Goal: Contribute content: Add original content to the website for others to see

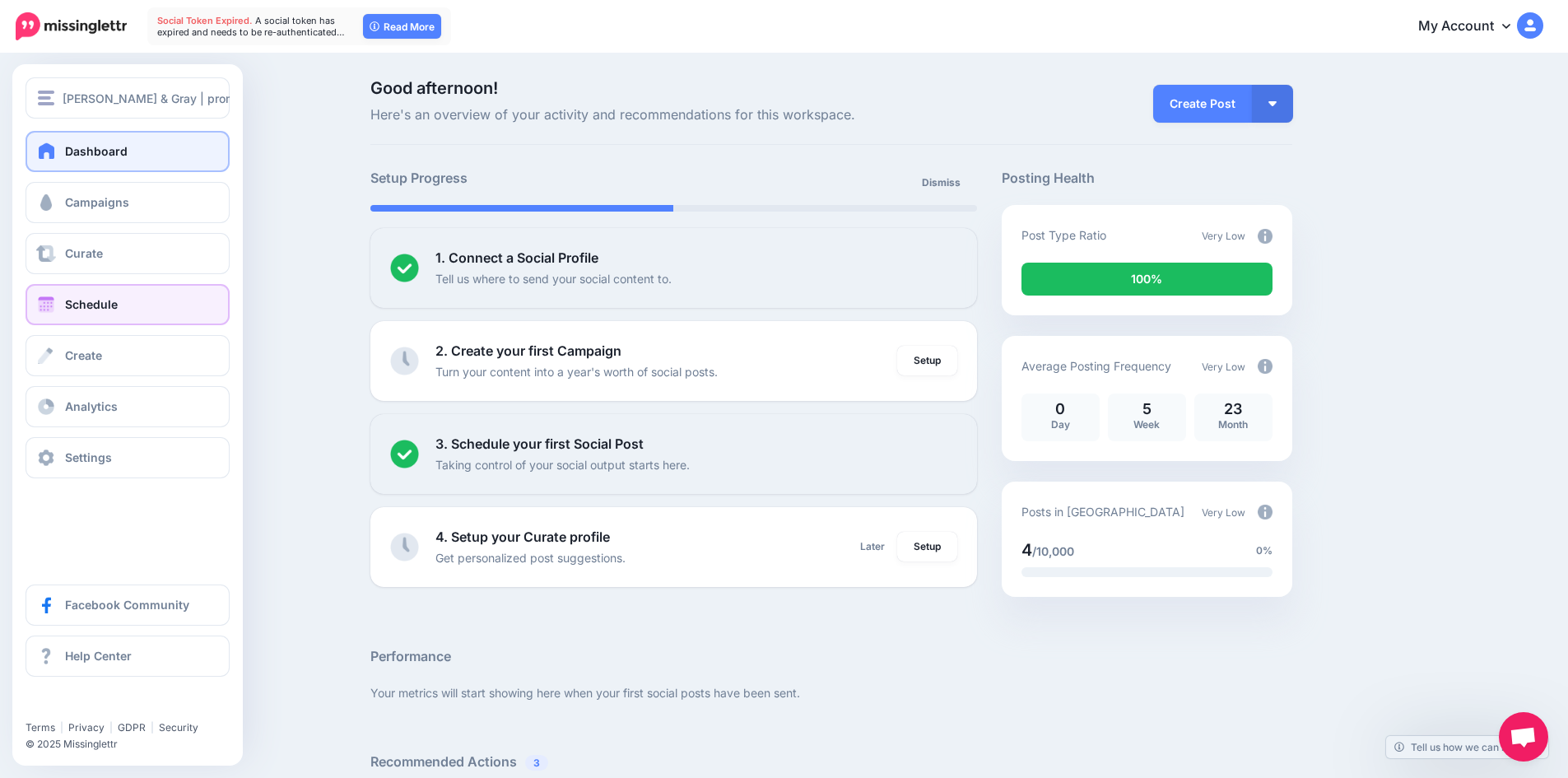
click at [90, 293] on link "Schedule" at bounding box center [127, 305] width 204 height 41
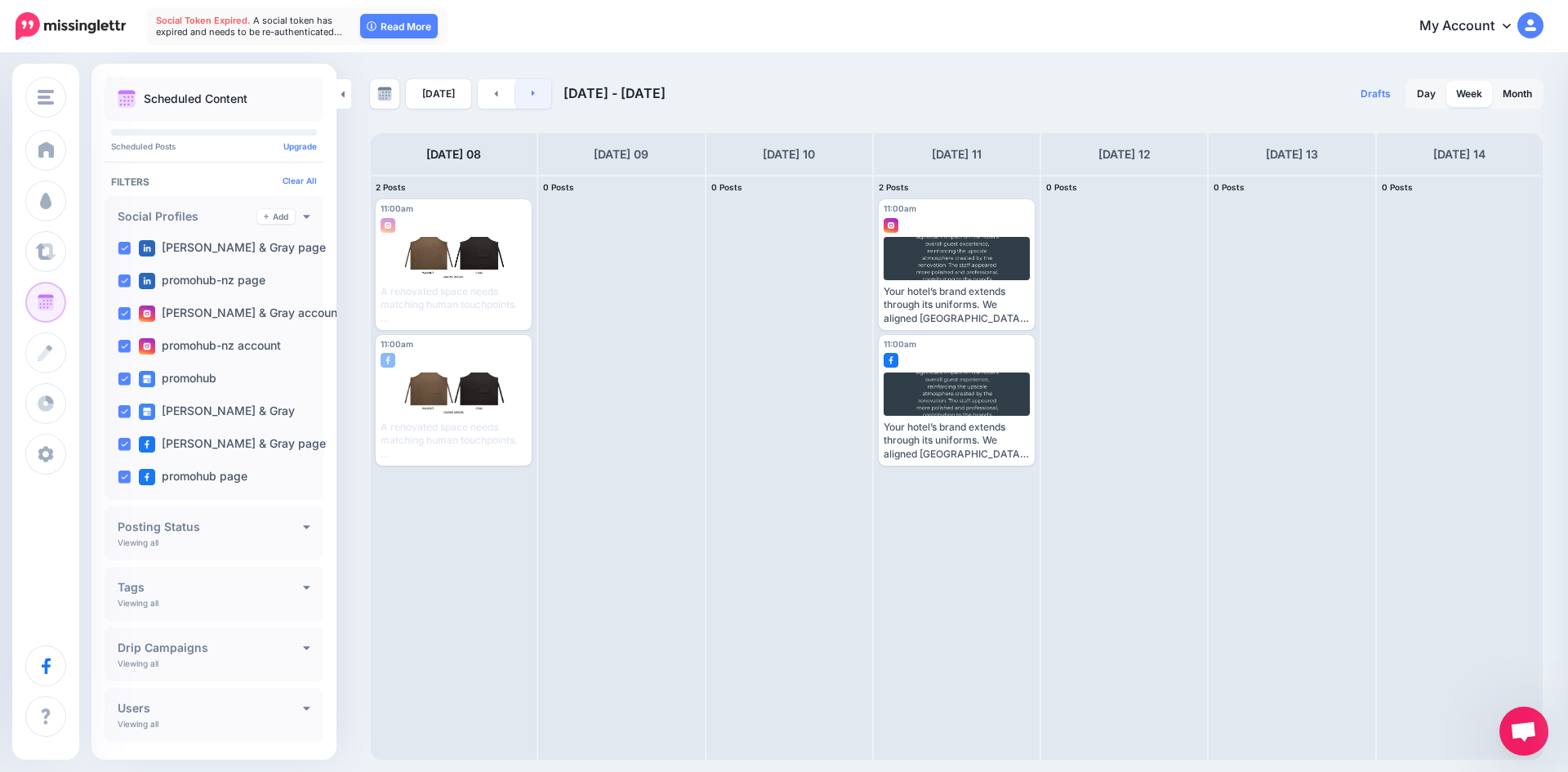
click at [532, 93] on icon at bounding box center [534, 93] width 4 height 10
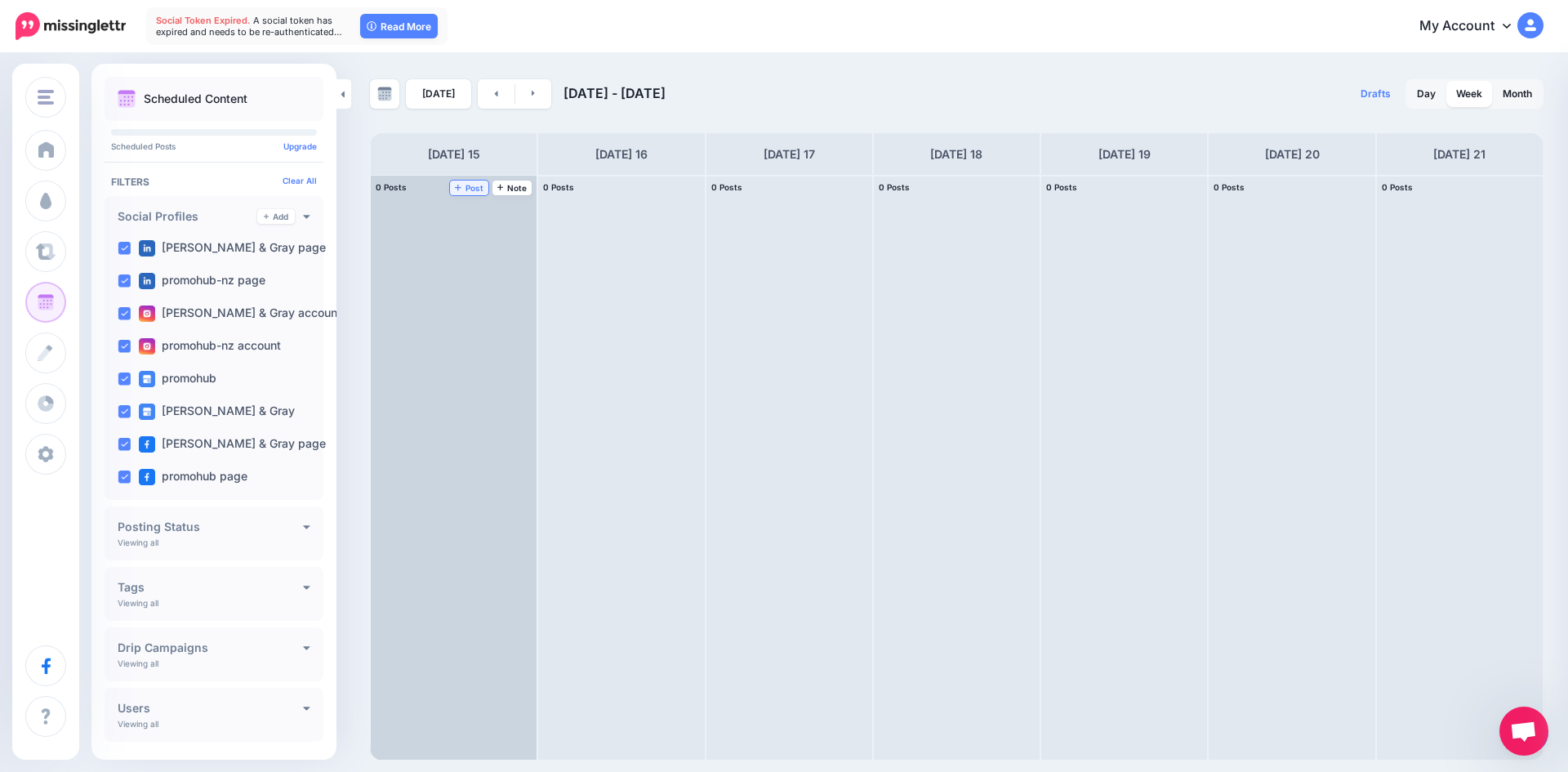
click at [460, 186] on icon at bounding box center [458, 188] width 7 height 7
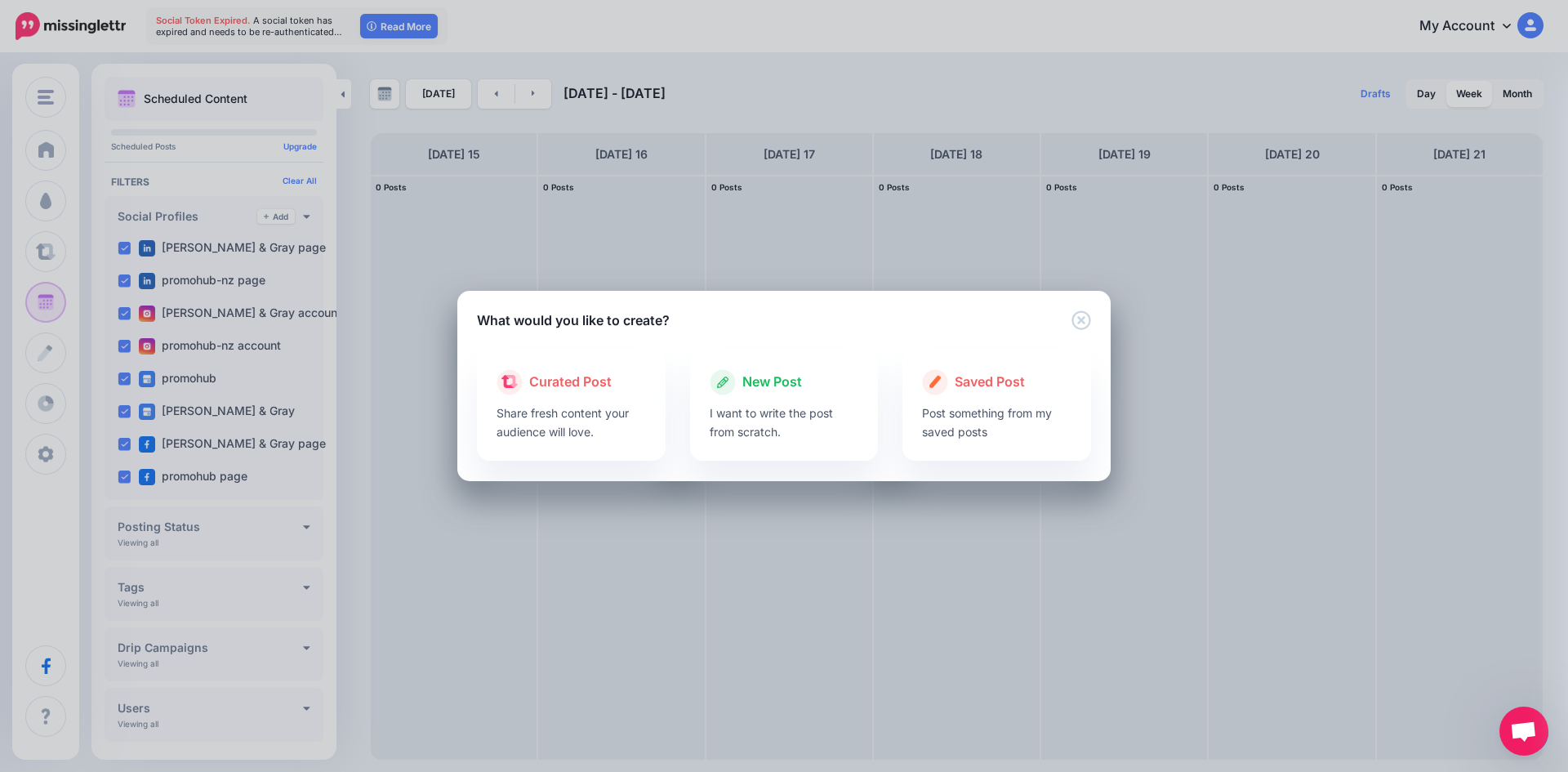
click at [812, 374] on div "New Post" at bounding box center [784, 382] width 150 height 26
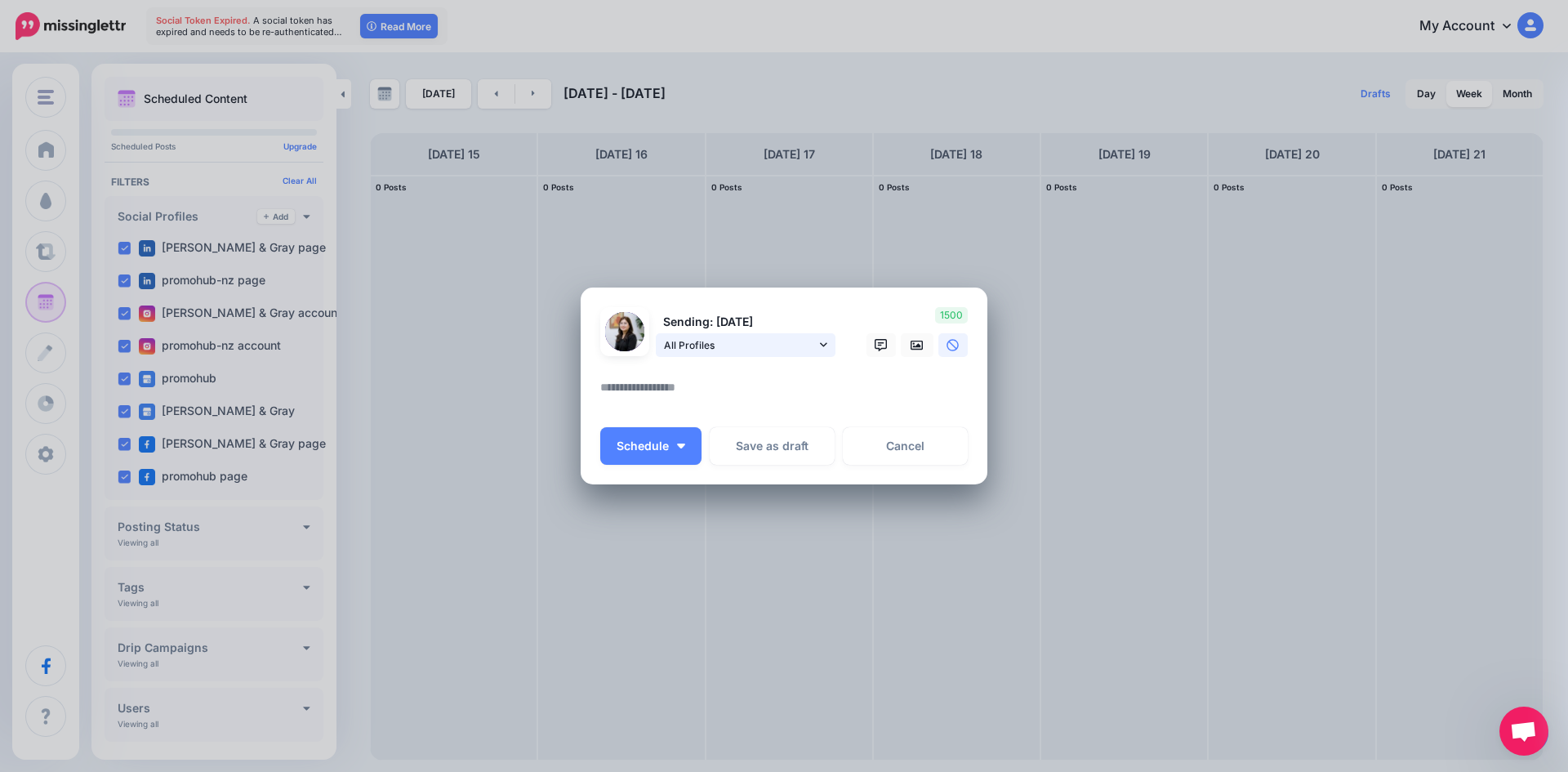
click at [807, 334] on link "All Profiles" at bounding box center [745, 345] width 180 height 23
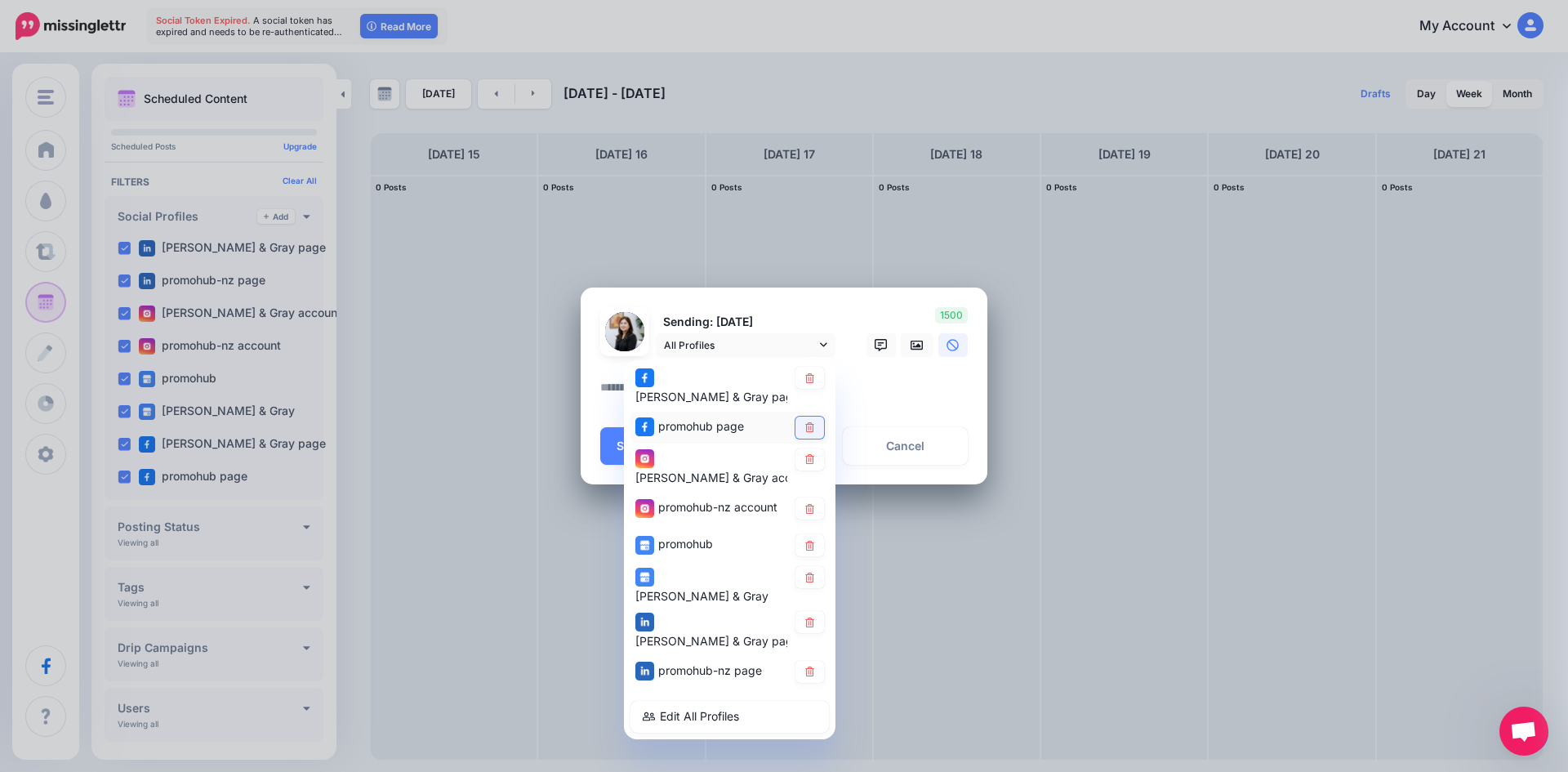
click at [803, 424] on link at bounding box center [809, 428] width 28 height 23
click at [813, 459] on icon at bounding box center [809, 459] width 9 height 10
click at [808, 497] on link at bounding box center [809, 508] width 28 height 23
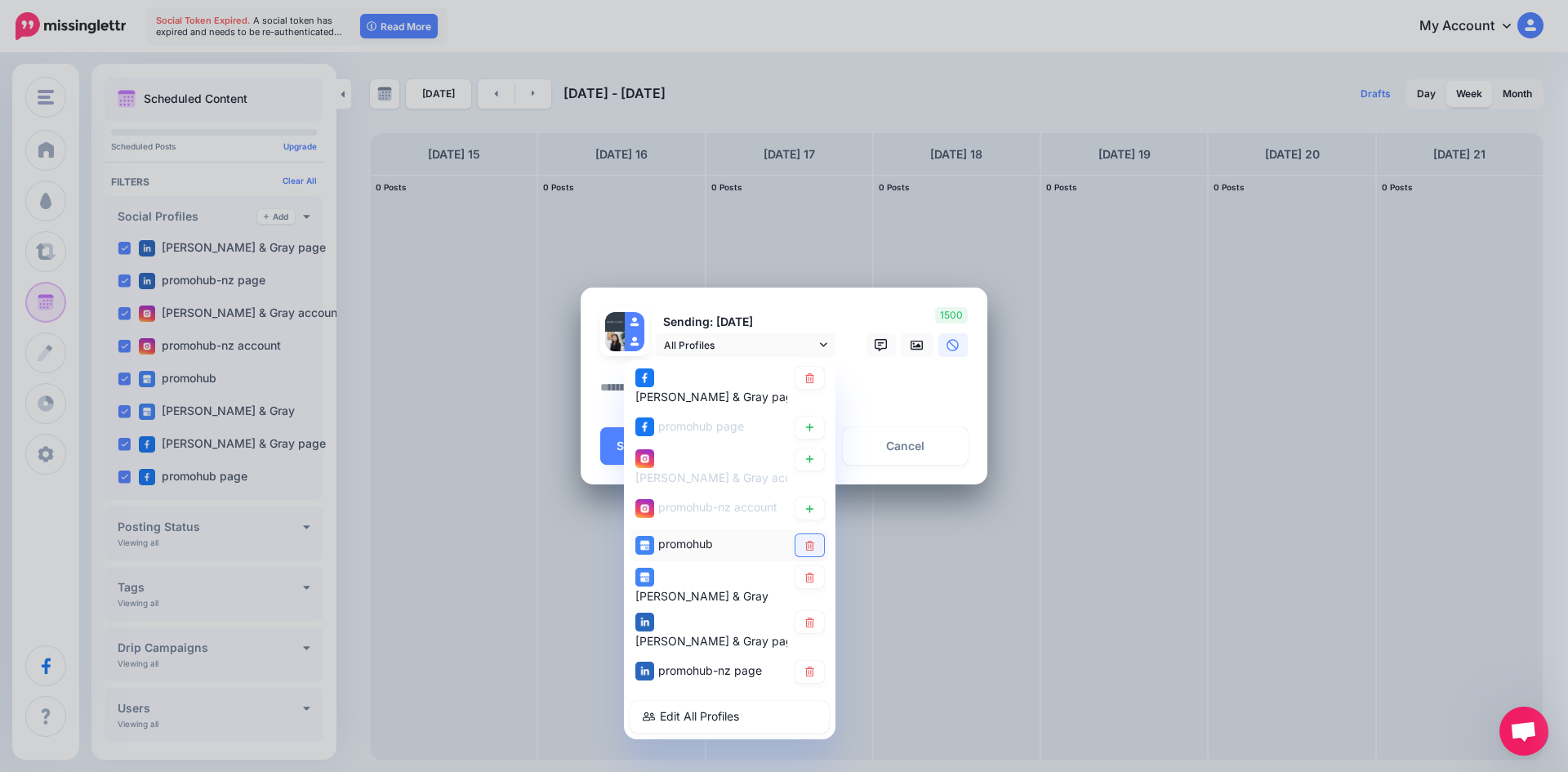
click at [807, 541] on icon at bounding box center [809, 546] width 9 height 10
click at [811, 572] on link at bounding box center [809, 577] width 28 height 23
click at [812, 616] on icon at bounding box center [810, 621] width 13 height 10
click at [814, 666] on icon at bounding box center [810, 671] width 13 height 10
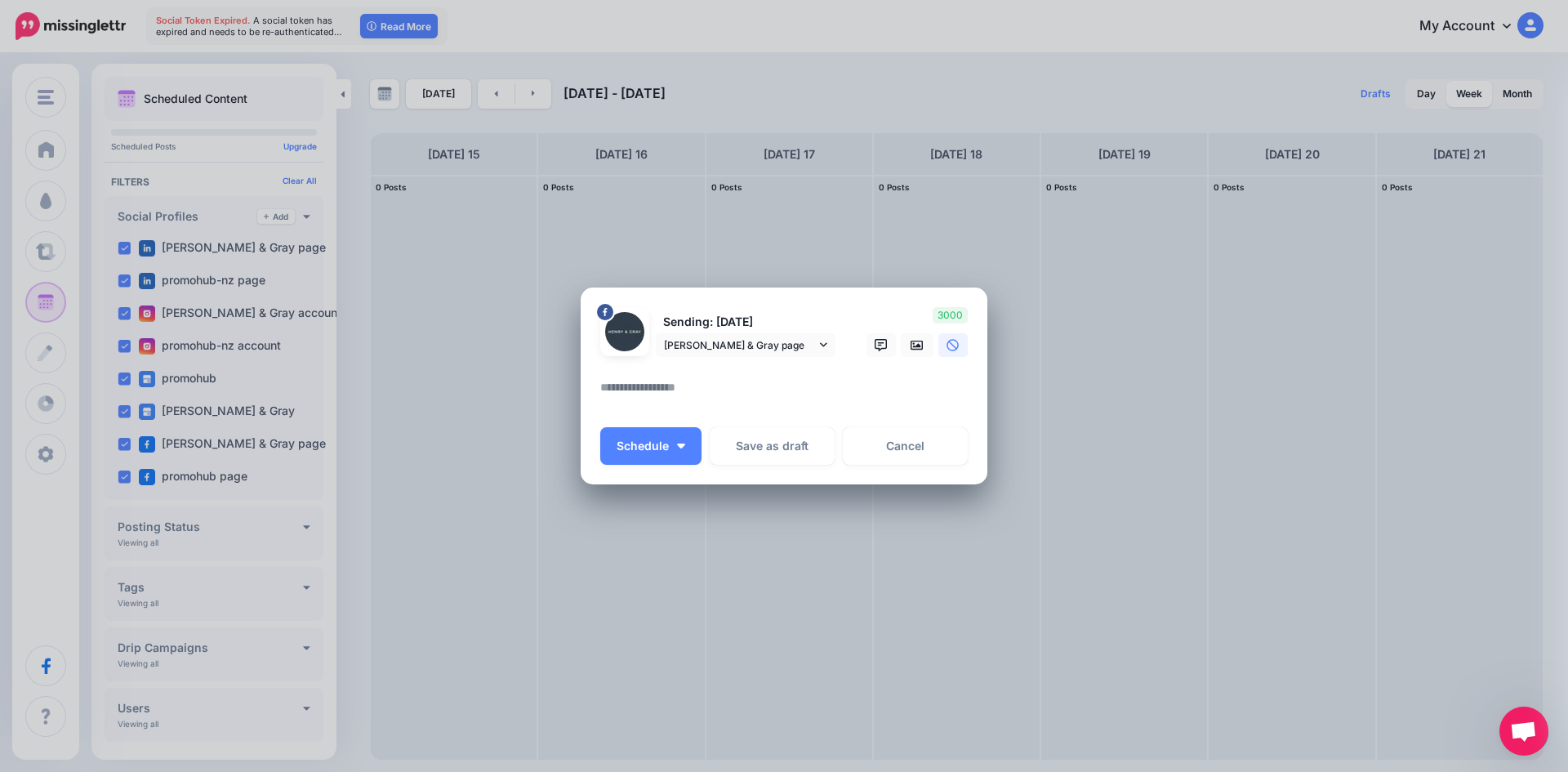
click at [849, 398] on textarea at bounding box center [788, 393] width 376 height 32
paste textarea "**********"
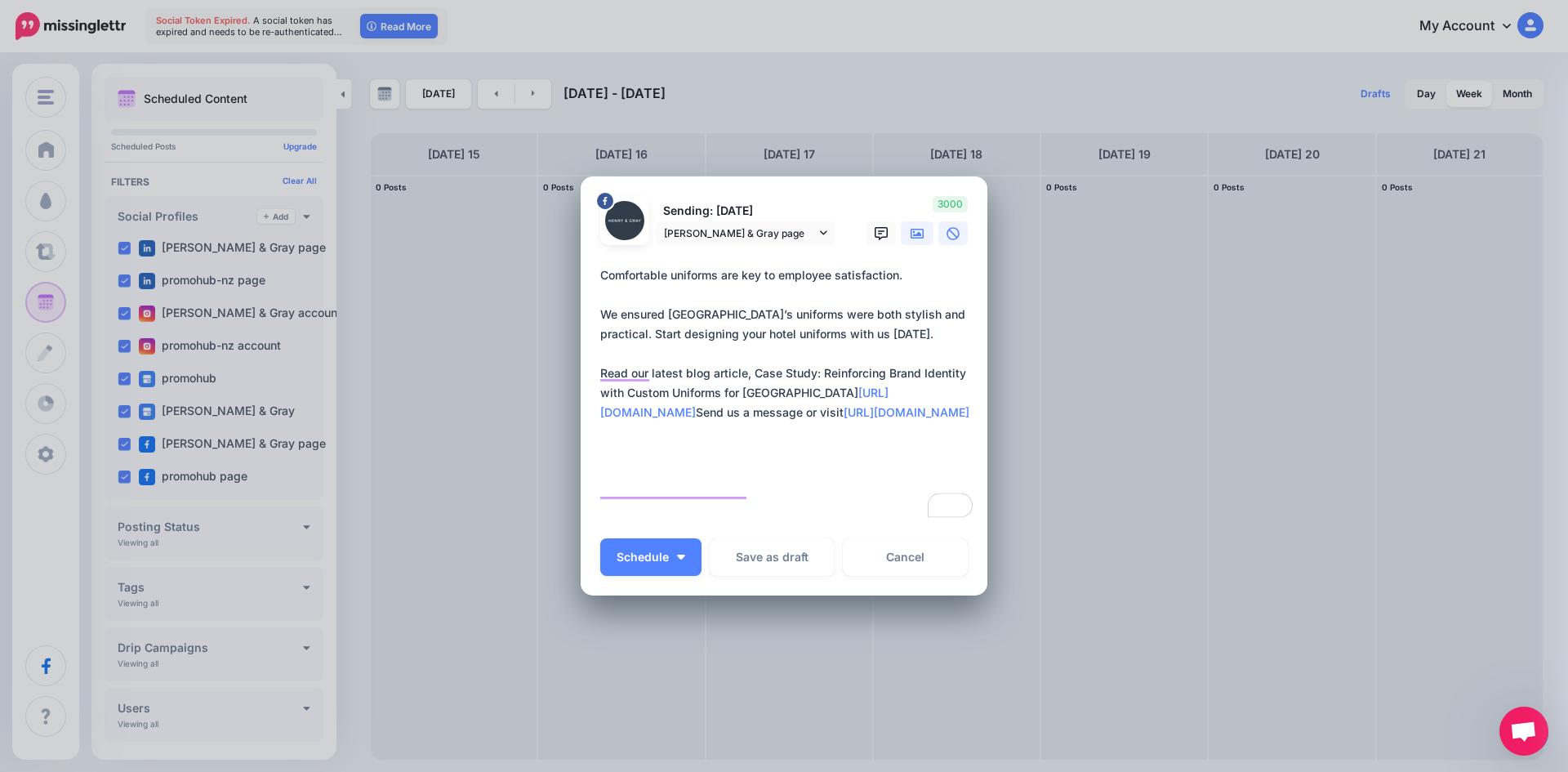
type textarea "**********"
click at [917, 231] on icon at bounding box center [917, 234] width 13 height 10
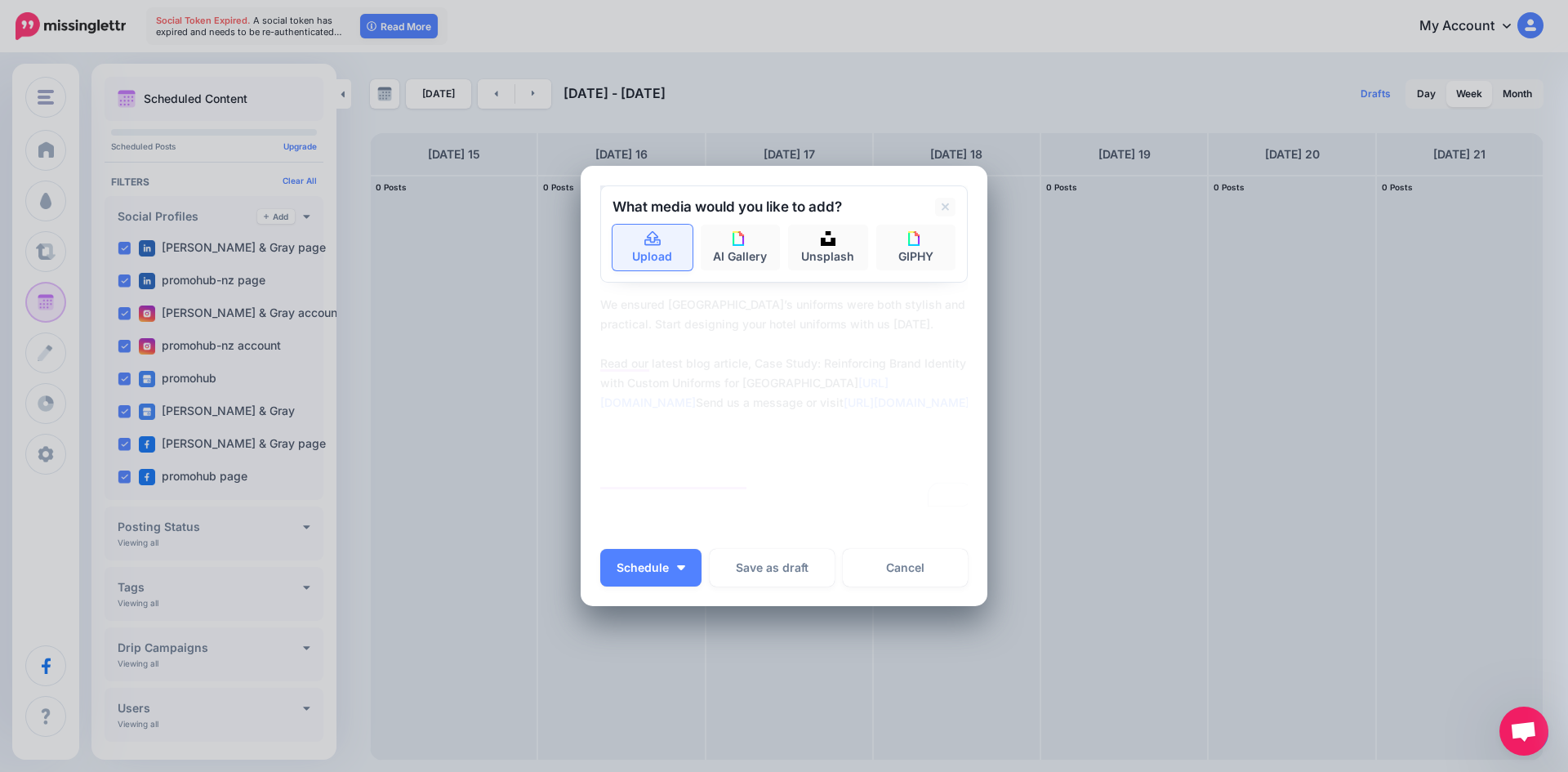
click at [644, 246] on icon at bounding box center [652, 239] width 19 height 15
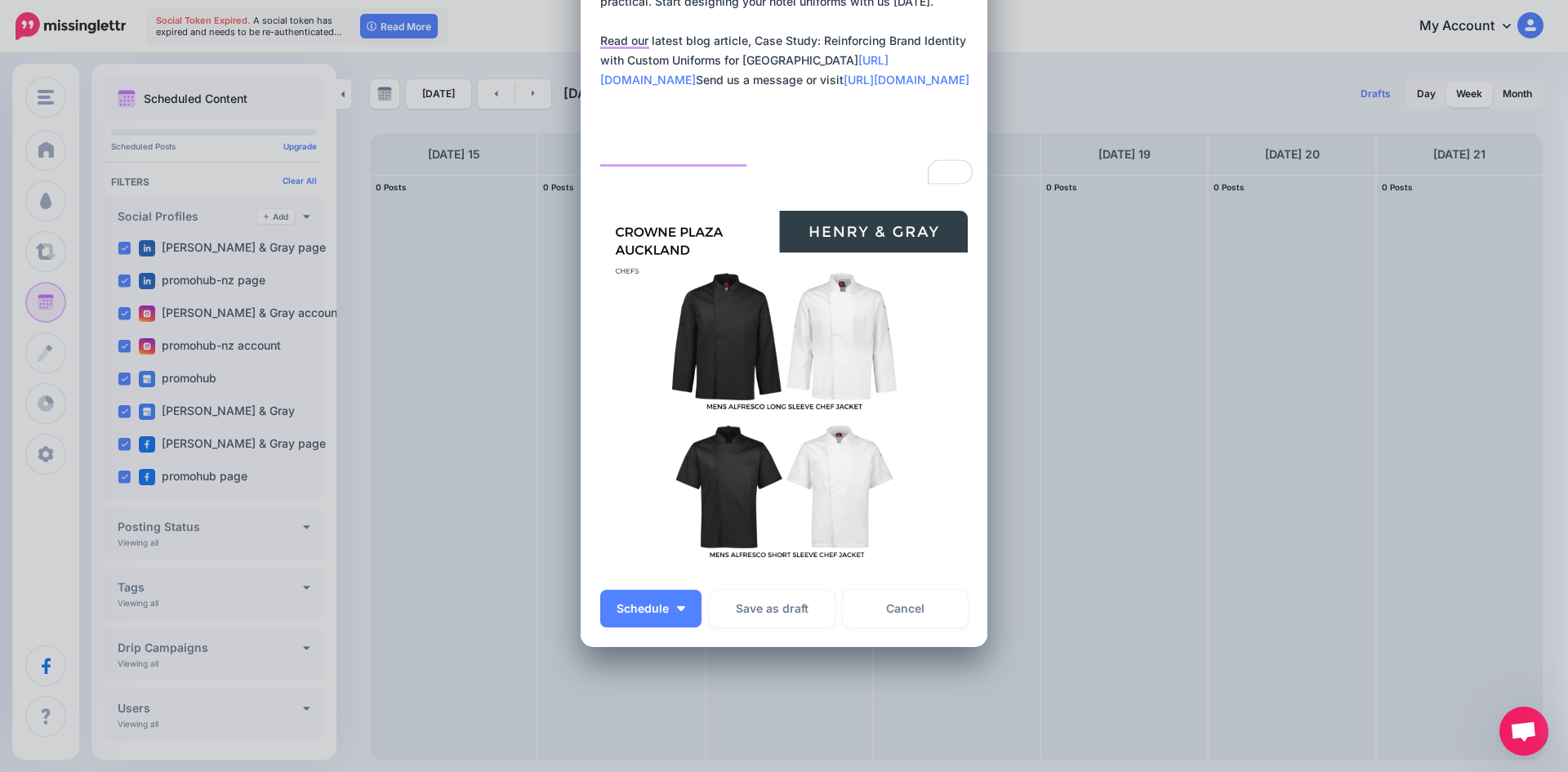
scroll to position [232, 0]
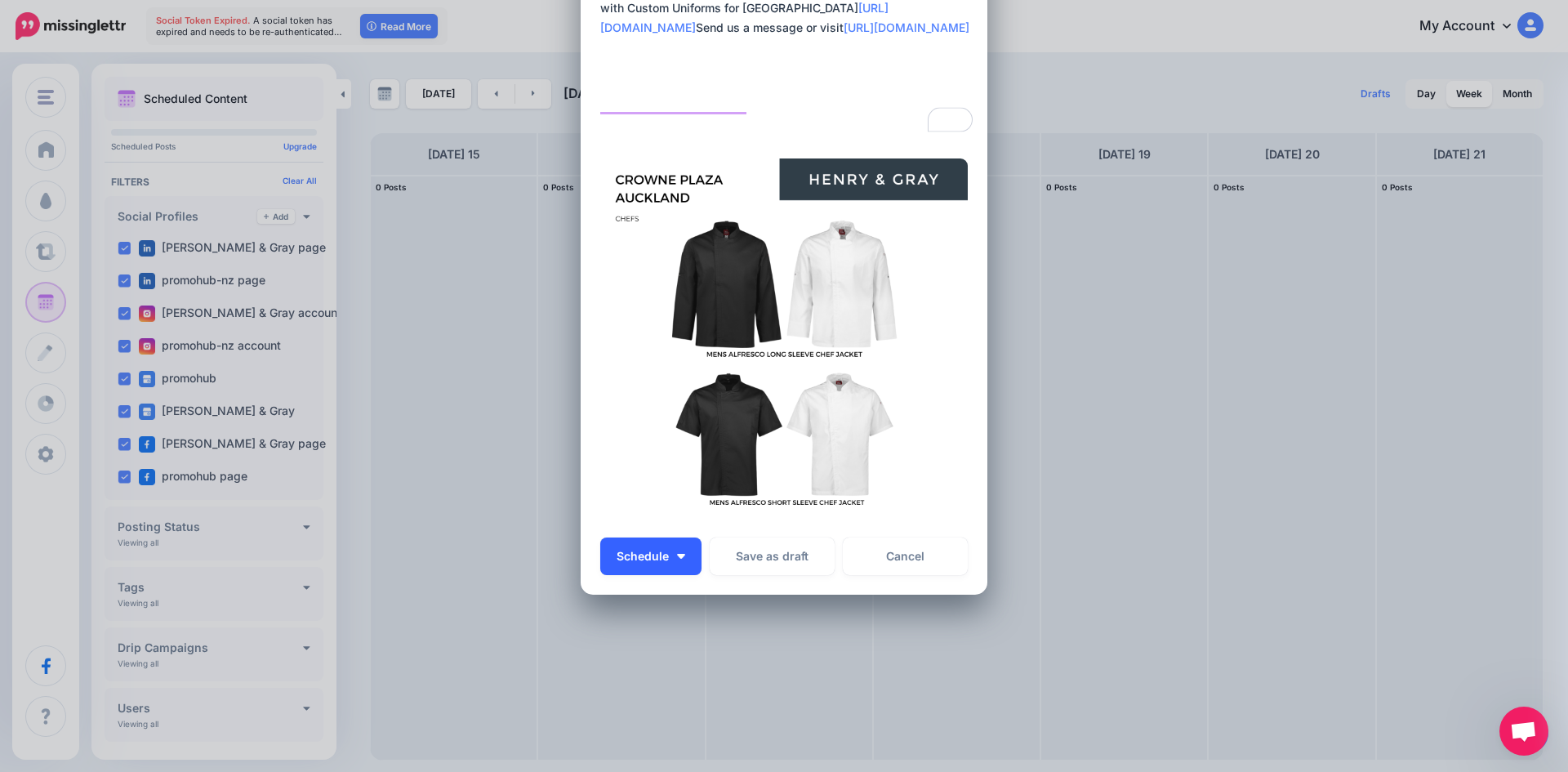
click at [678, 558] on img "button" at bounding box center [681, 556] width 8 height 5
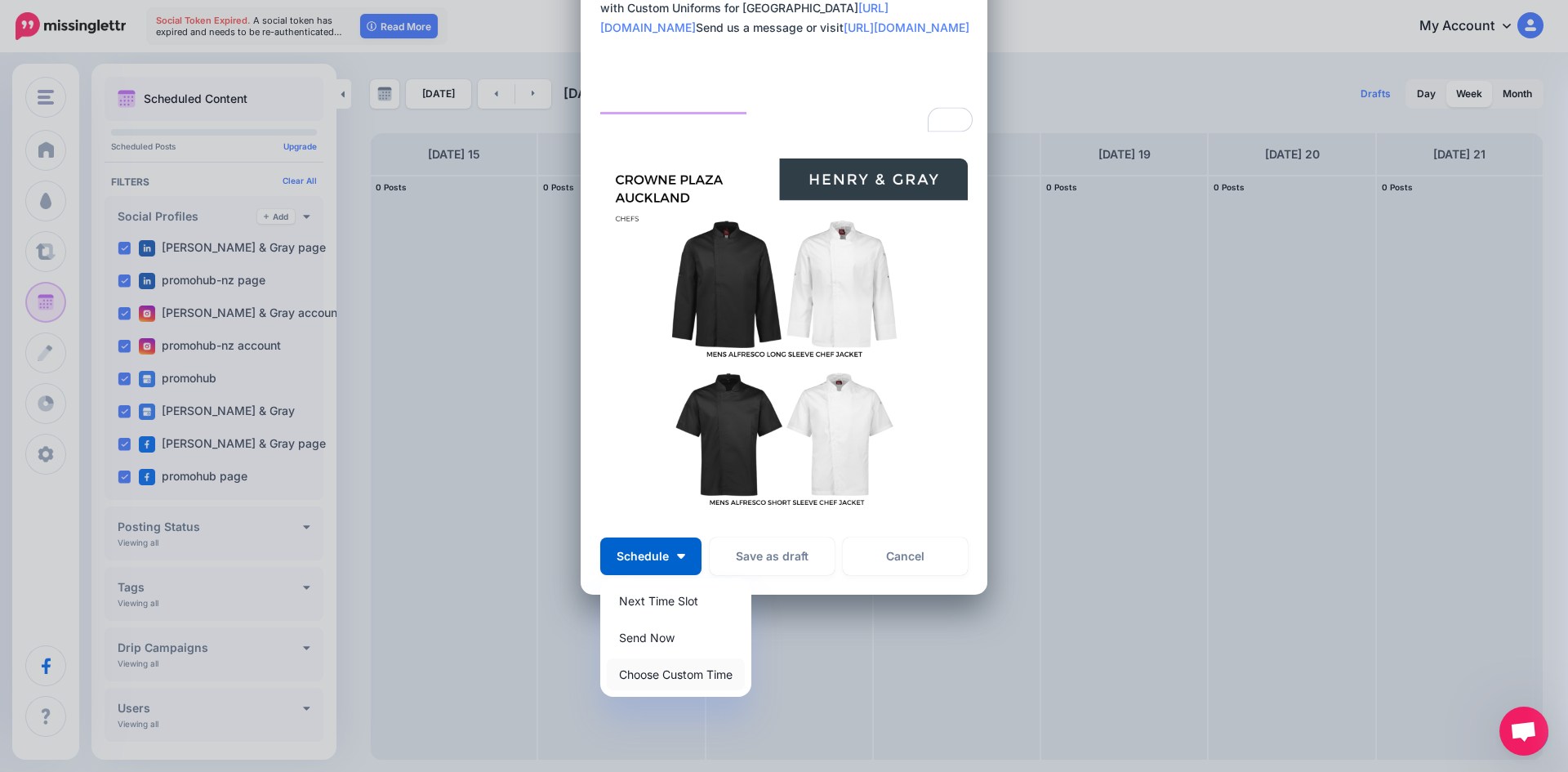
click at [663, 670] on link "Choose Custom Time" at bounding box center [675, 674] width 138 height 32
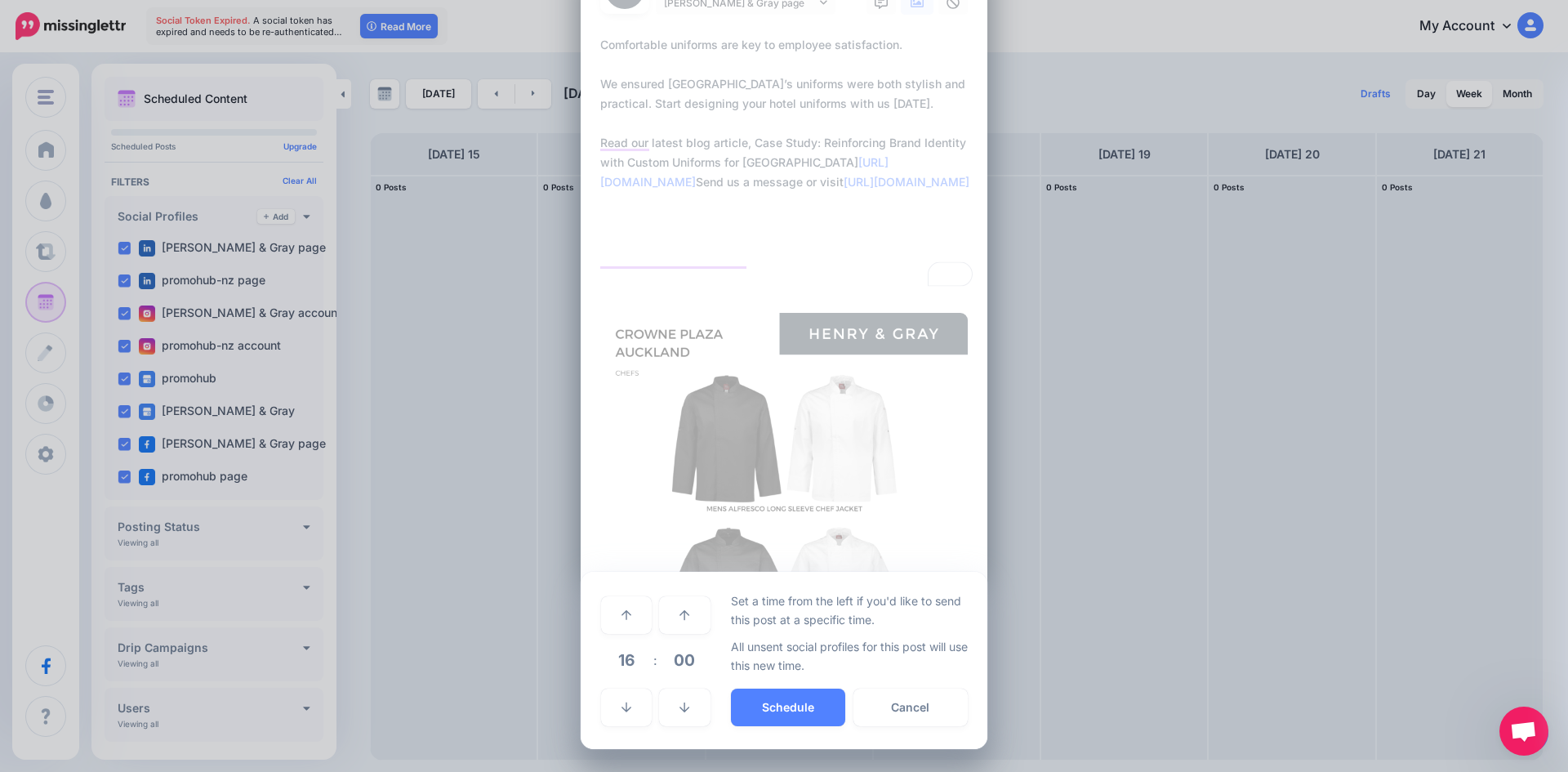
scroll to position [77, 0]
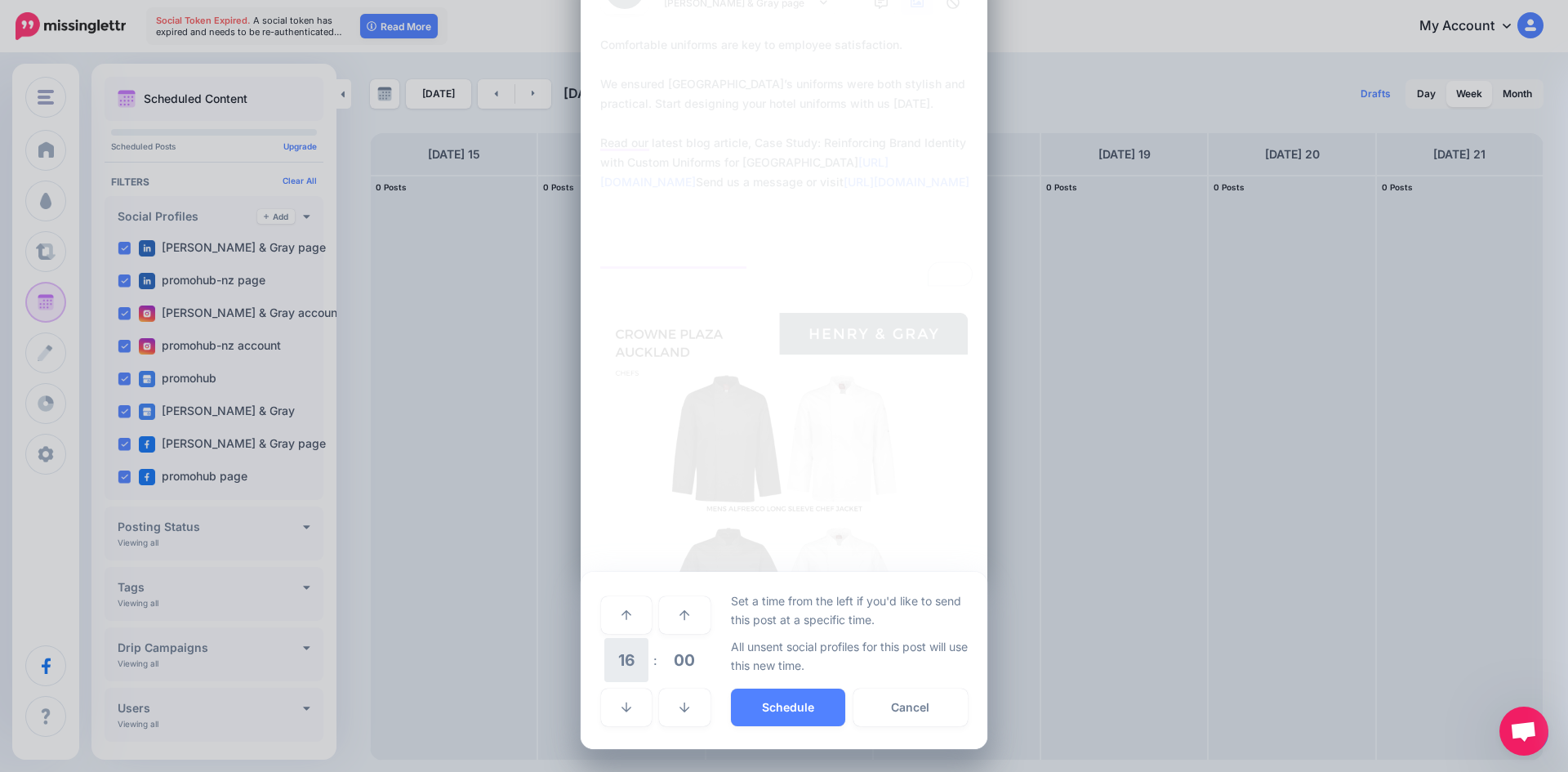
click at [618, 672] on span "16" at bounding box center [626, 659] width 44 height 44
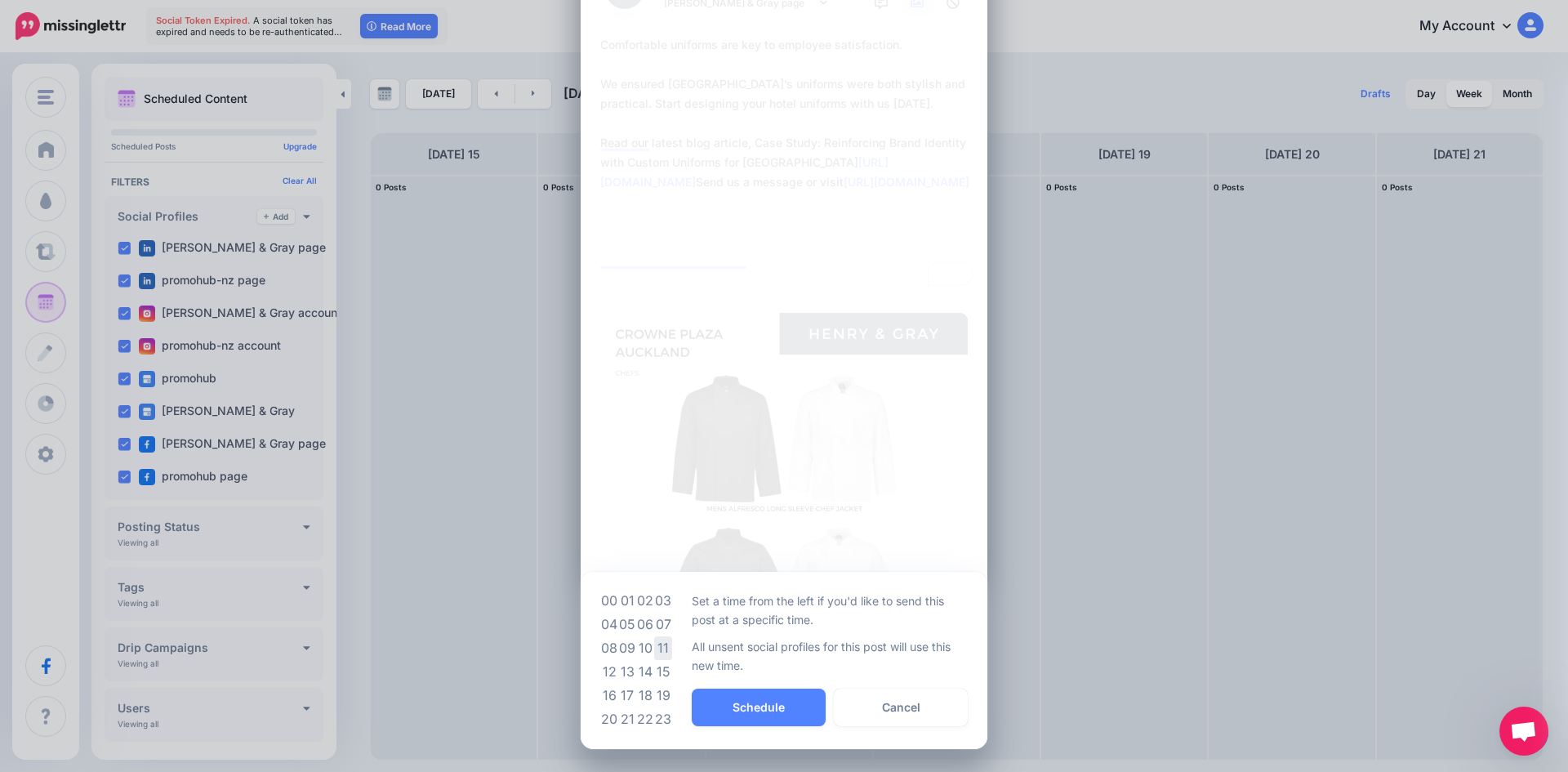
click at [662, 644] on td "11" at bounding box center [663, 648] width 18 height 23
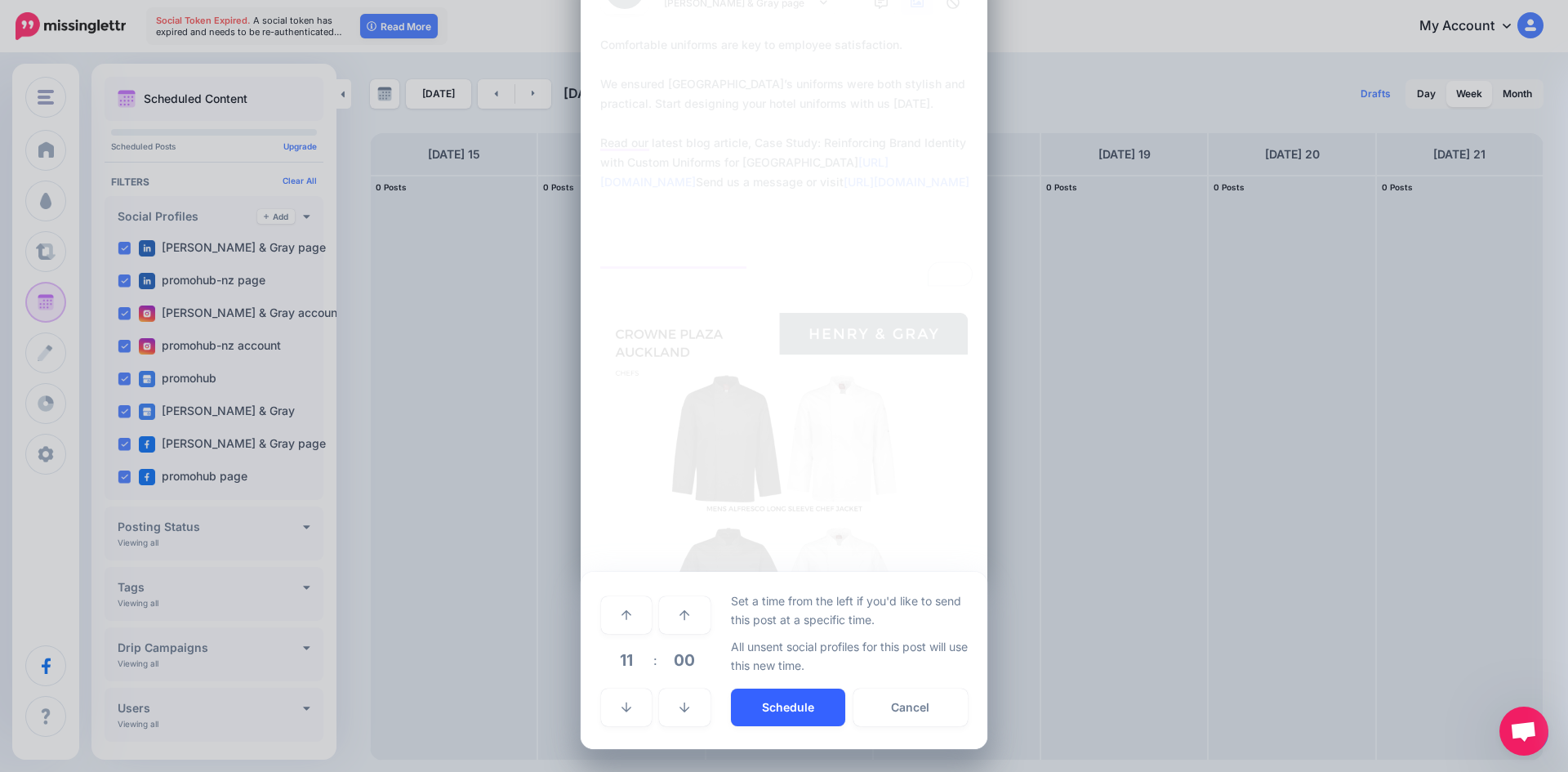
click at [749, 696] on button "Schedule" at bounding box center [787, 707] width 114 height 37
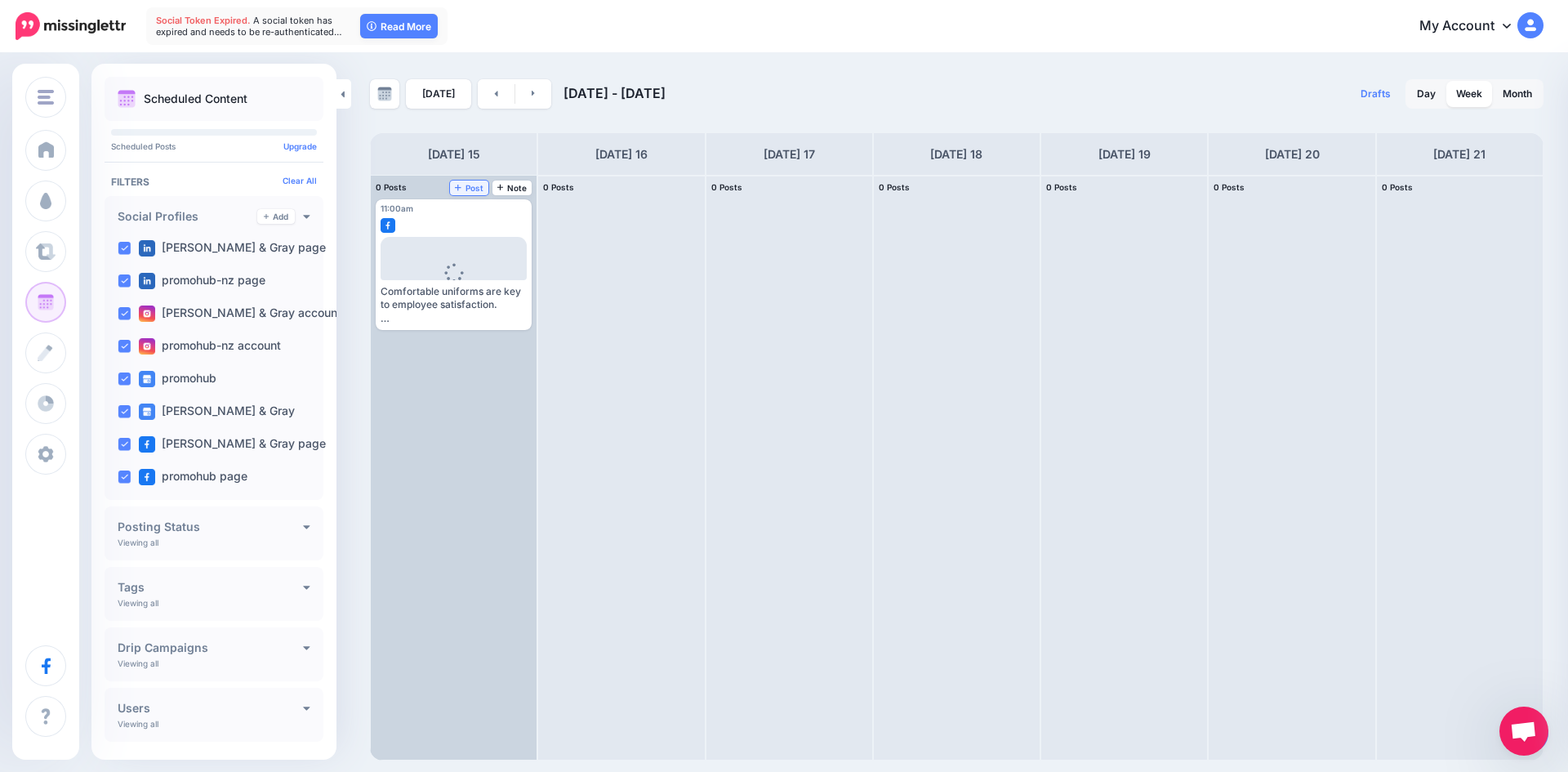
click at [463, 189] on span "Post" at bounding box center [469, 188] width 28 height 8
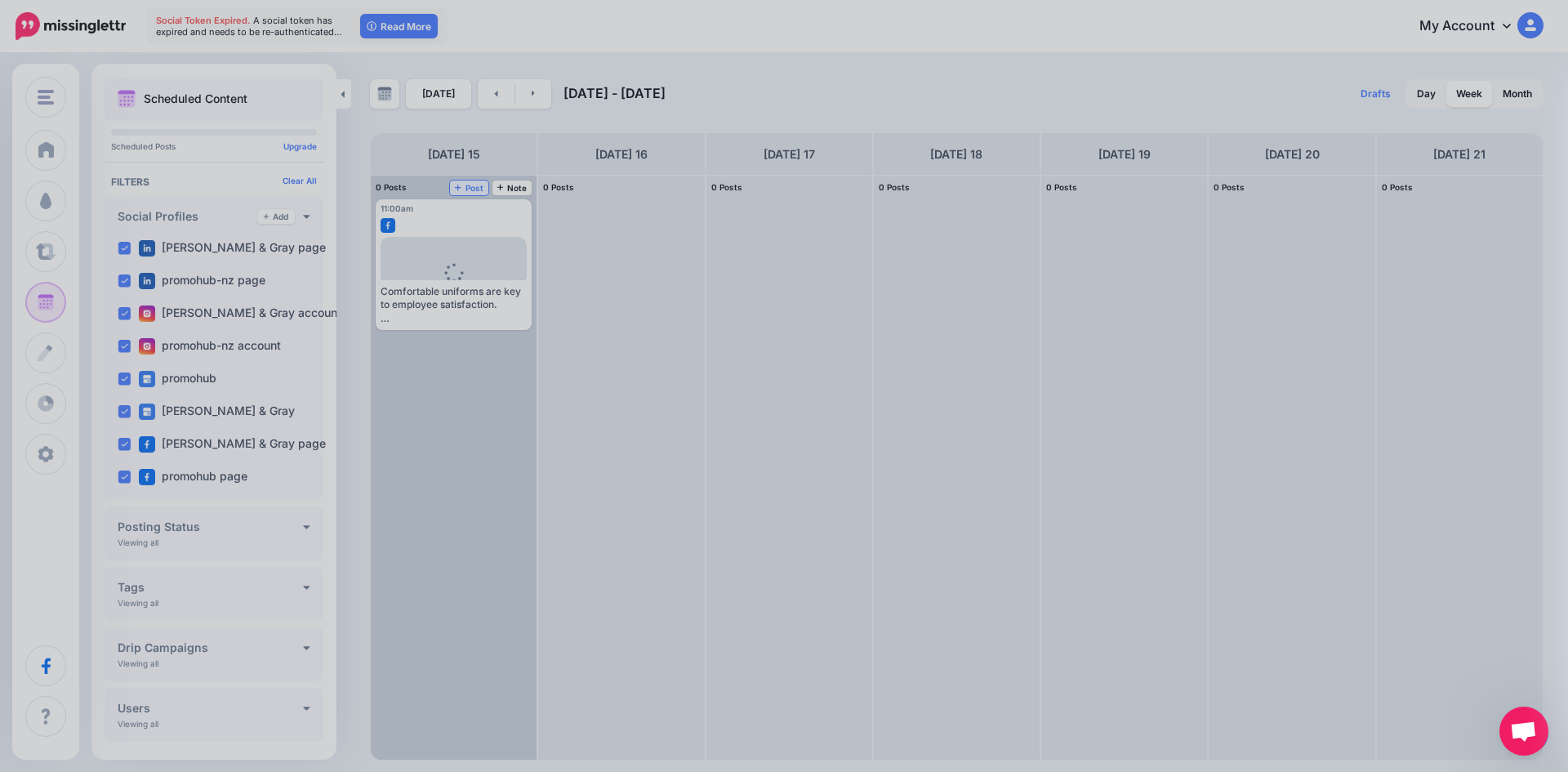
scroll to position [0, 0]
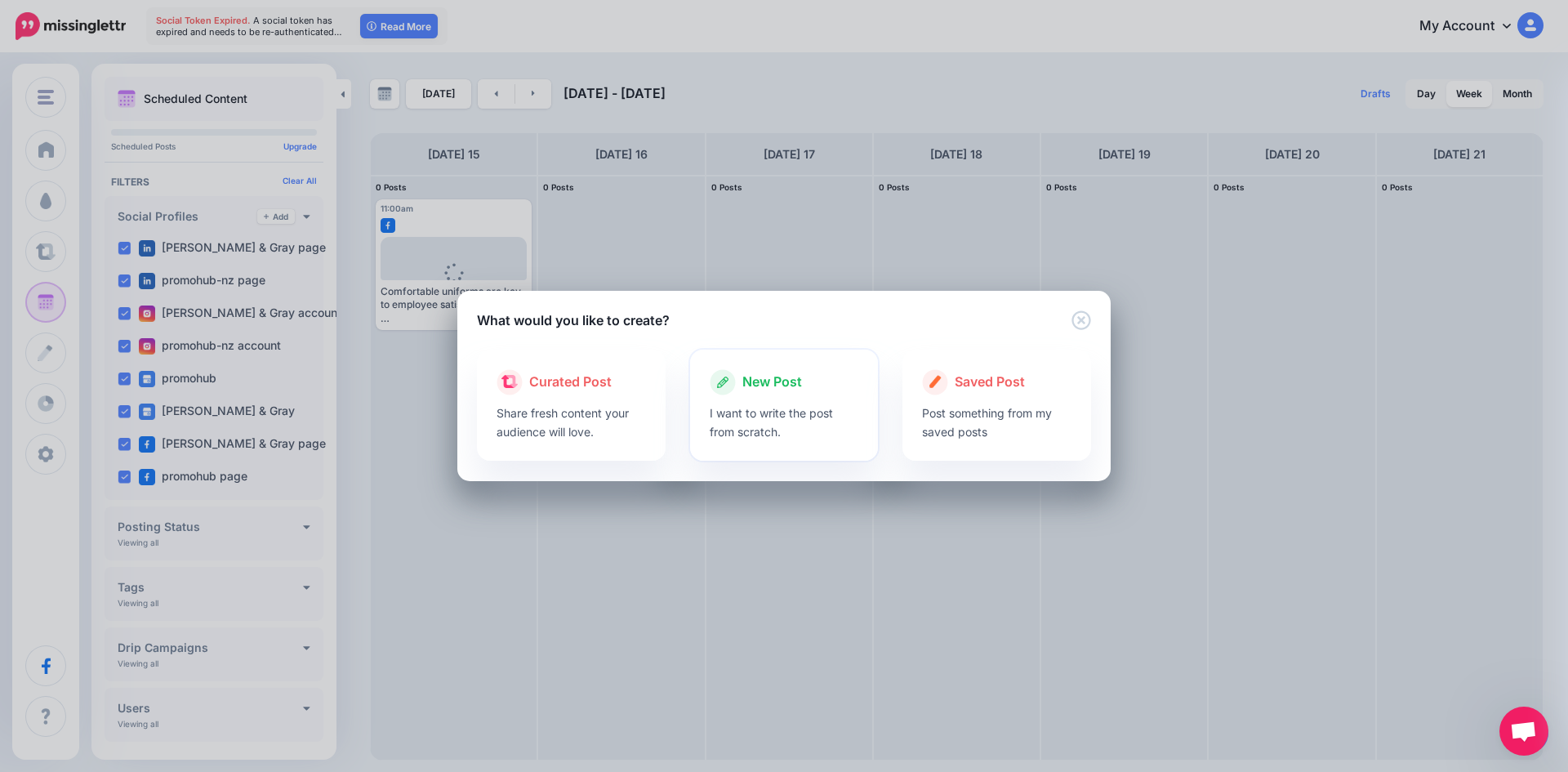
click at [715, 424] on p "I want to write the post from scratch." at bounding box center [784, 422] width 150 height 37
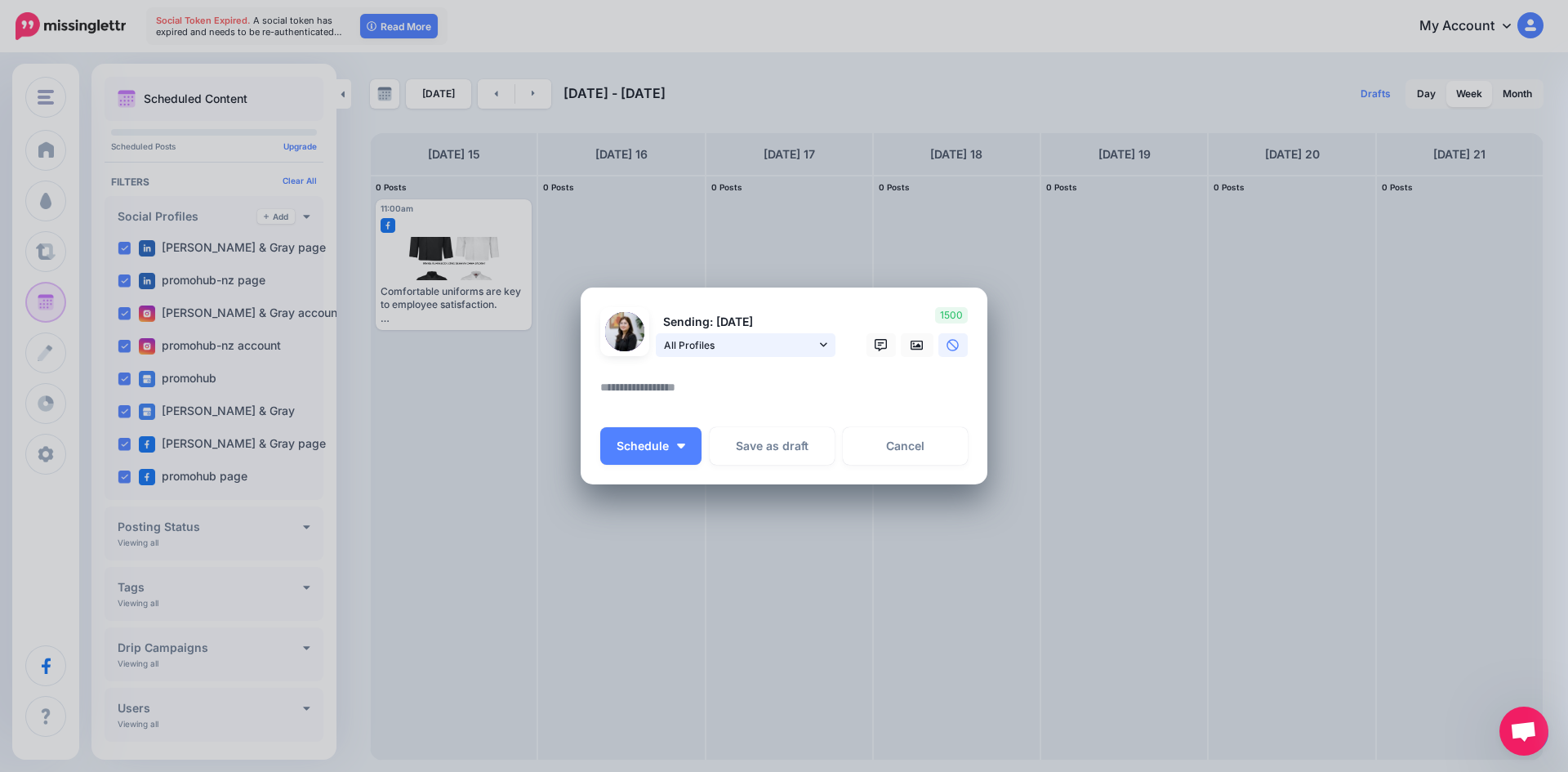
click at [829, 344] on link "All Profiles" at bounding box center [745, 345] width 180 height 23
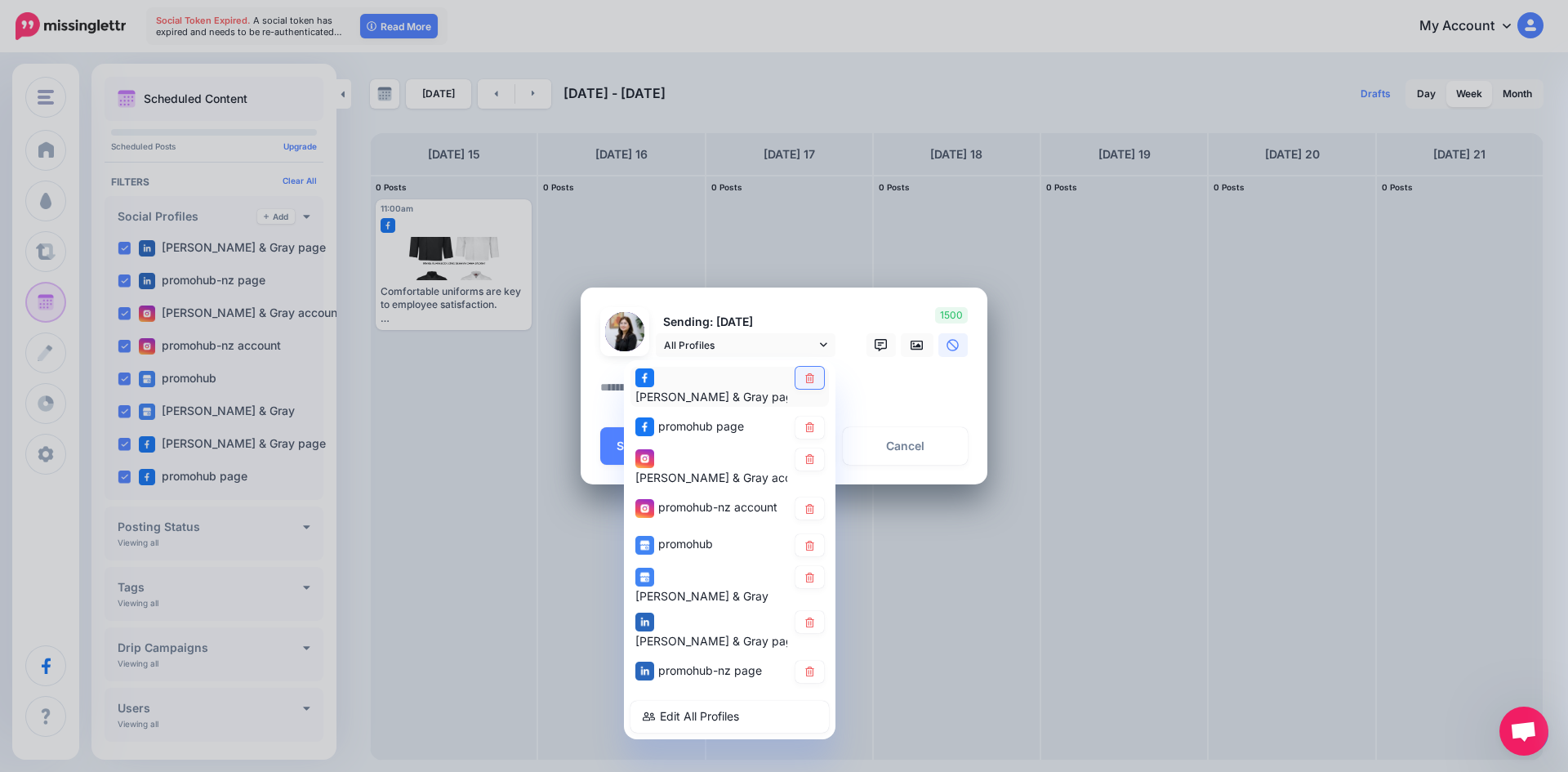
click at [814, 380] on icon at bounding box center [810, 378] width 13 height 10
click at [815, 417] on link at bounding box center [809, 428] width 28 height 23
click at [806, 497] on link at bounding box center [809, 508] width 28 height 23
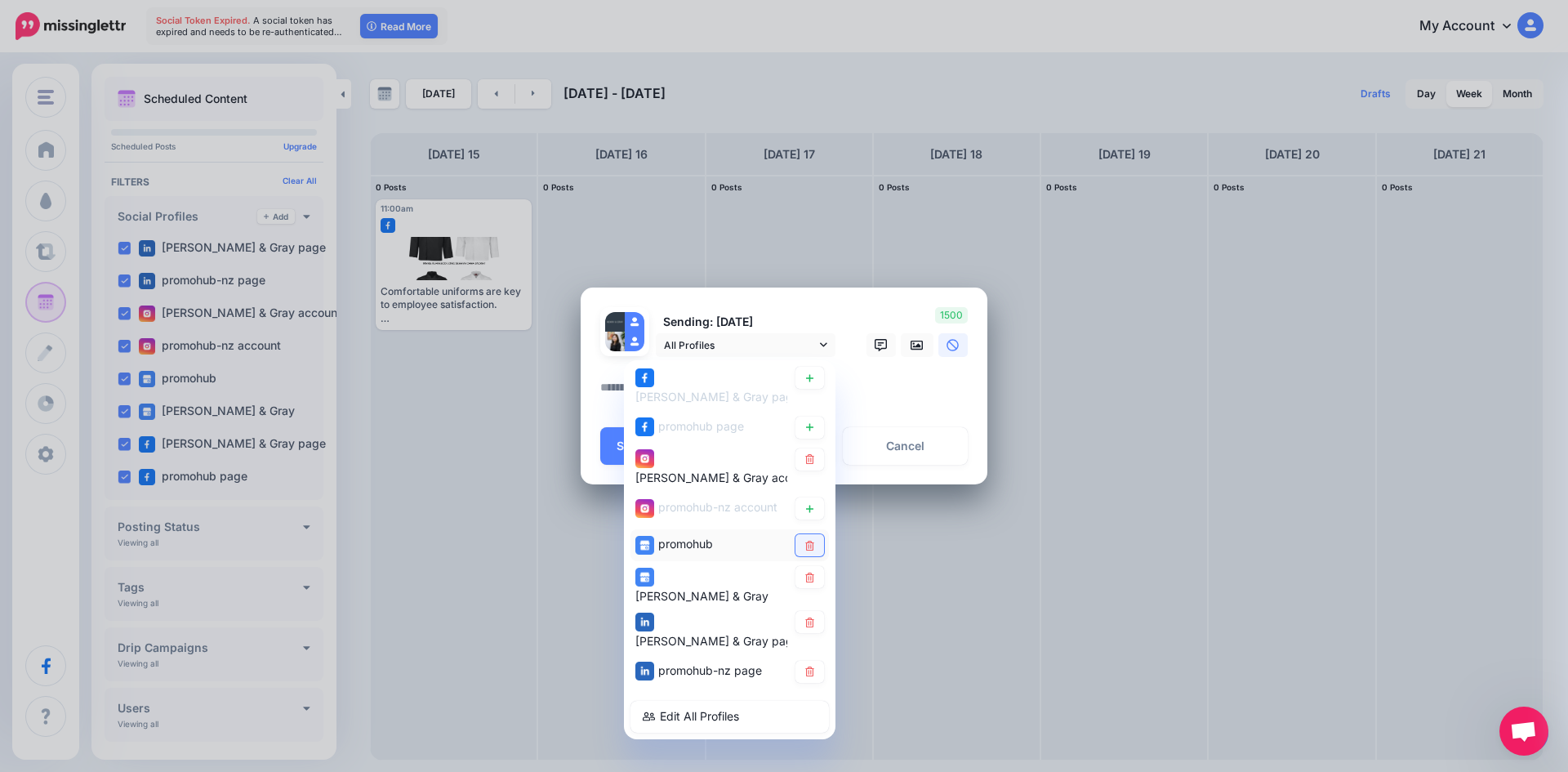
click at [814, 541] on icon at bounding box center [810, 546] width 13 height 10
click at [814, 572] on icon at bounding box center [810, 577] width 13 height 10
click at [815, 612] on link at bounding box center [809, 622] width 28 height 23
click at [813, 660] on link at bounding box center [809, 671] width 28 height 23
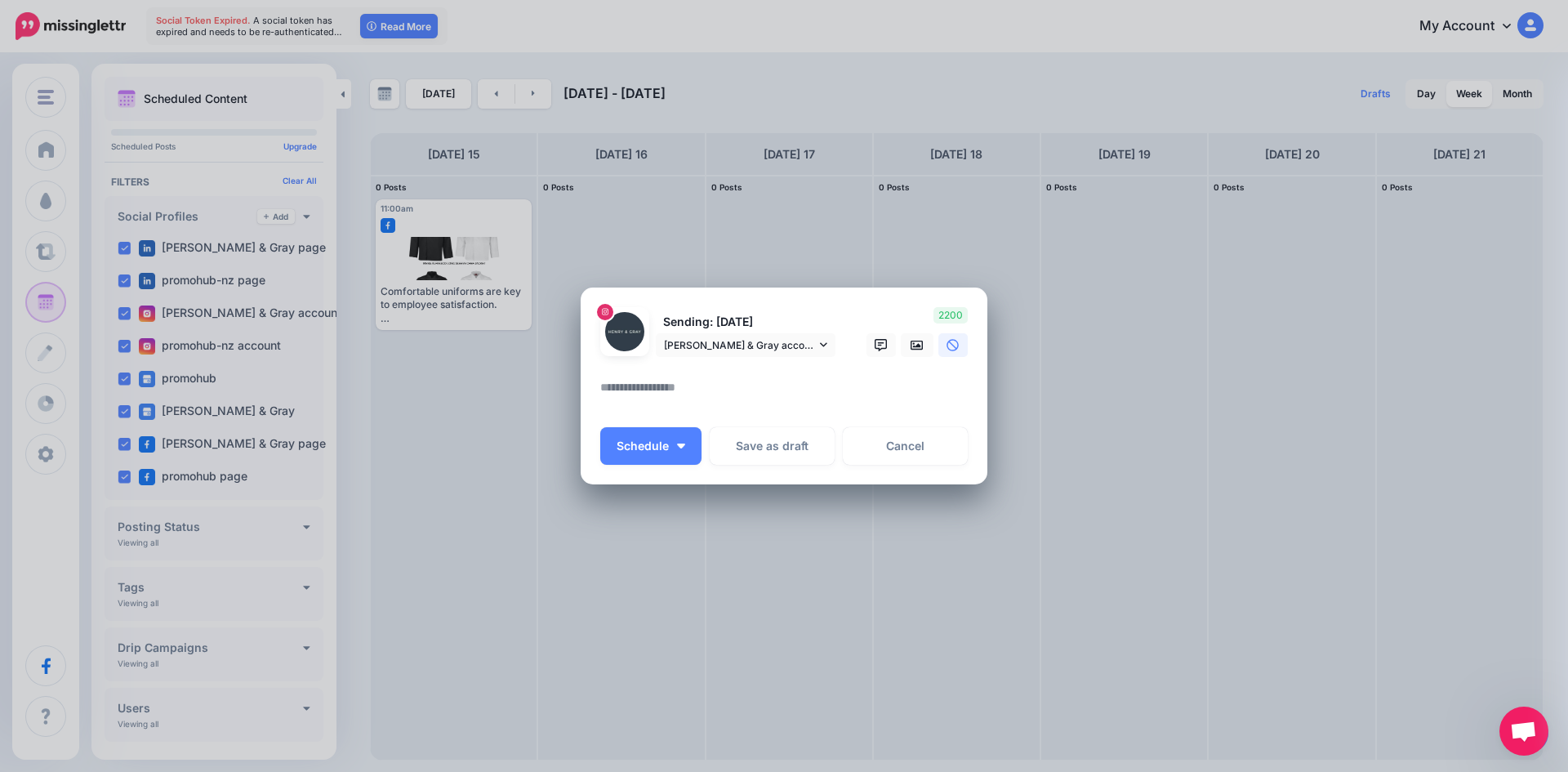
click at [745, 395] on textarea at bounding box center [788, 393] width 376 height 32
paste textarea "**********"
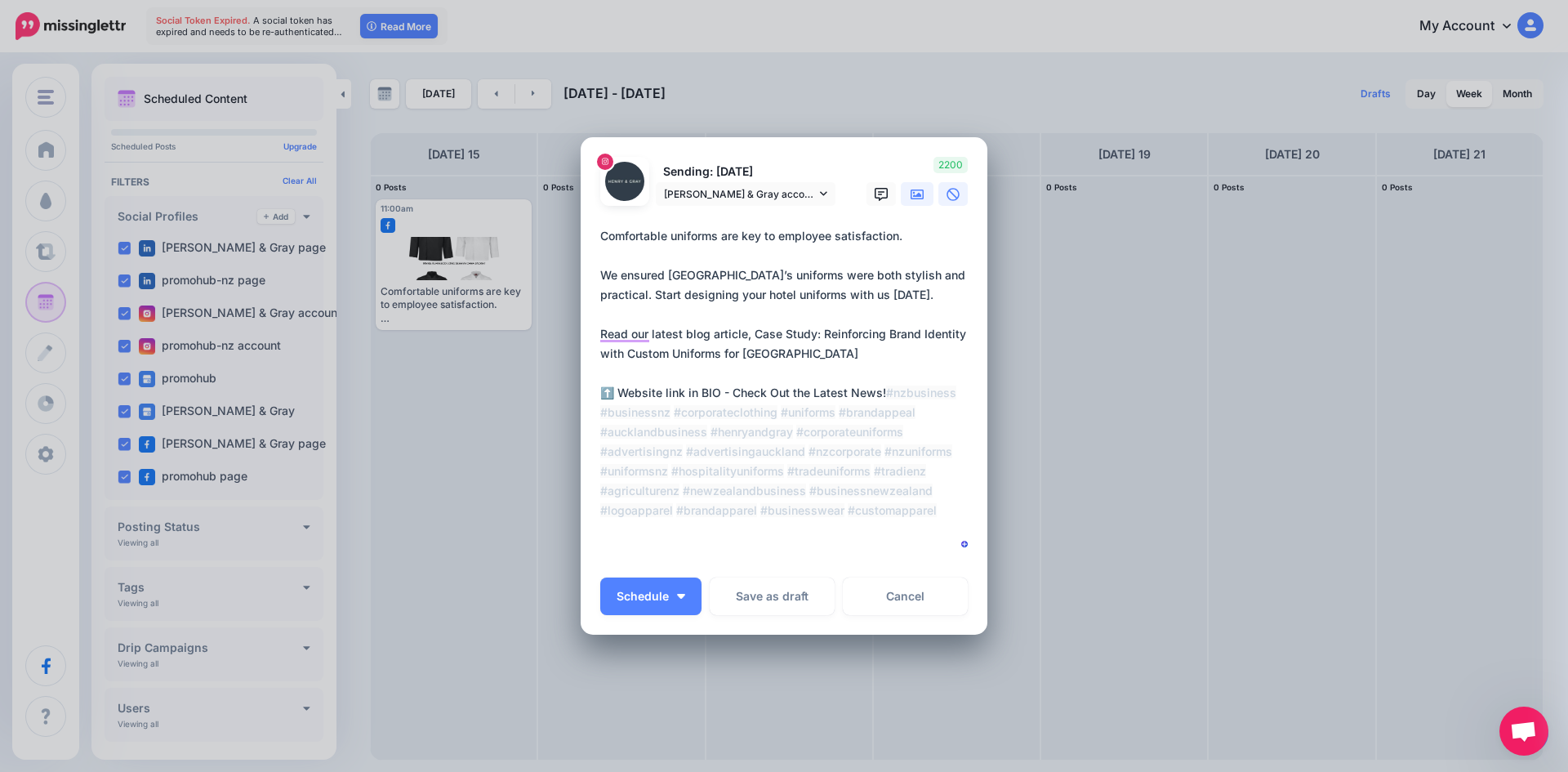
type textarea "**********"
click at [902, 191] on link at bounding box center [917, 194] width 32 height 23
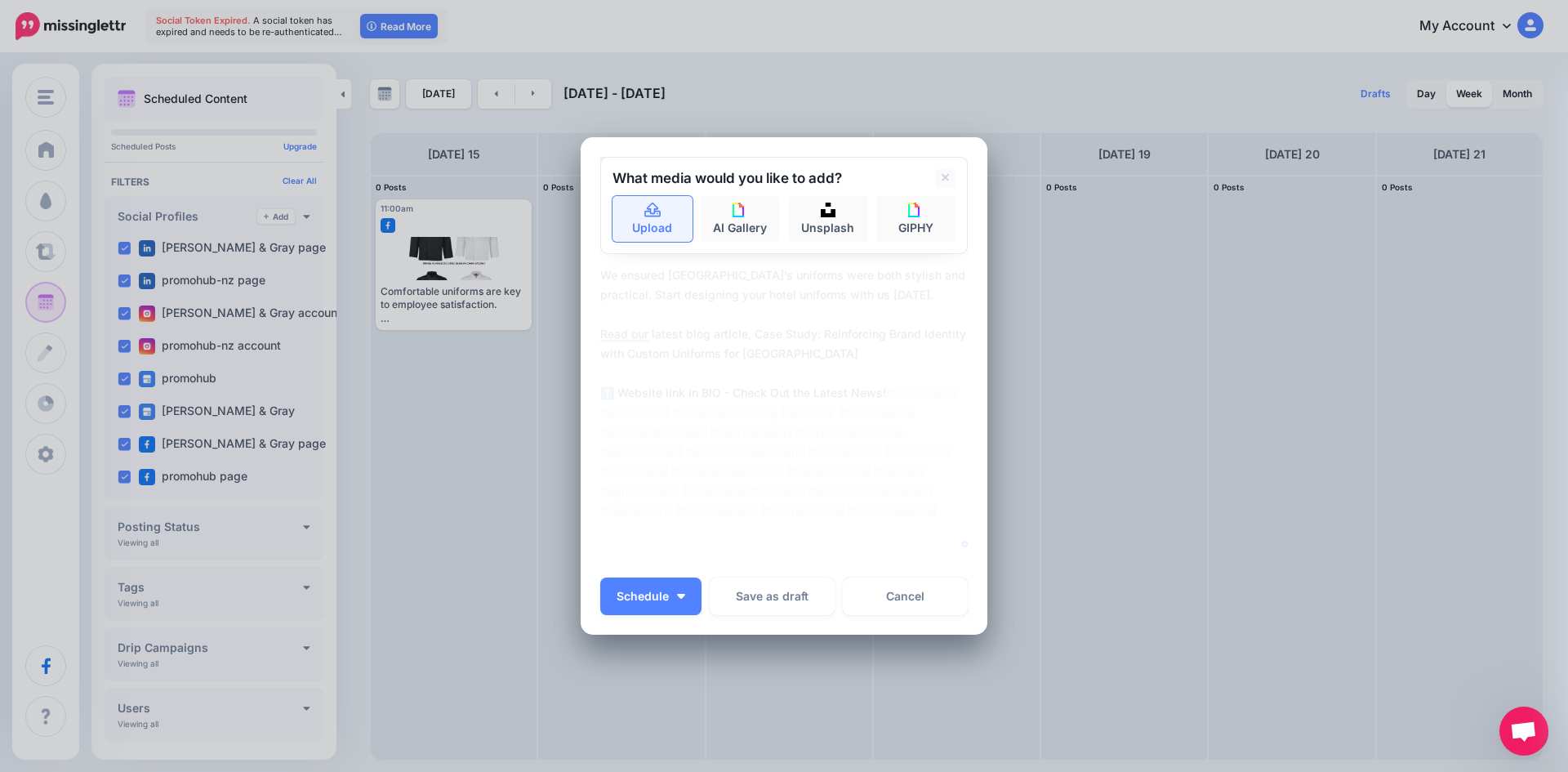
click at [649, 223] on link "Upload" at bounding box center [652, 218] width 80 height 46
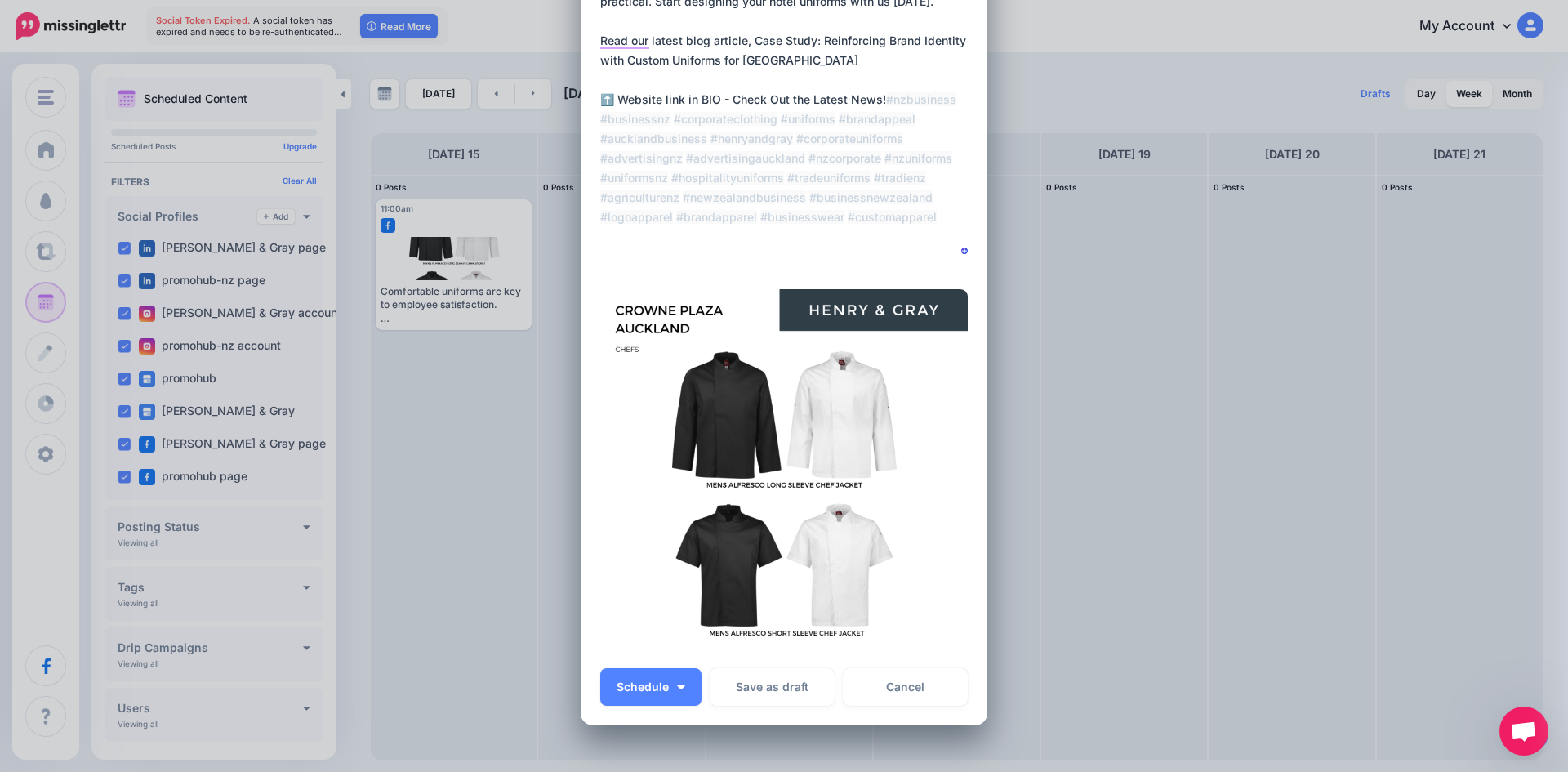
scroll to position [310, 0]
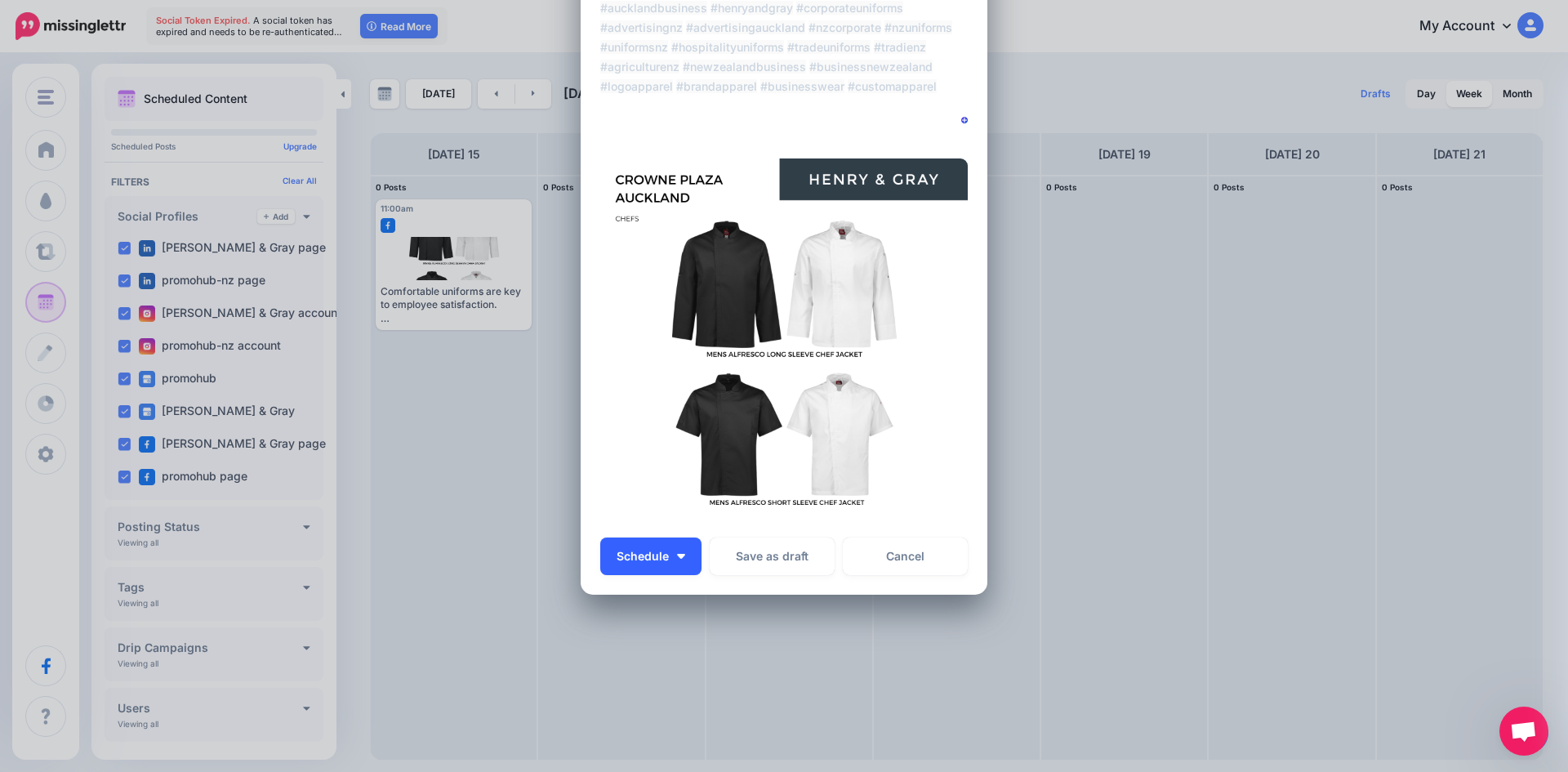
click at [683, 561] on button "Schedule" at bounding box center [651, 556] width 102 height 37
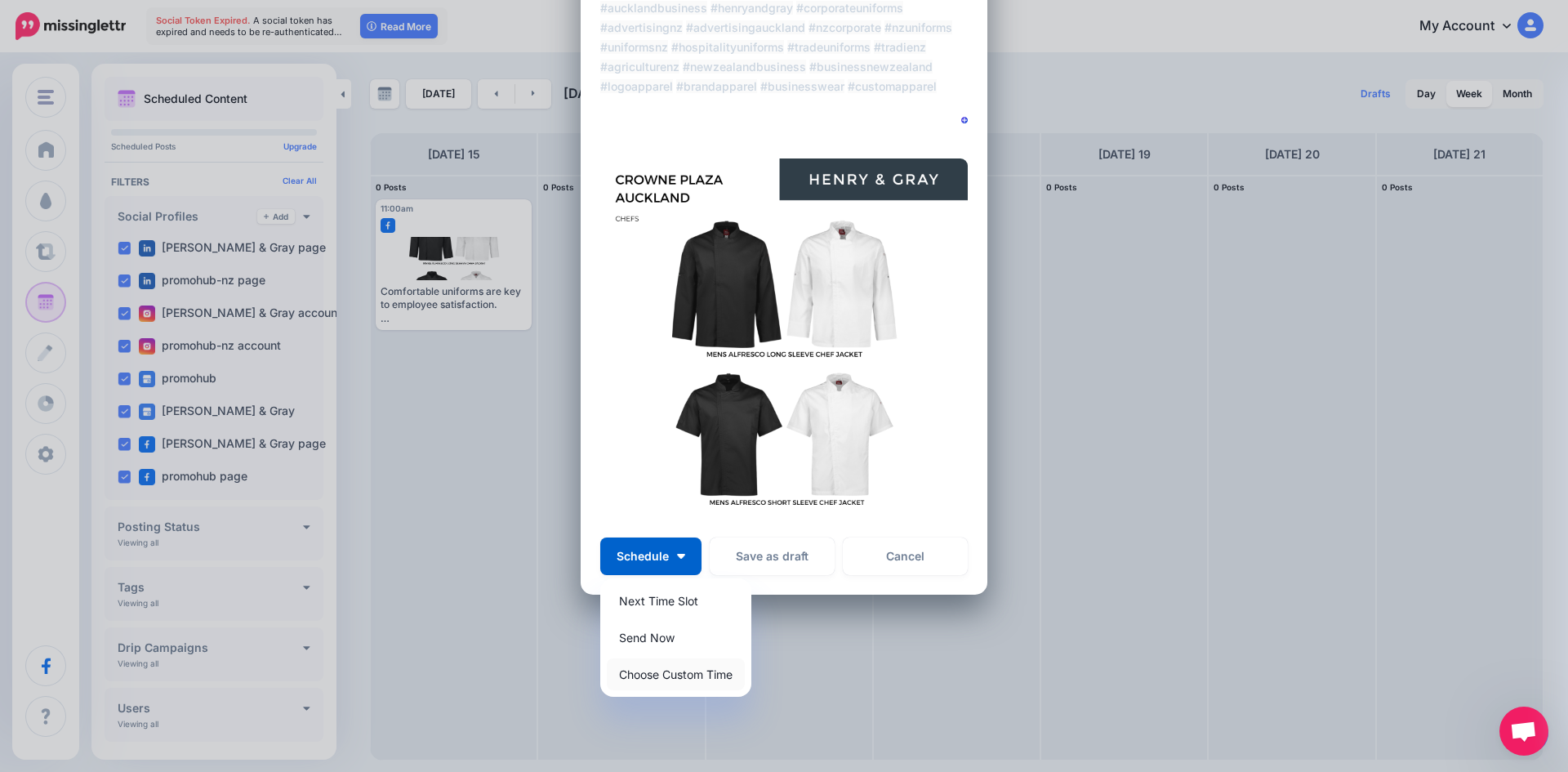
click at [666, 672] on link "Choose Custom Time" at bounding box center [675, 674] width 138 height 32
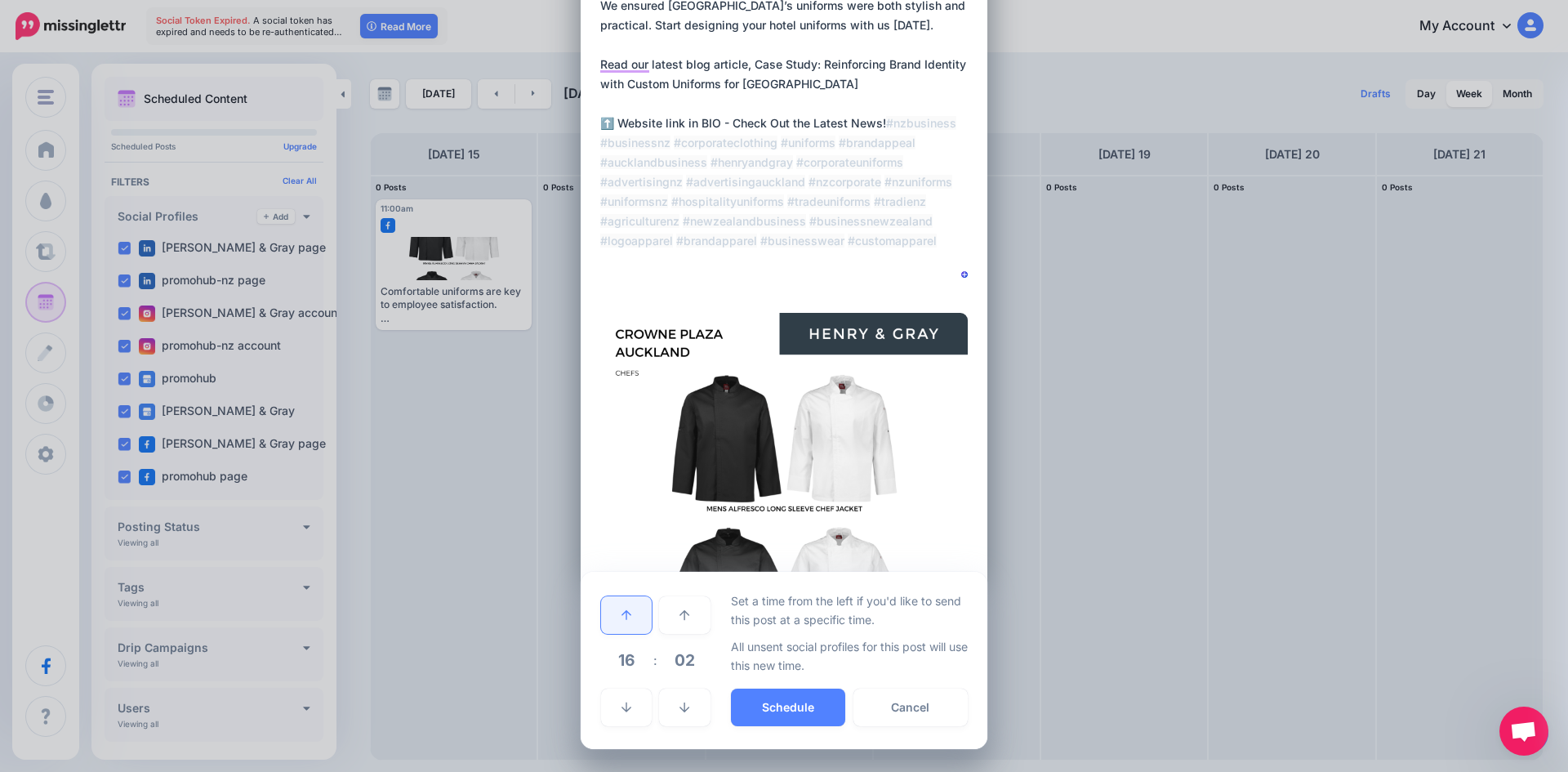
scroll to position [156, 0]
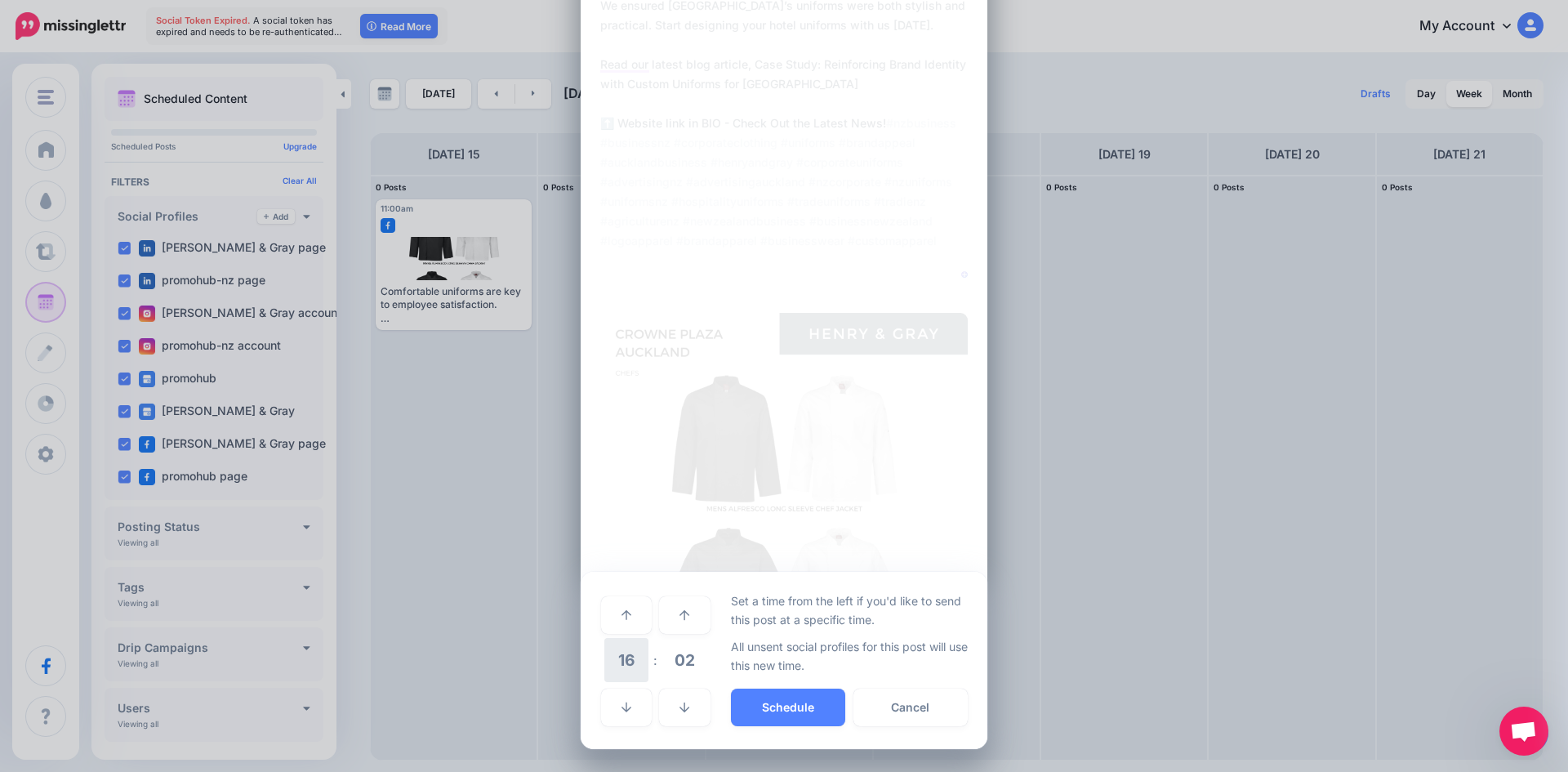
click at [614, 660] on span "16" at bounding box center [626, 659] width 44 height 44
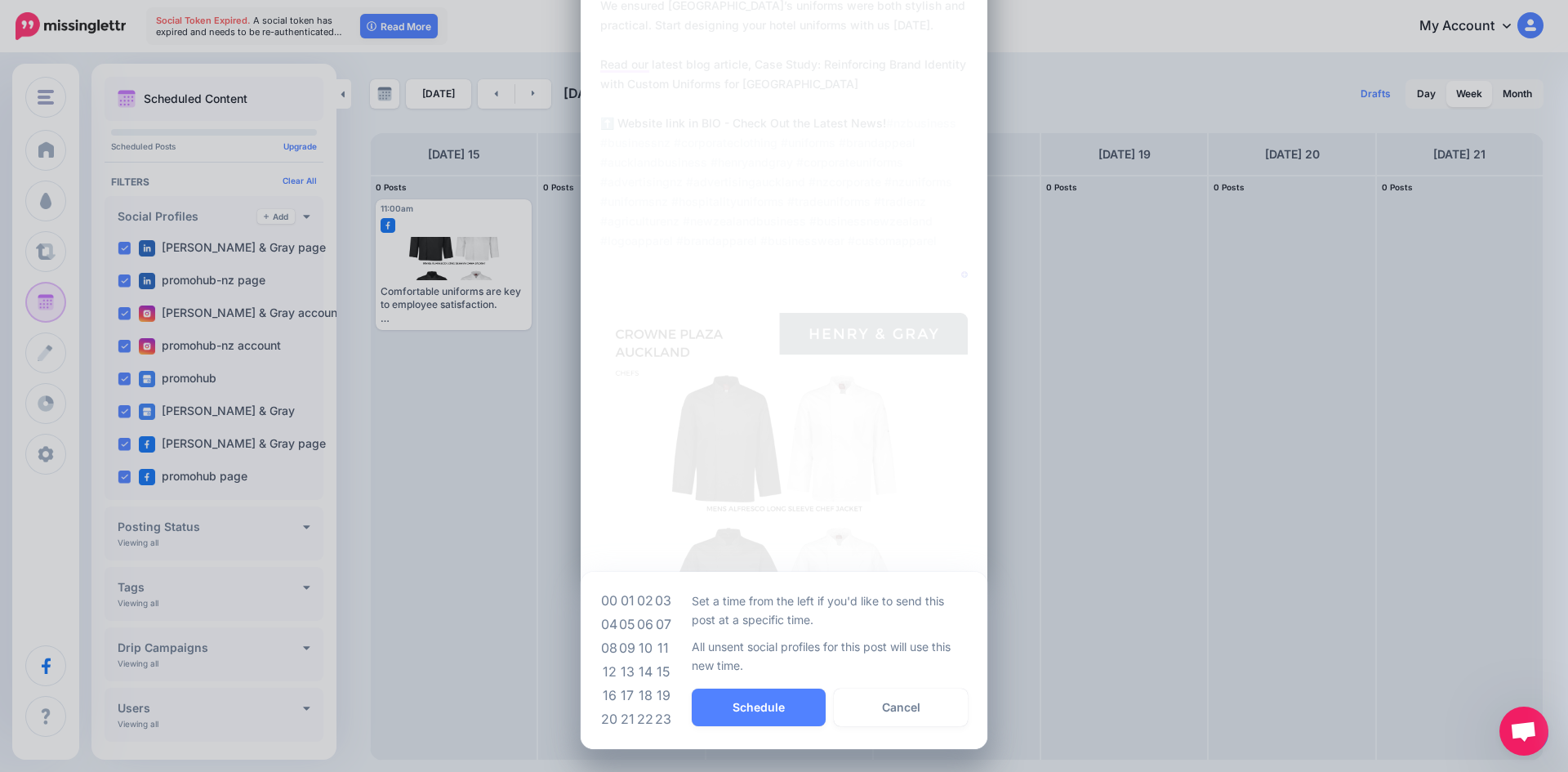
drag, startPoint x: 652, startPoint y: 641, endPoint x: 653, endPoint y: 656, distance: 15.0
click at [654, 642] on td "11" at bounding box center [663, 648] width 18 height 23
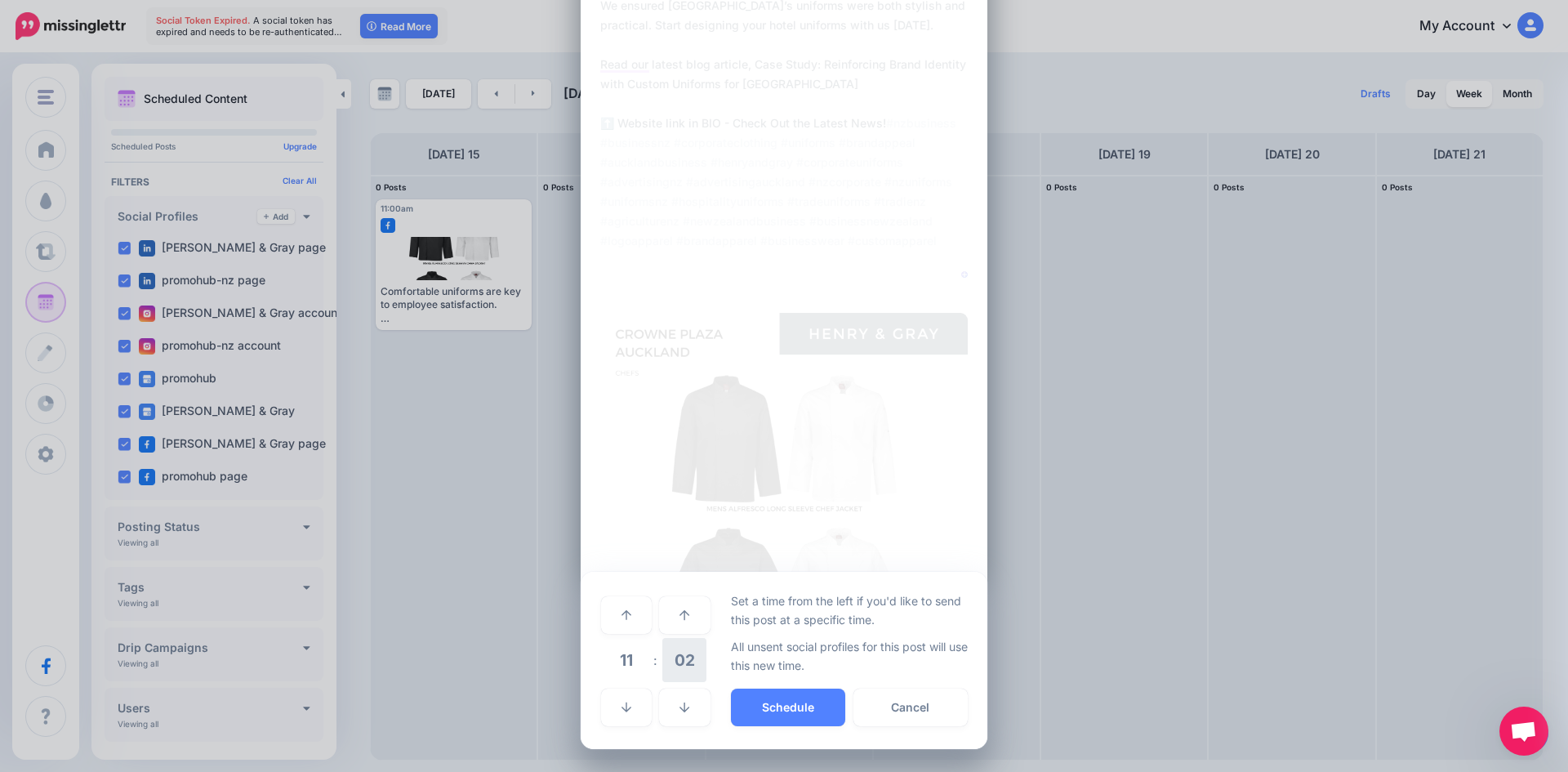
click at [686, 660] on span "02" at bounding box center [684, 659] width 44 height 44
click at [601, 623] on td "00" at bounding box center [609, 614] width 18 height 46
click at [749, 703] on button "Schedule" at bounding box center [787, 707] width 114 height 37
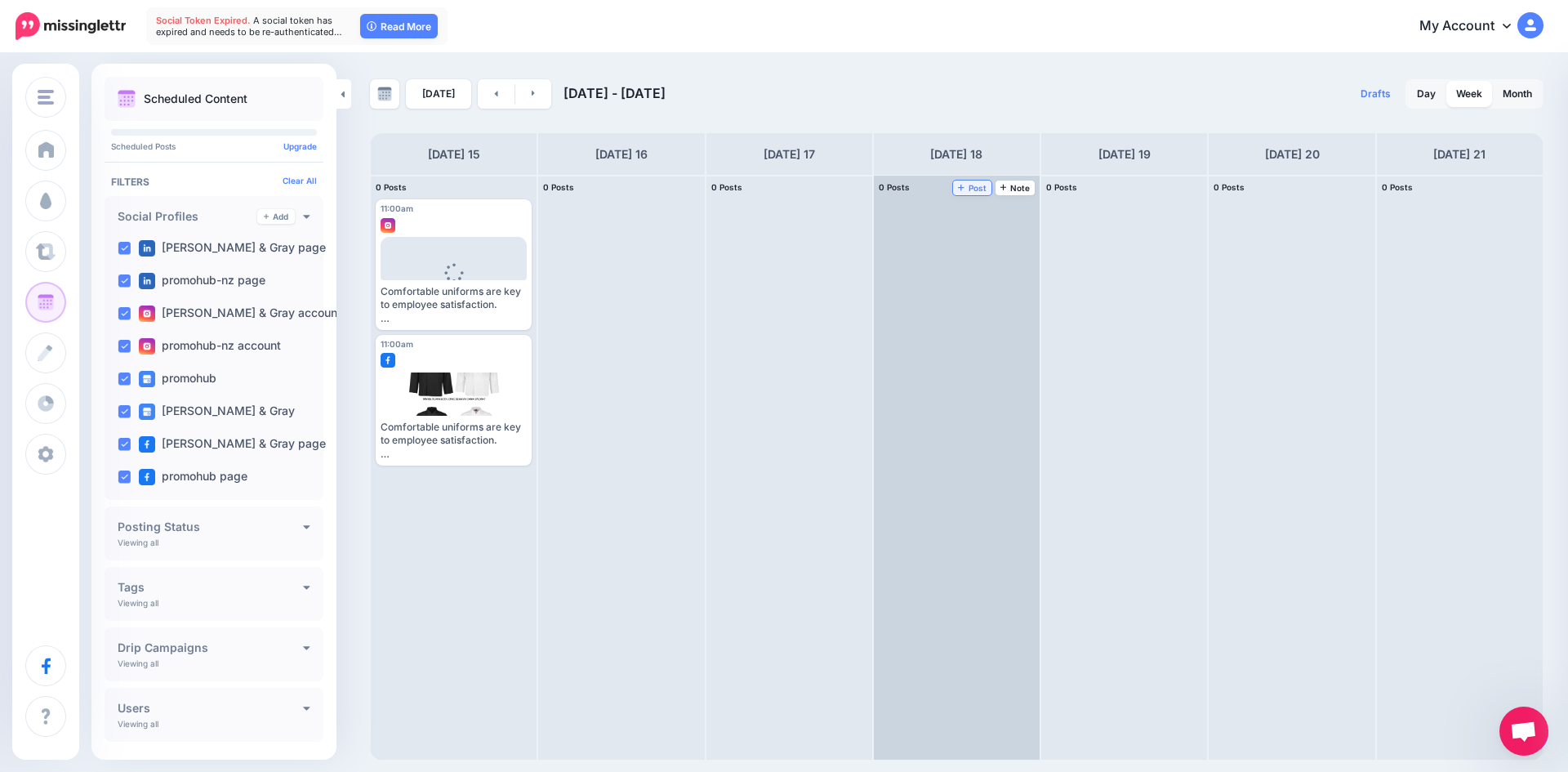
click at [968, 187] on span "Post" at bounding box center [971, 188] width 28 height 8
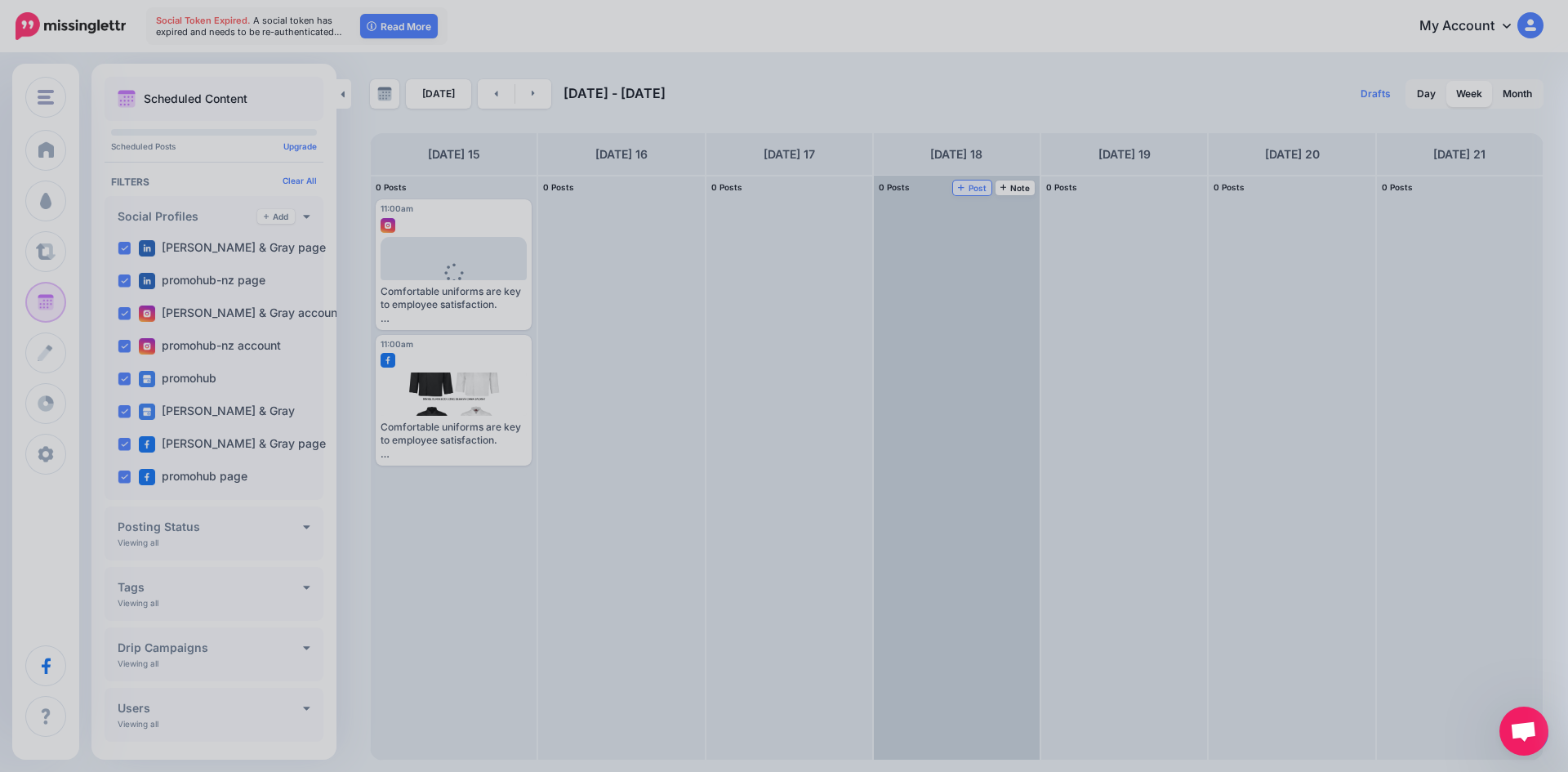
scroll to position [0, 0]
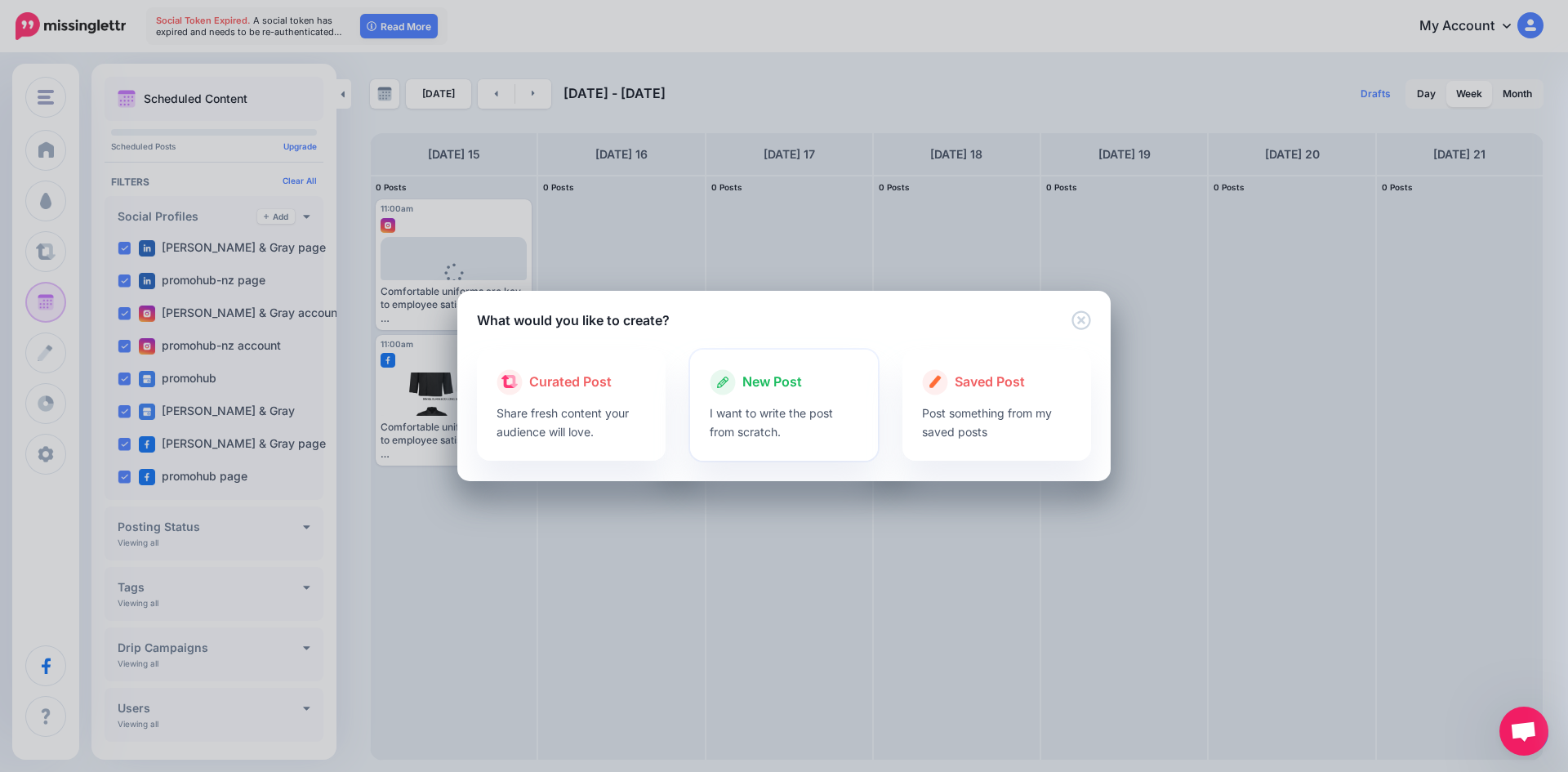
click at [724, 379] on icon at bounding box center [723, 383] width 12 height 12
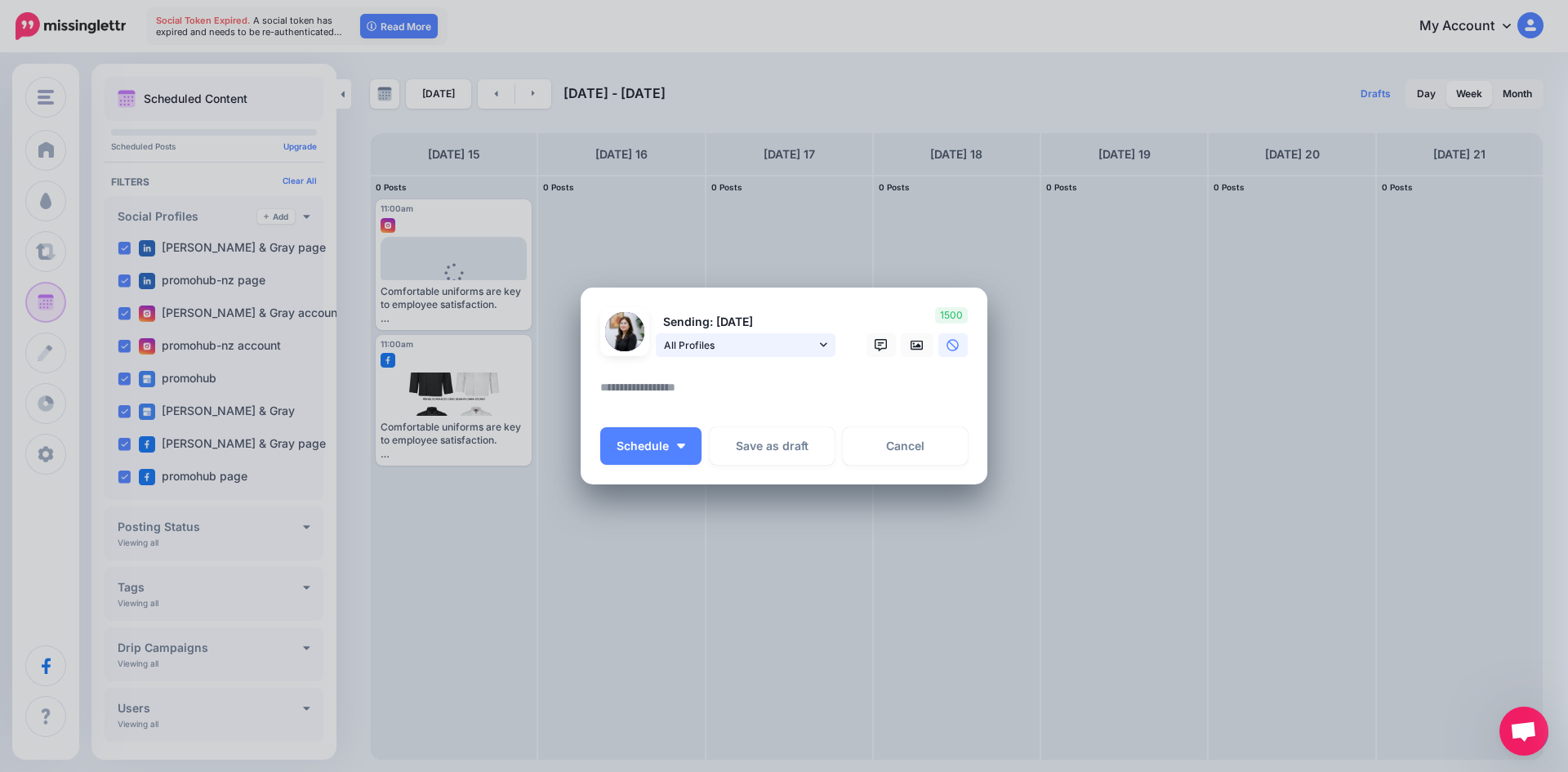
click at [745, 344] on span "All Profiles" at bounding box center [739, 345] width 152 height 18
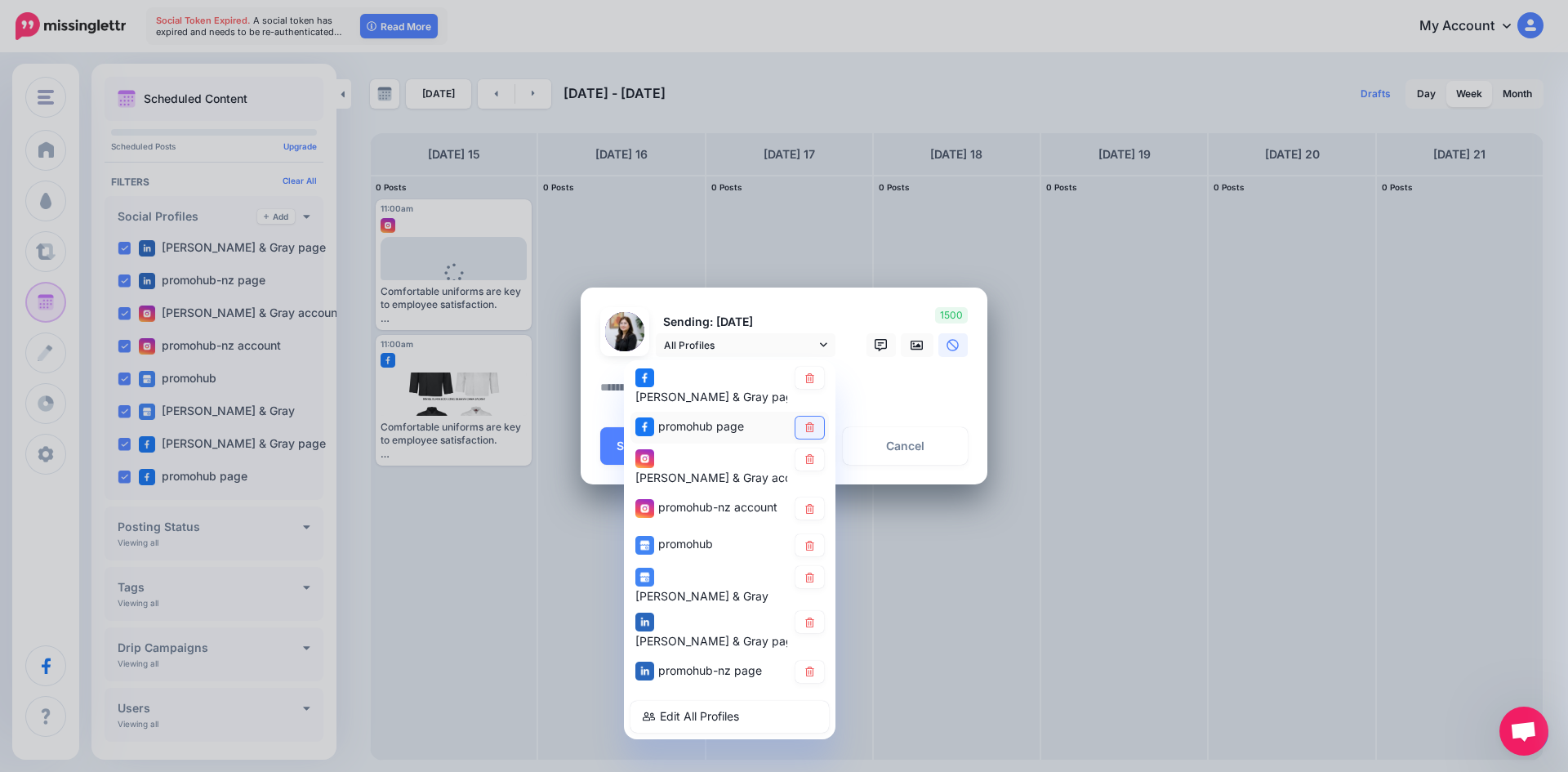
click at [809, 423] on icon at bounding box center [810, 428] width 13 height 10
click at [814, 454] on icon at bounding box center [810, 459] width 13 height 10
click at [816, 497] on link at bounding box center [809, 508] width 28 height 23
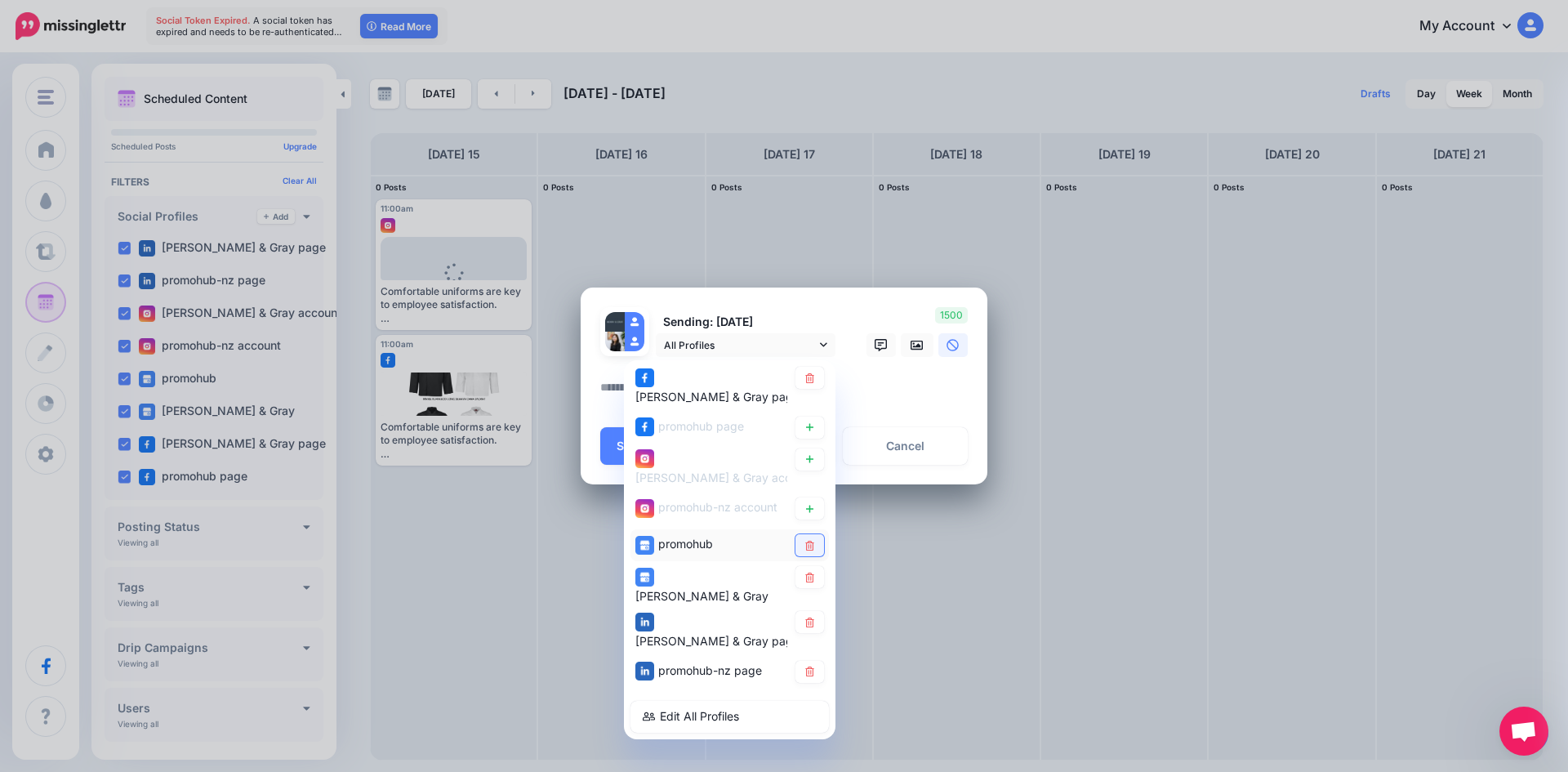
click at [819, 534] on link at bounding box center [809, 545] width 28 height 23
click at [819, 568] on link at bounding box center [809, 577] width 28 height 23
click at [819, 612] on link at bounding box center [809, 622] width 28 height 23
click at [813, 660] on link at bounding box center [809, 671] width 28 height 23
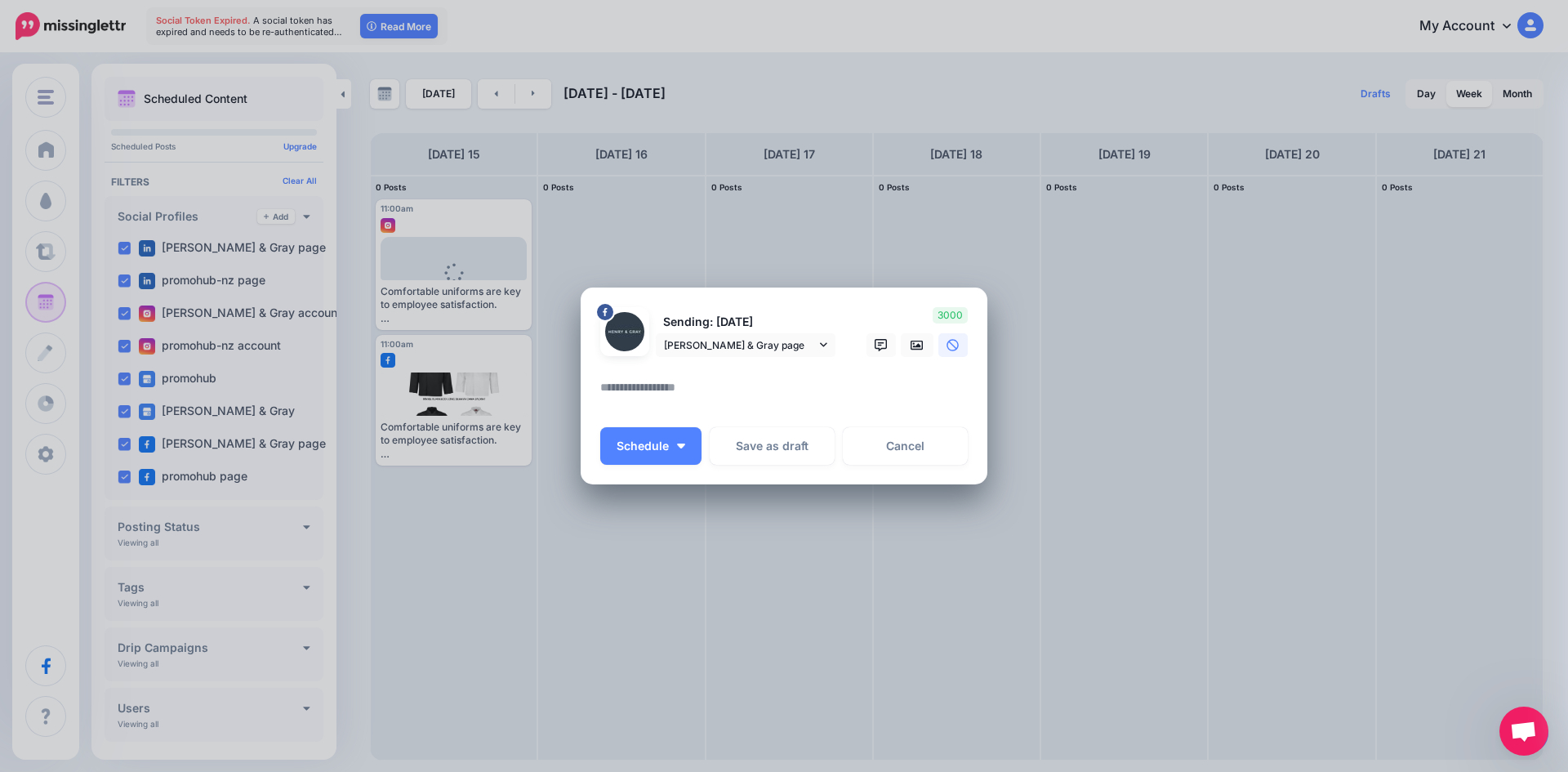
click at [843, 375] on div at bounding box center [784, 367] width 368 height 21
click at [836, 394] on textarea at bounding box center [788, 393] width 376 height 32
paste textarea "**********"
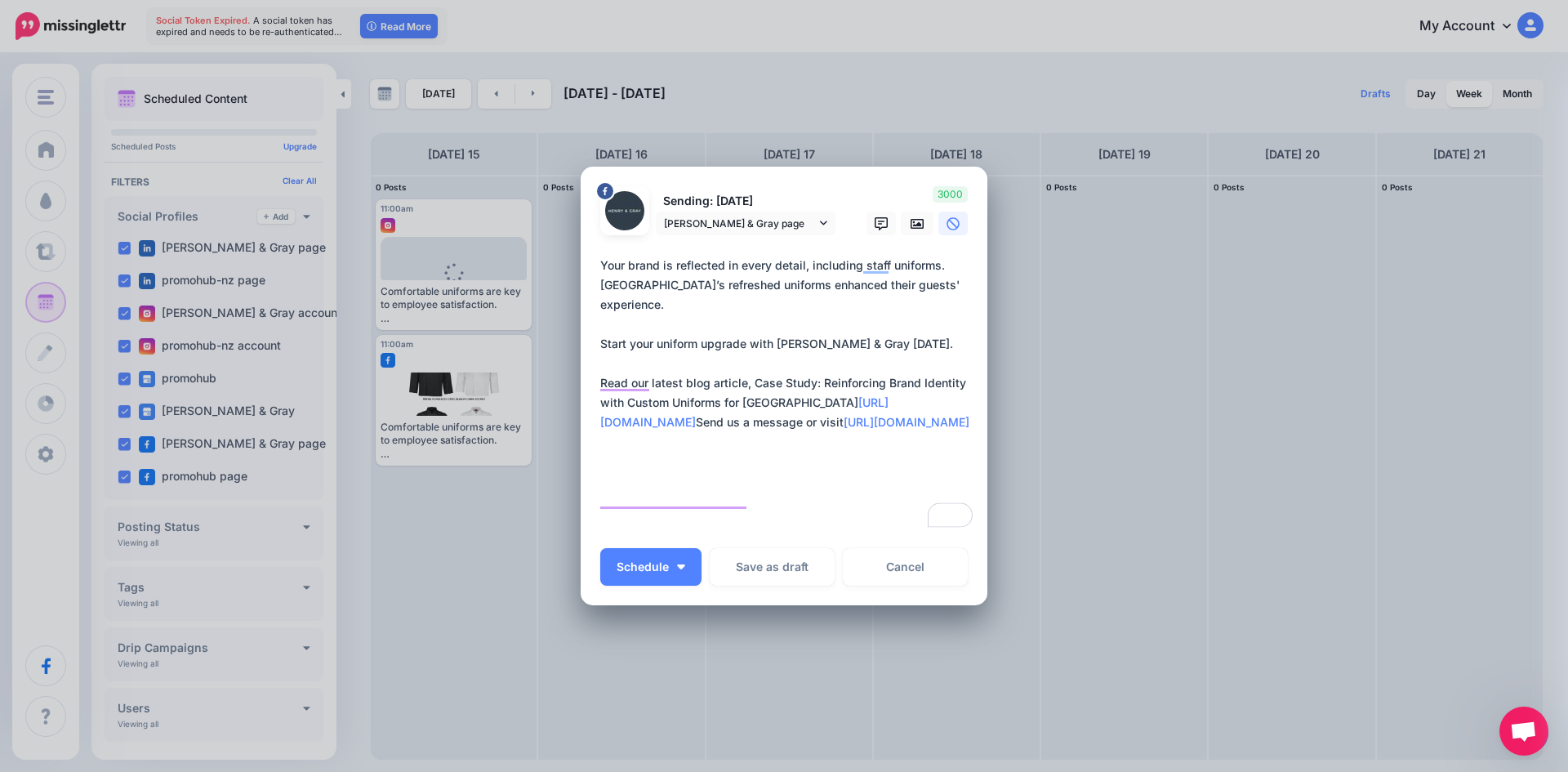
type textarea "**********"
click at [897, 210] on div "3000" at bounding box center [915, 210] width 131 height 50
click at [911, 221] on icon at bounding box center [917, 224] width 13 height 10
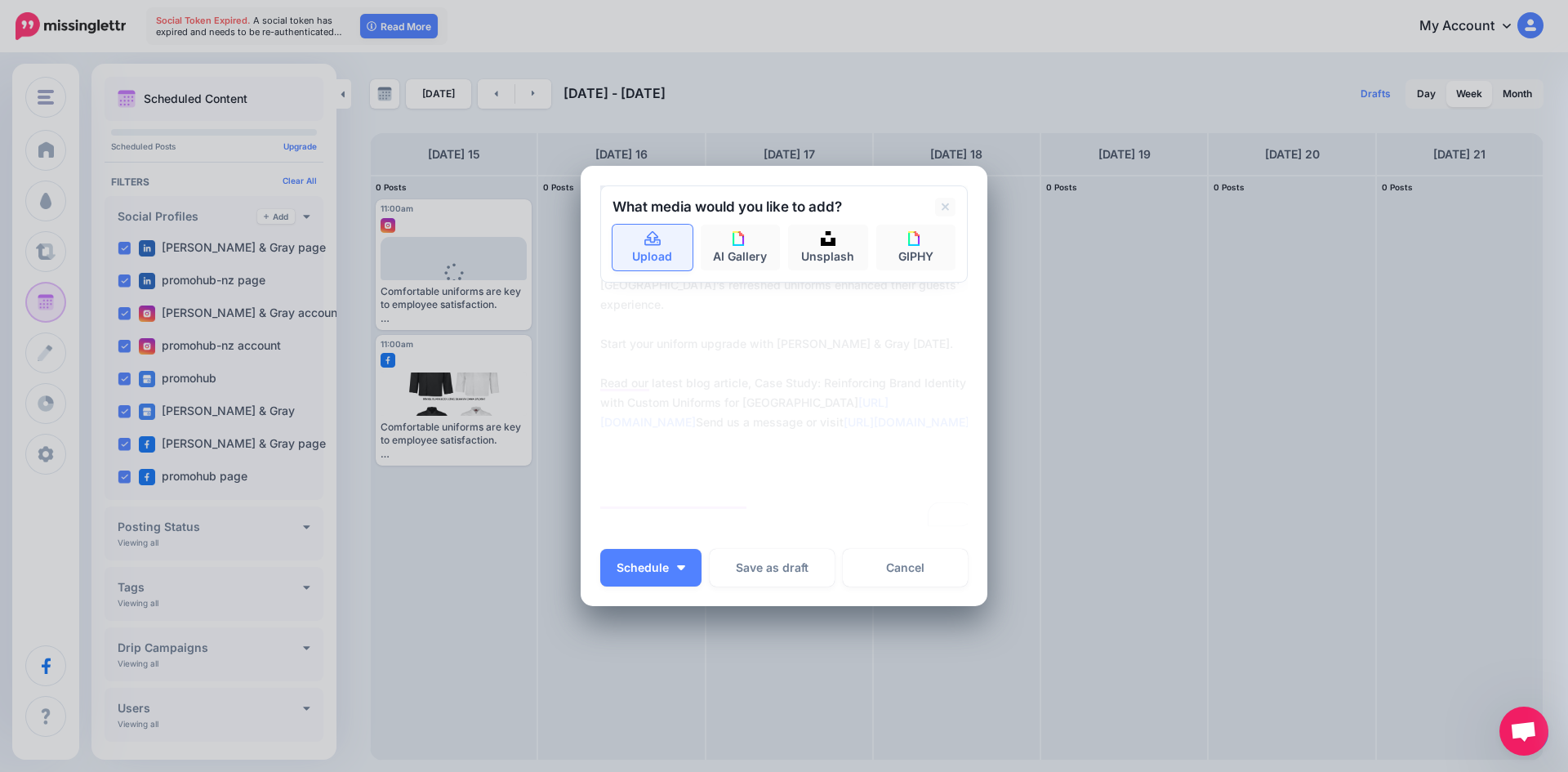
click at [651, 250] on link "Upload" at bounding box center [652, 248] width 80 height 46
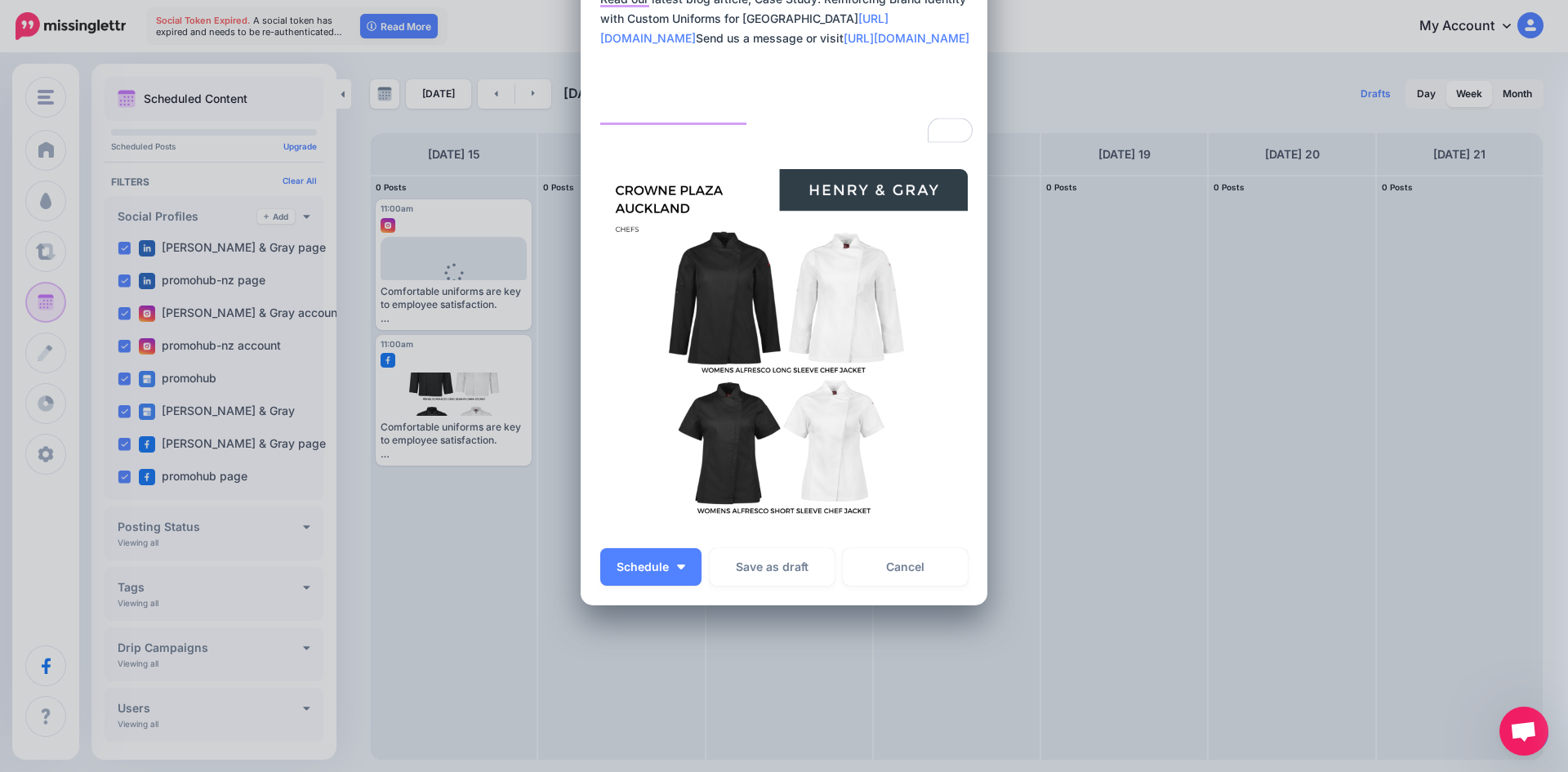
scroll to position [245, 0]
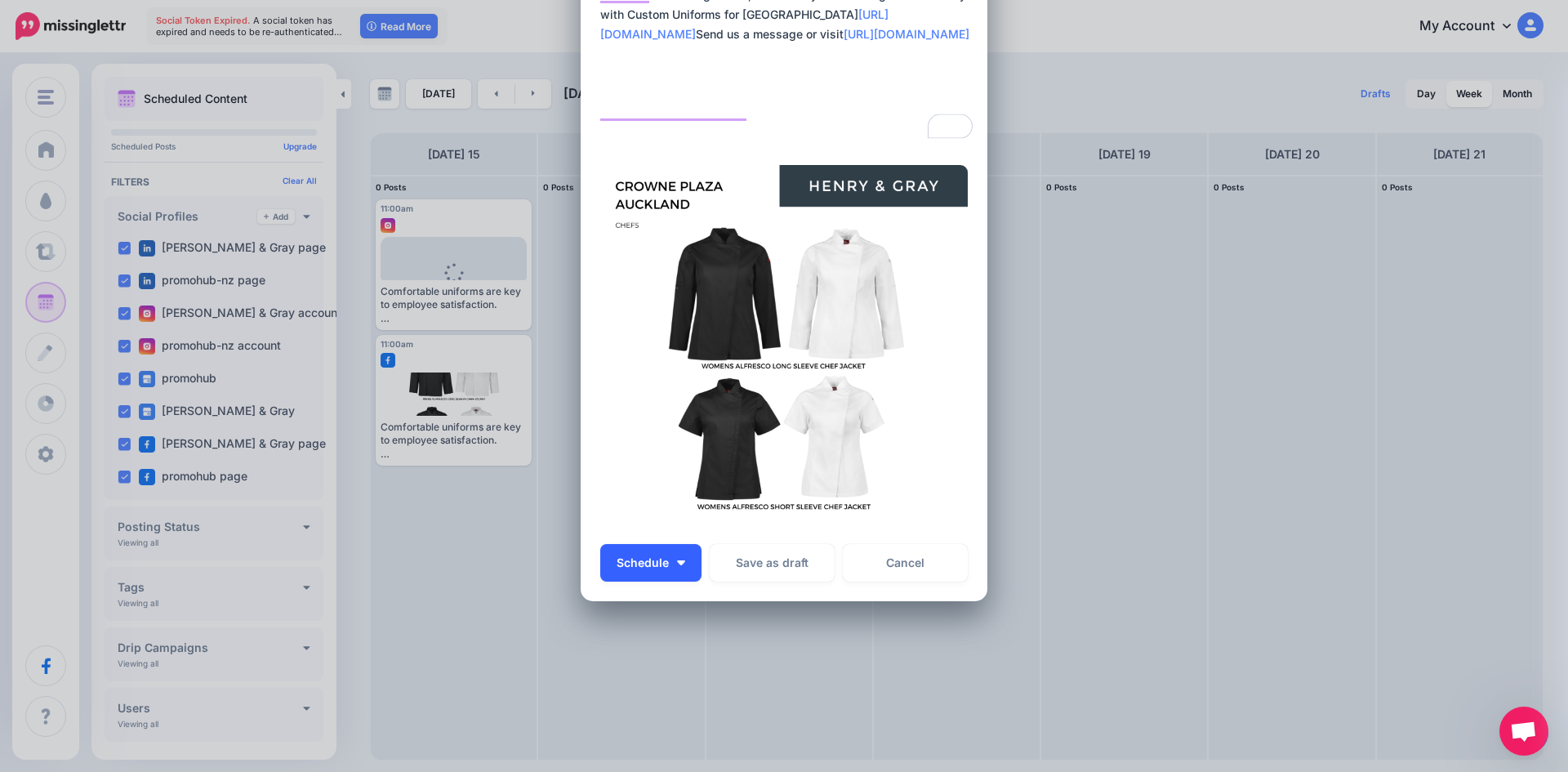
click at [683, 561] on button "Schedule" at bounding box center [651, 563] width 102 height 37
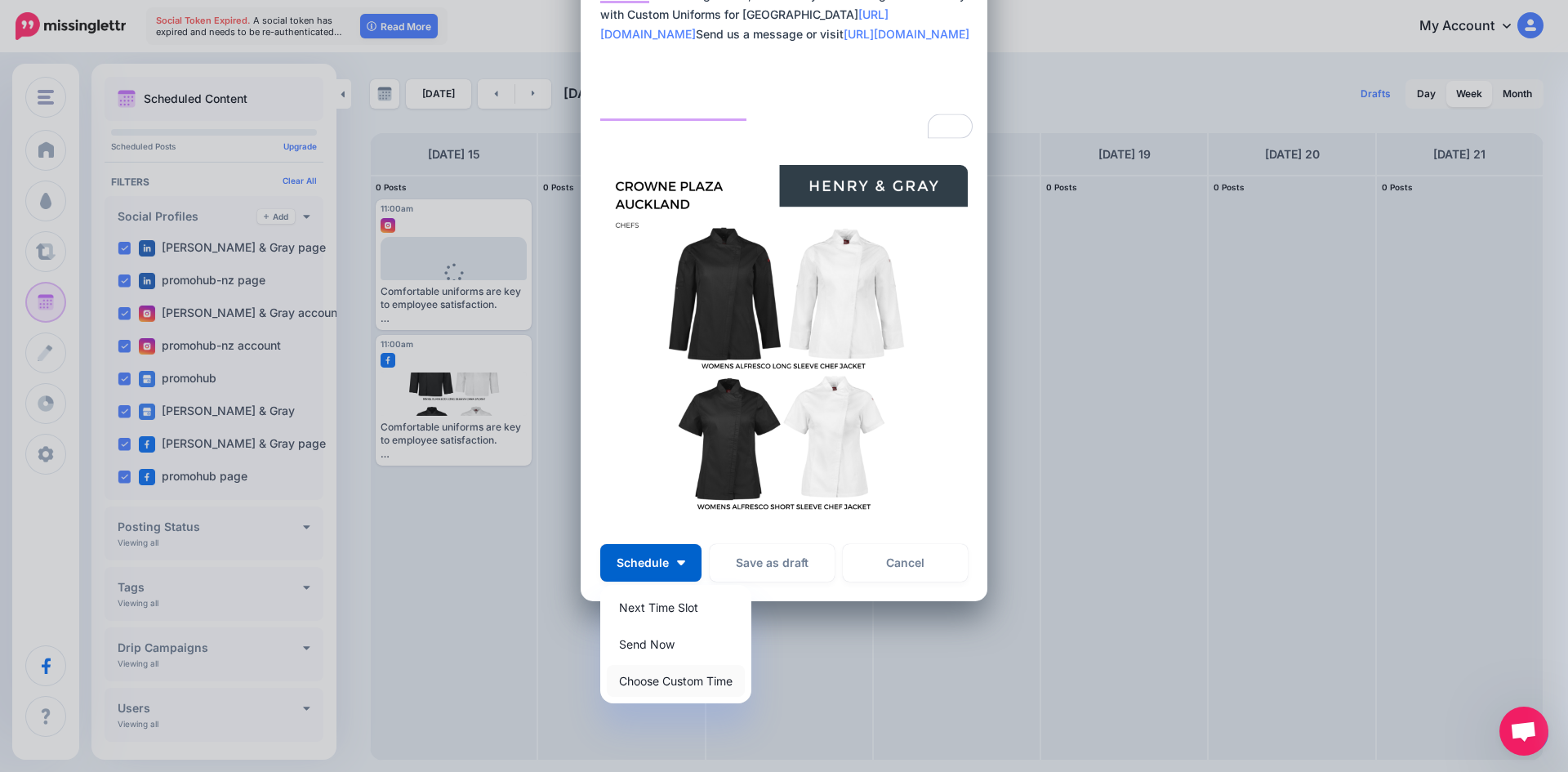
click at [672, 674] on link "Choose Custom Time" at bounding box center [675, 681] width 138 height 32
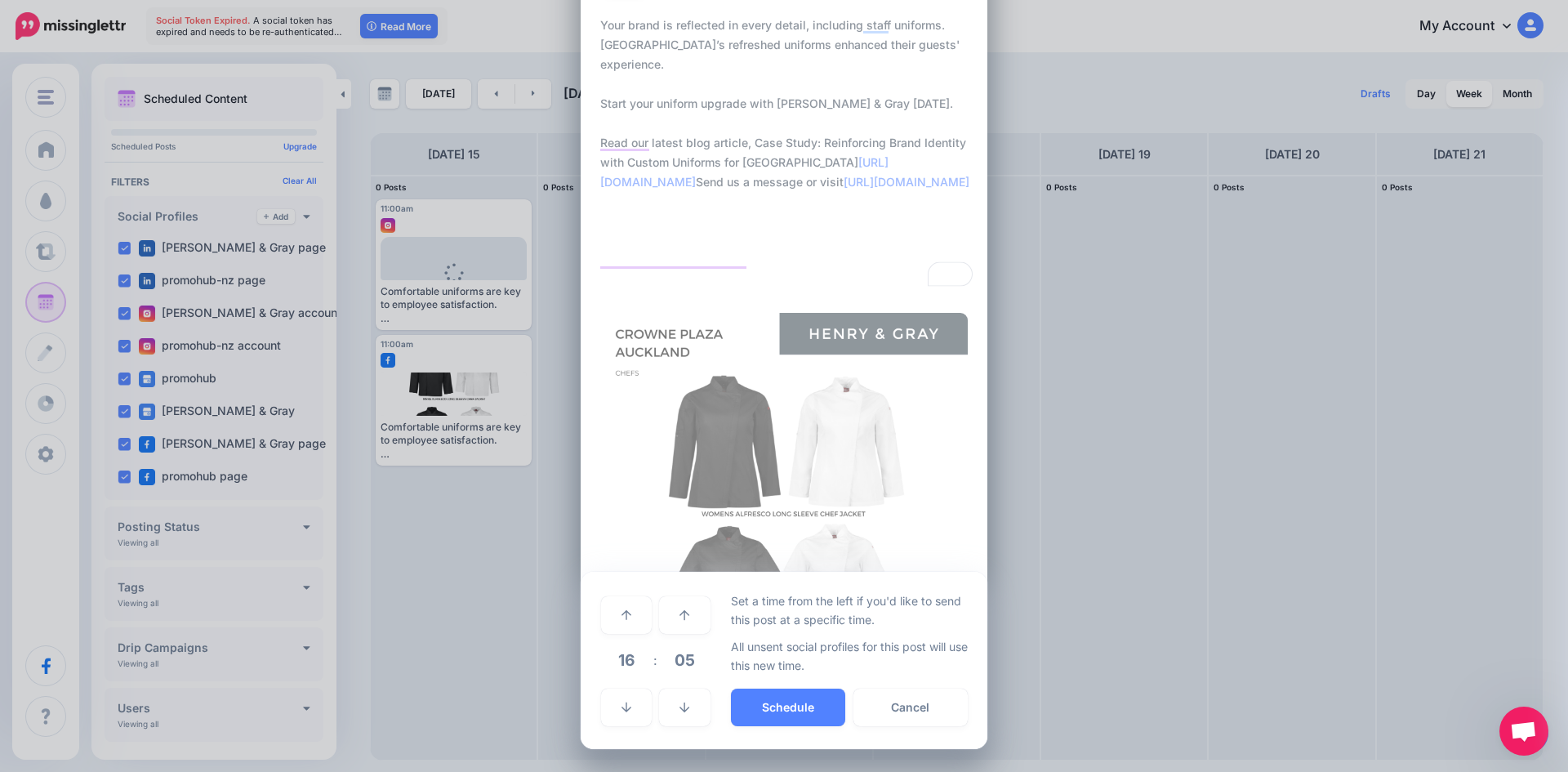
scroll to position [97, 0]
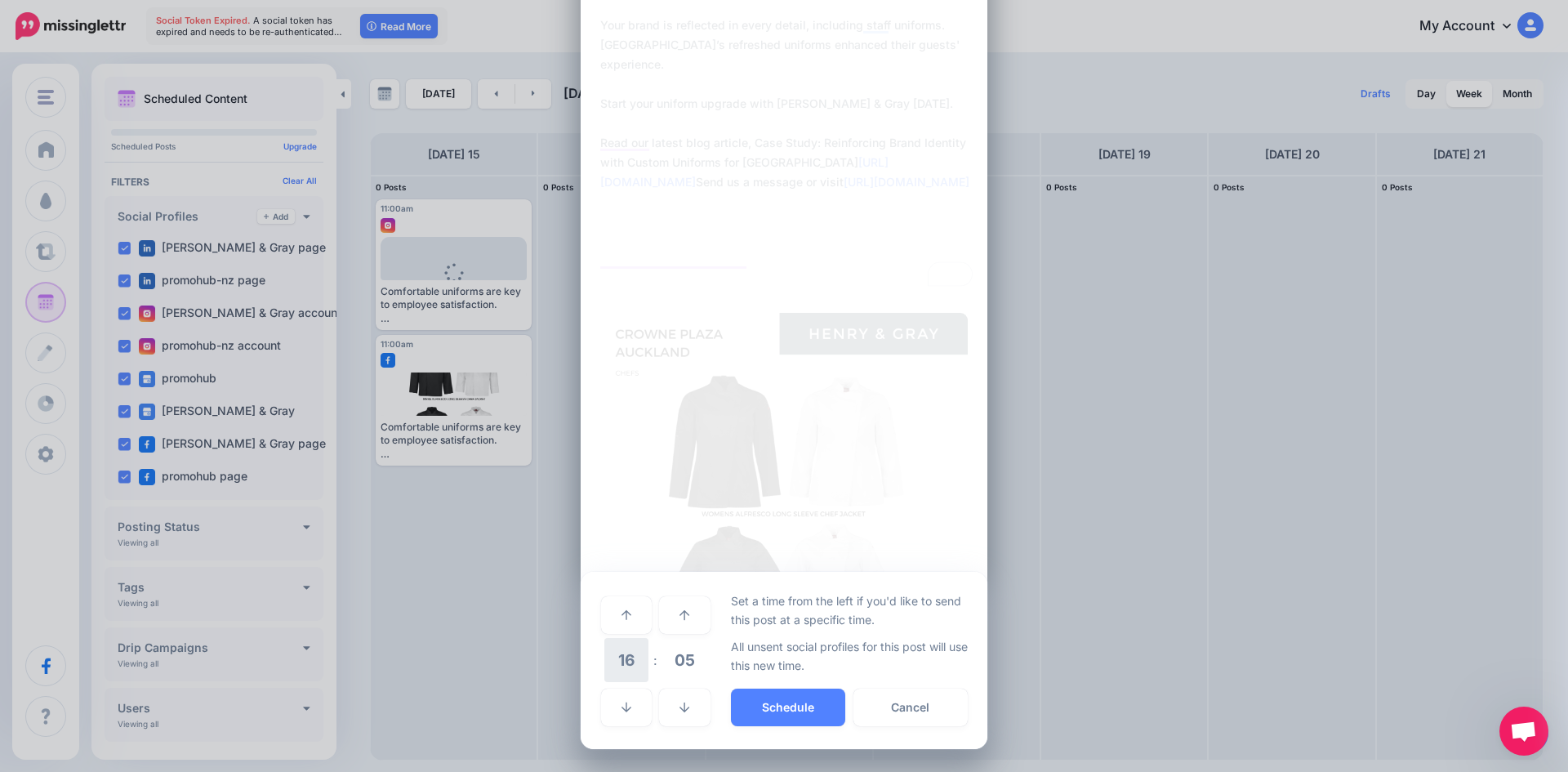
click at [631, 656] on span "16" at bounding box center [626, 659] width 44 height 44
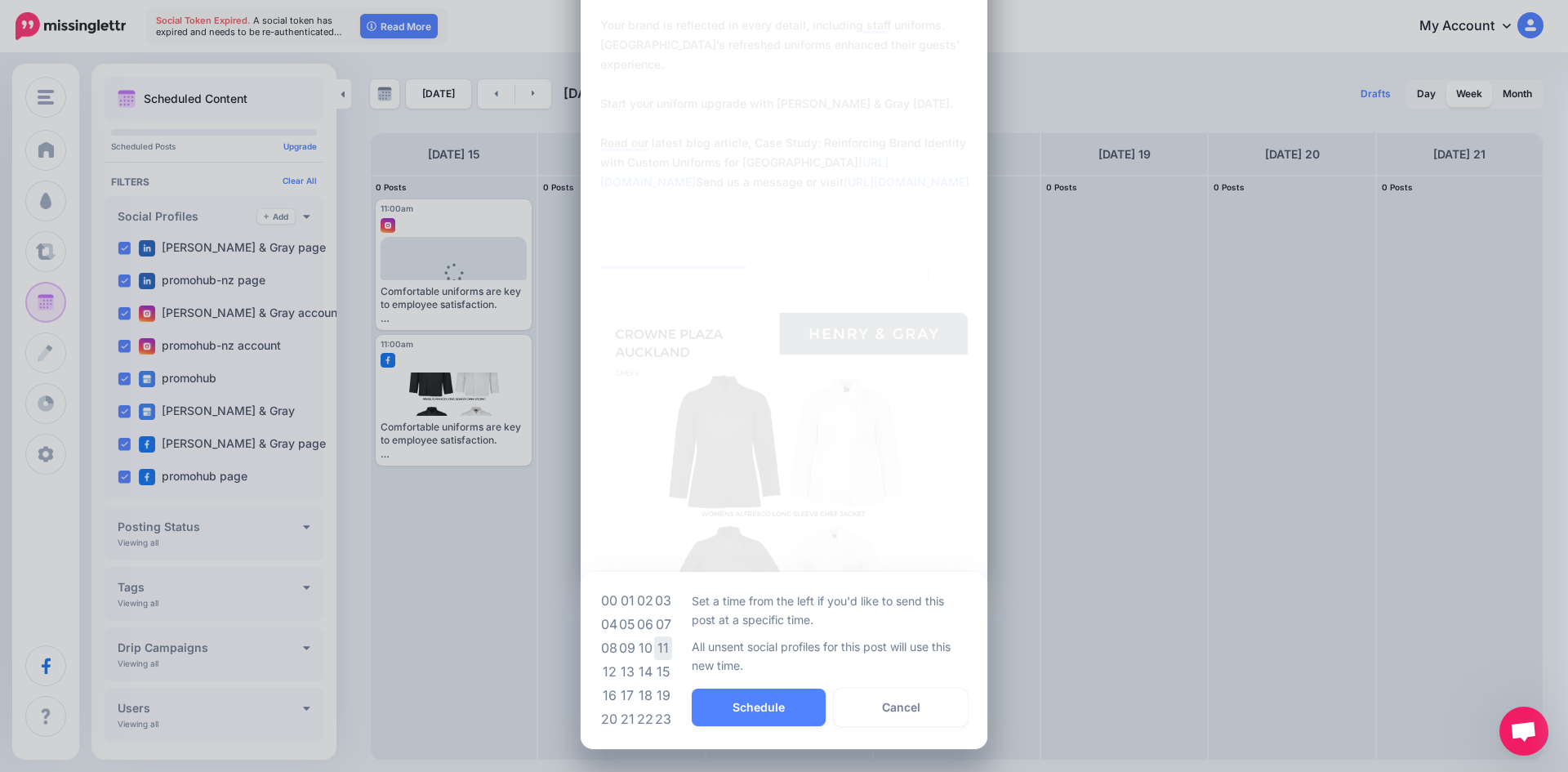
click at [662, 645] on td "11" at bounding box center [663, 648] width 18 height 23
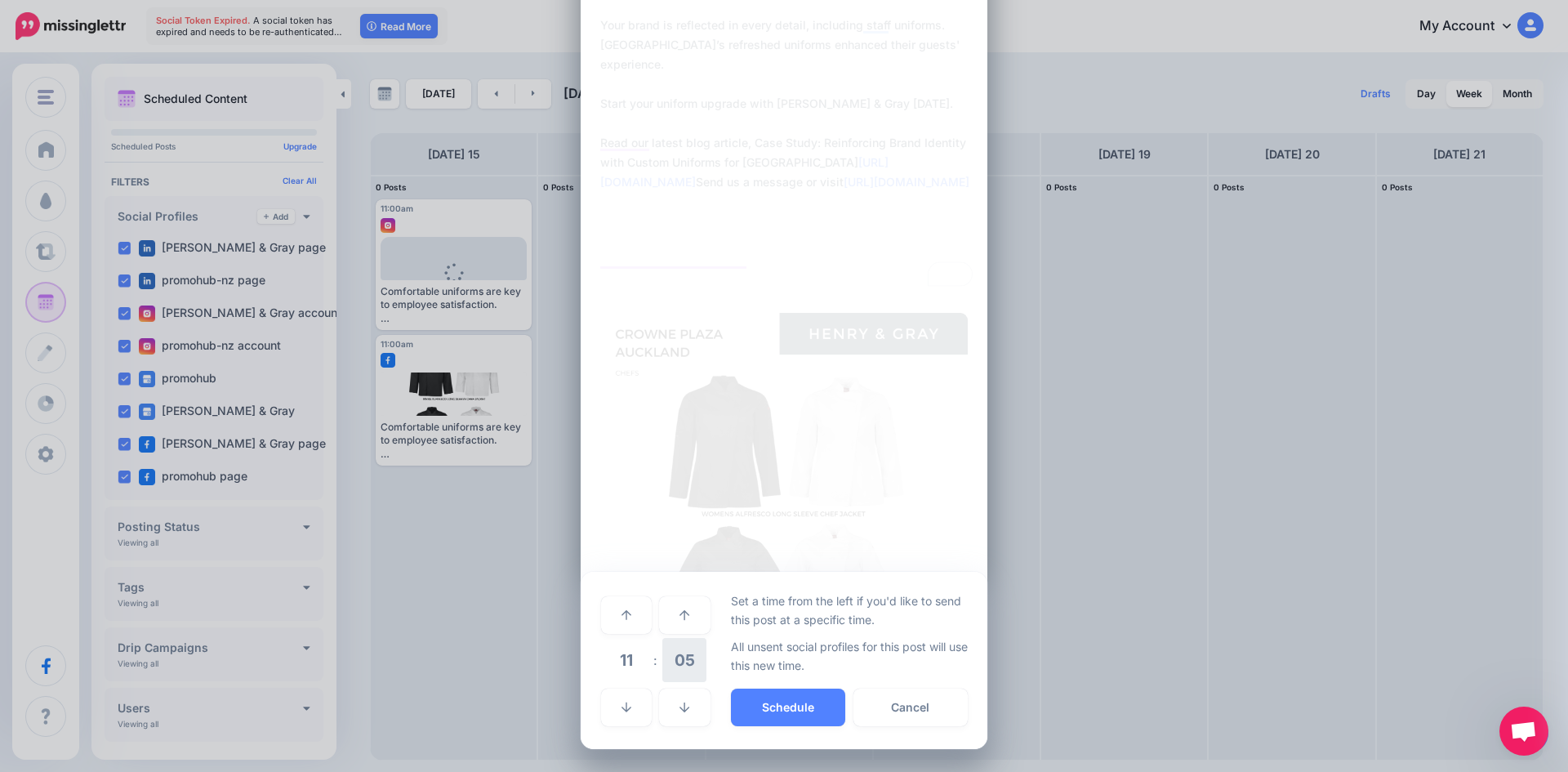
click at [674, 666] on span "05" at bounding box center [684, 659] width 44 height 44
click at [605, 616] on td "00" at bounding box center [609, 614] width 18 height 46
click at [774, 705] on button "Schedule" at bounding box center [787, 707] width 114 height 37
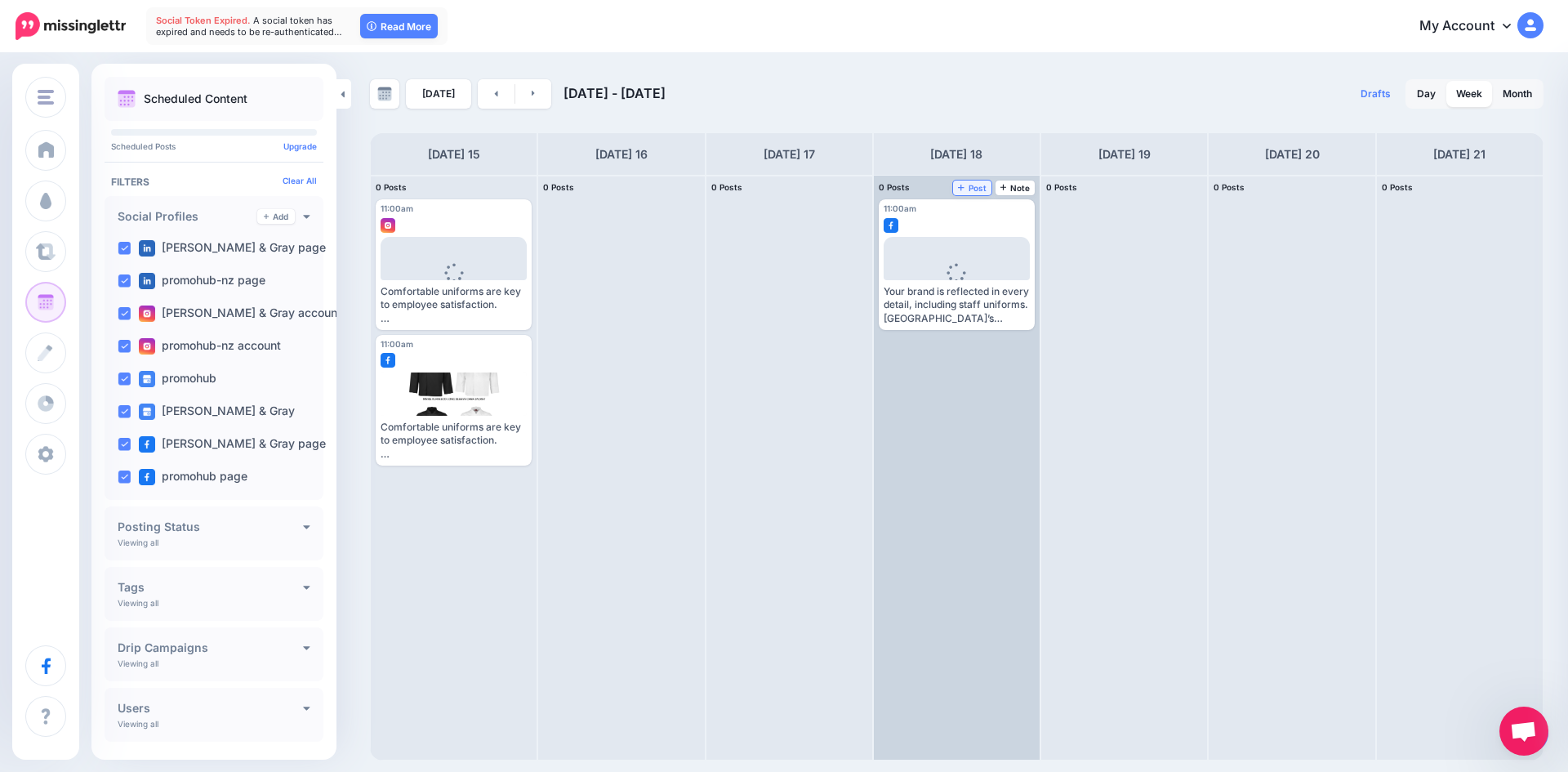
click at [977, 185] on span "Post" at bounding box center [971, 188] width 28 height 8
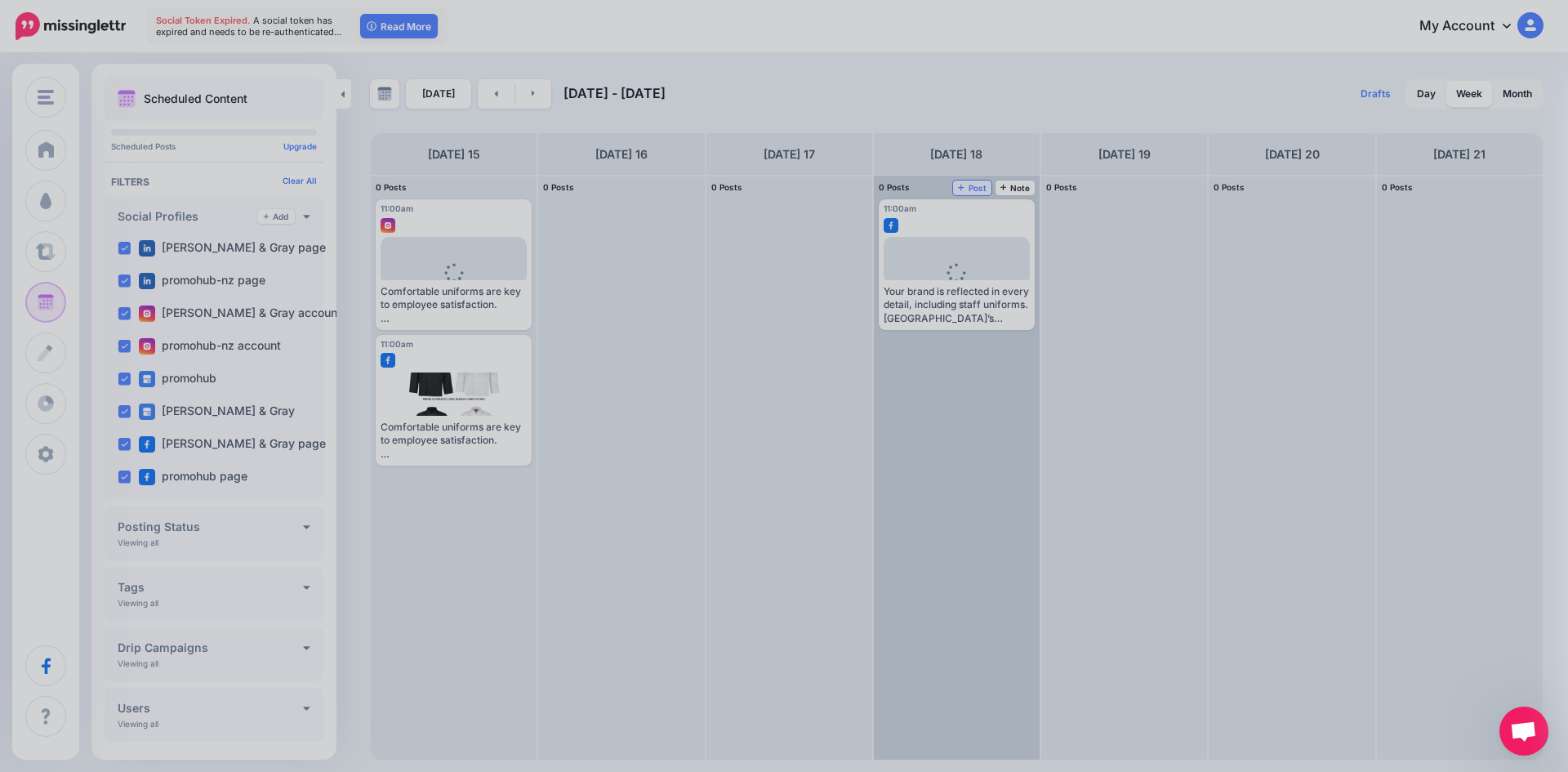
scroll to position [0, 0]
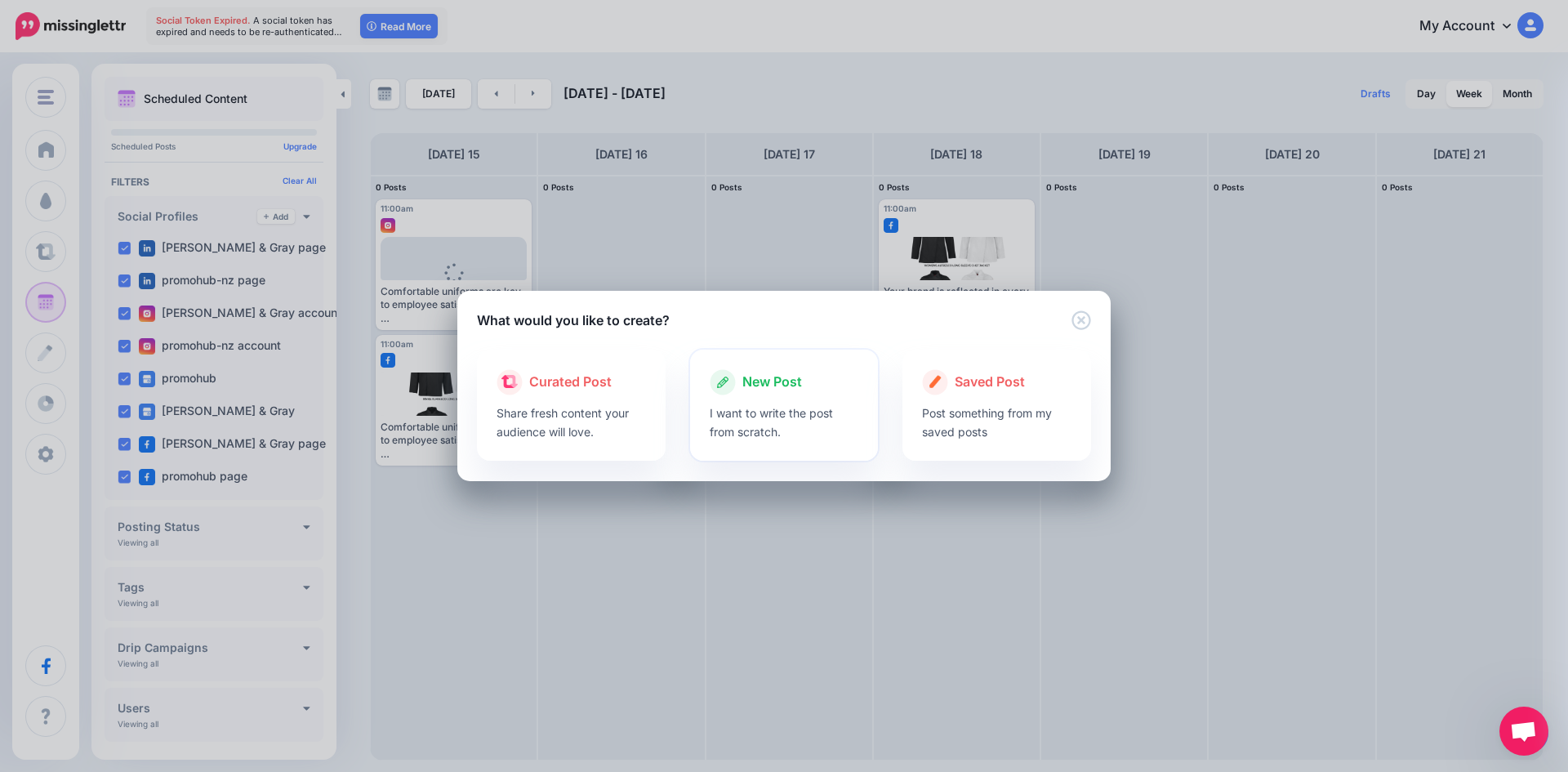
click at [781, 429] on p "I want to write the post from scratch." at bounding box center [784, 422] width 150 height 37
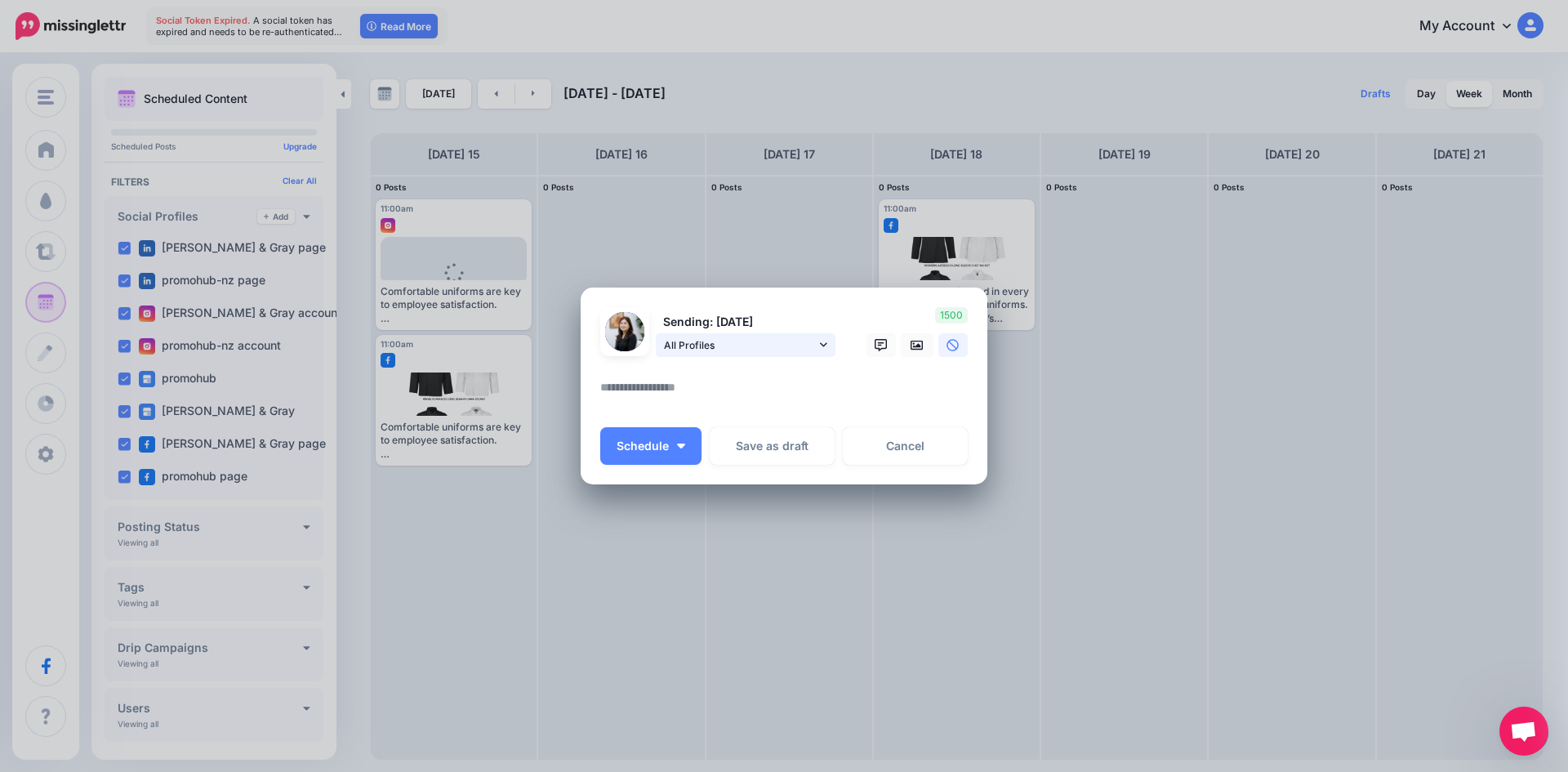
click at [775, 346] on span "All Profiles" at bounding box center [739, 345] width 152 height 18
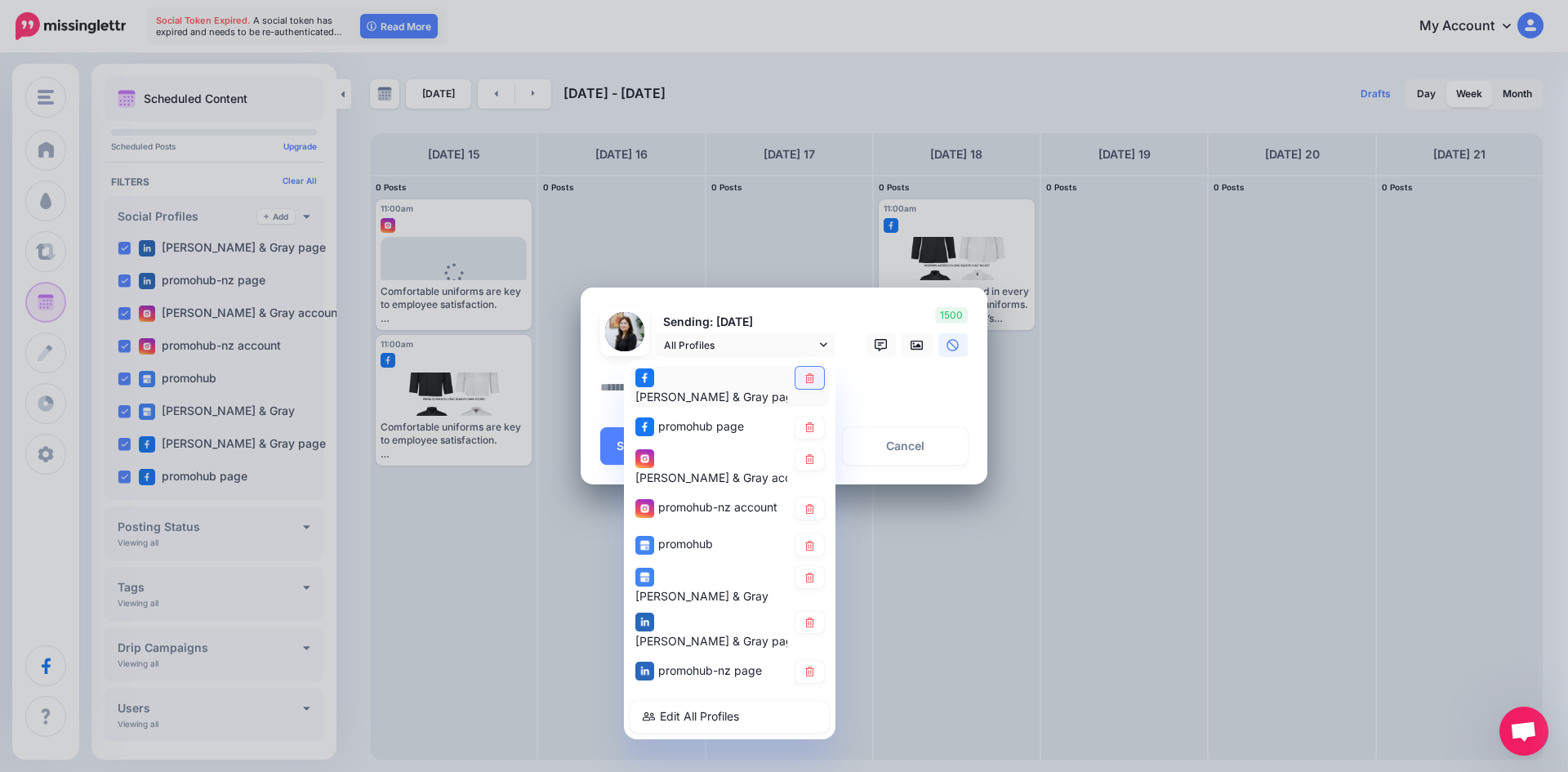
click at [800, 388] on link at bounding box center [809, 378] width 28 height 23
click at [807, 423] on icon at bounding box center [809, 428] width 9 height 10
click at [815, 504] on icon at bounding box center [810, 509] width 13 height 10
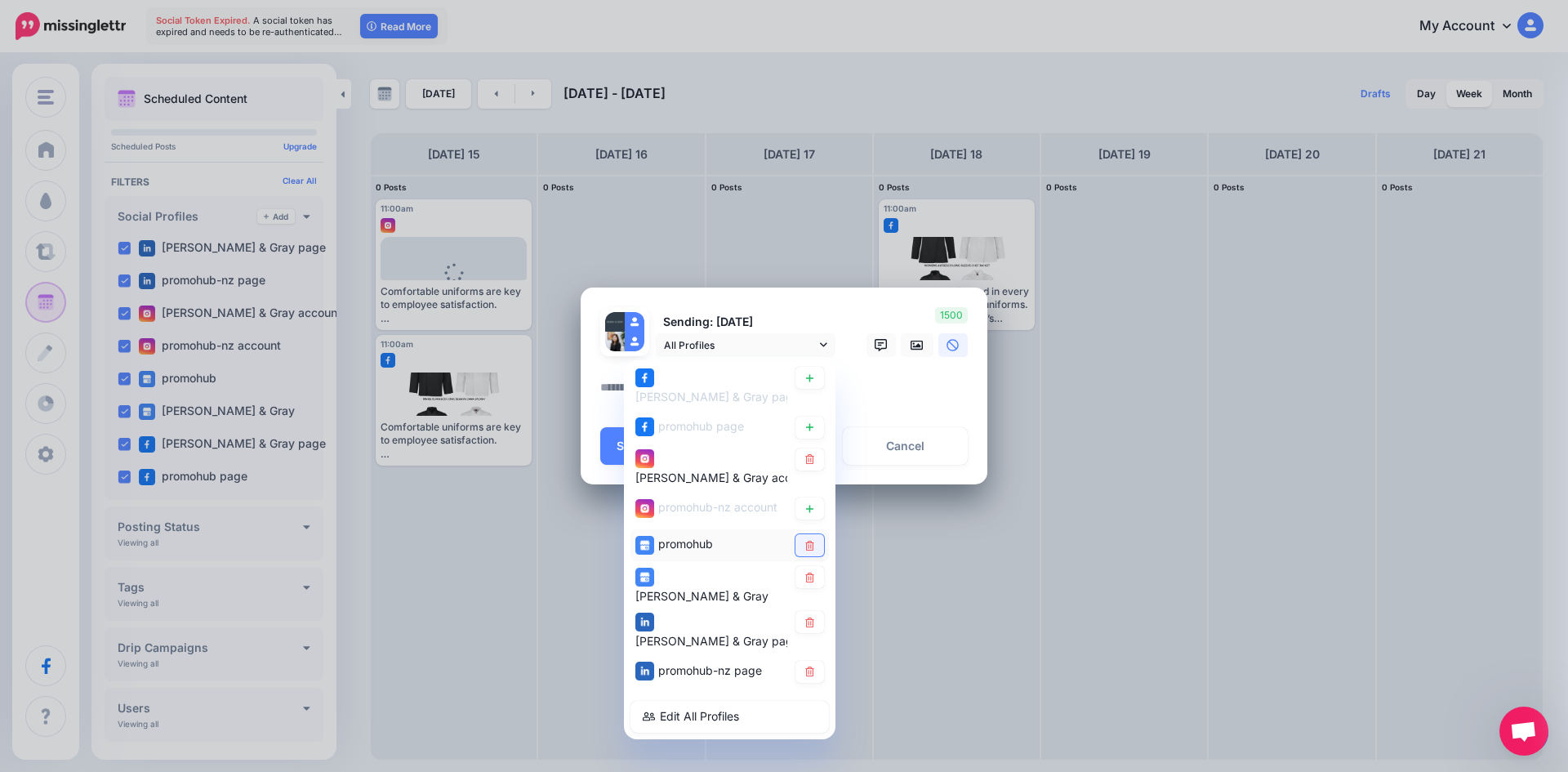
click at [815, 541] on icon at bounding box center [810, 546] width 13 height 10
click at [815, 572] on icon at bounding box center [810, 577] width 13 height 10
click at [819, 612] on link at bounding box center [809, 622] width 28 height 23
drag, startPoint x: 818, startPoint y: 622, endPoint x: 814, endPoint y: 634, distance: 12.6
click at [814, 660] on link at bounding box center [809, 671] width 28 height 23
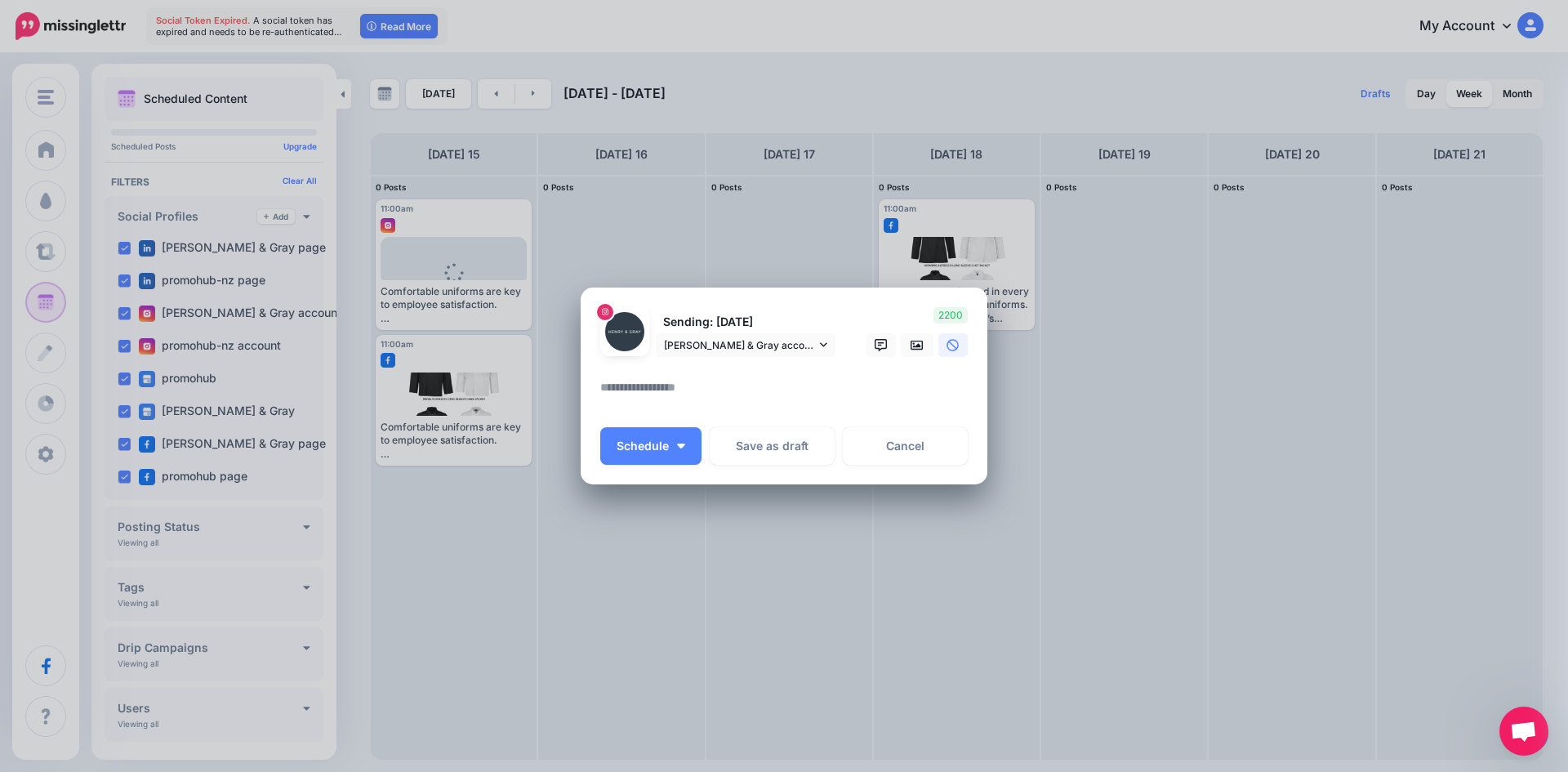
click at [743, 403] on textarea at bounding box center [788, 393] width 376 height 32
paste textarea "**********"
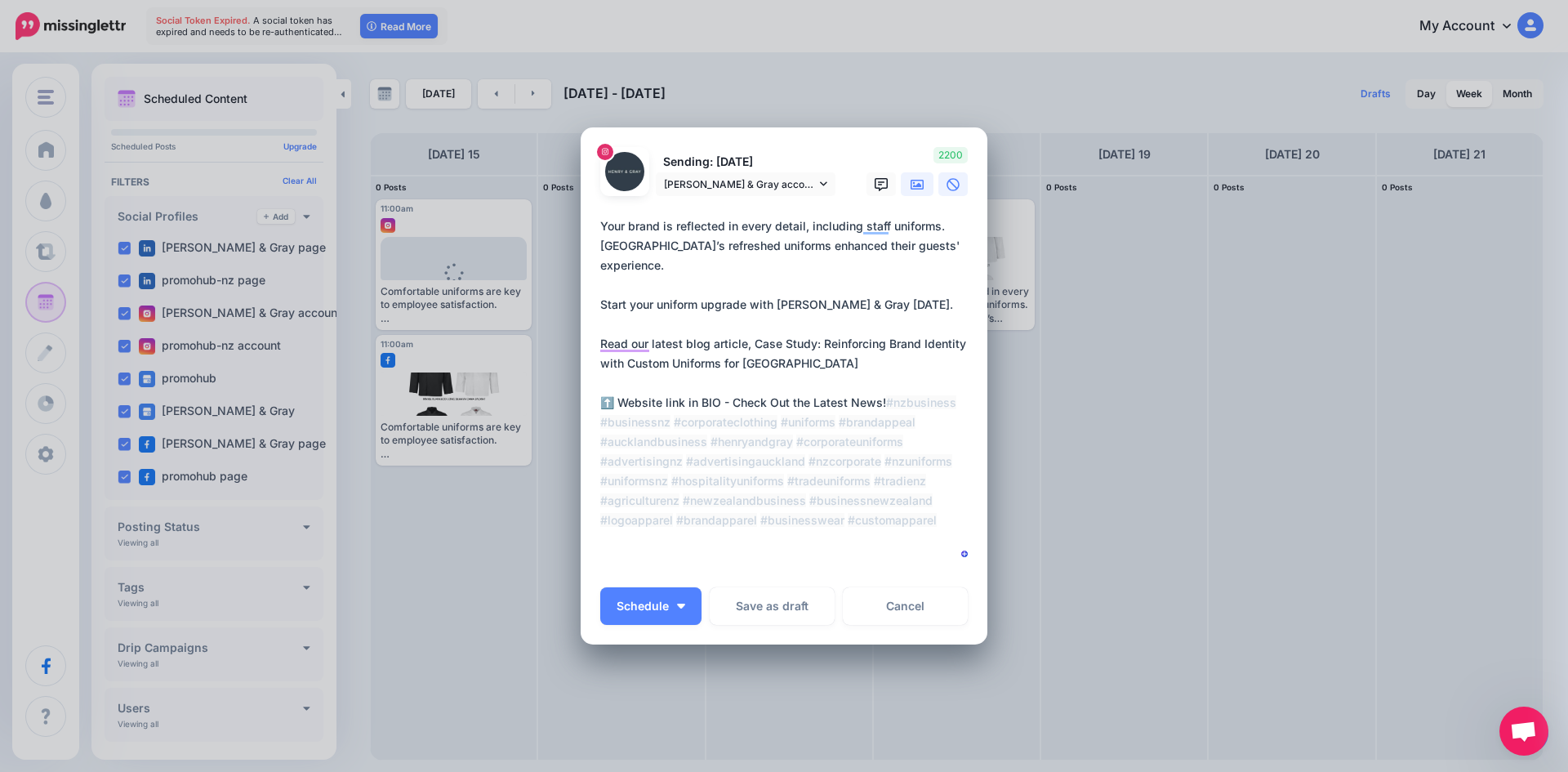
type textarea "**********"
click at [913, 184] on icon at bounding box center [917, 185] width 13 height 10
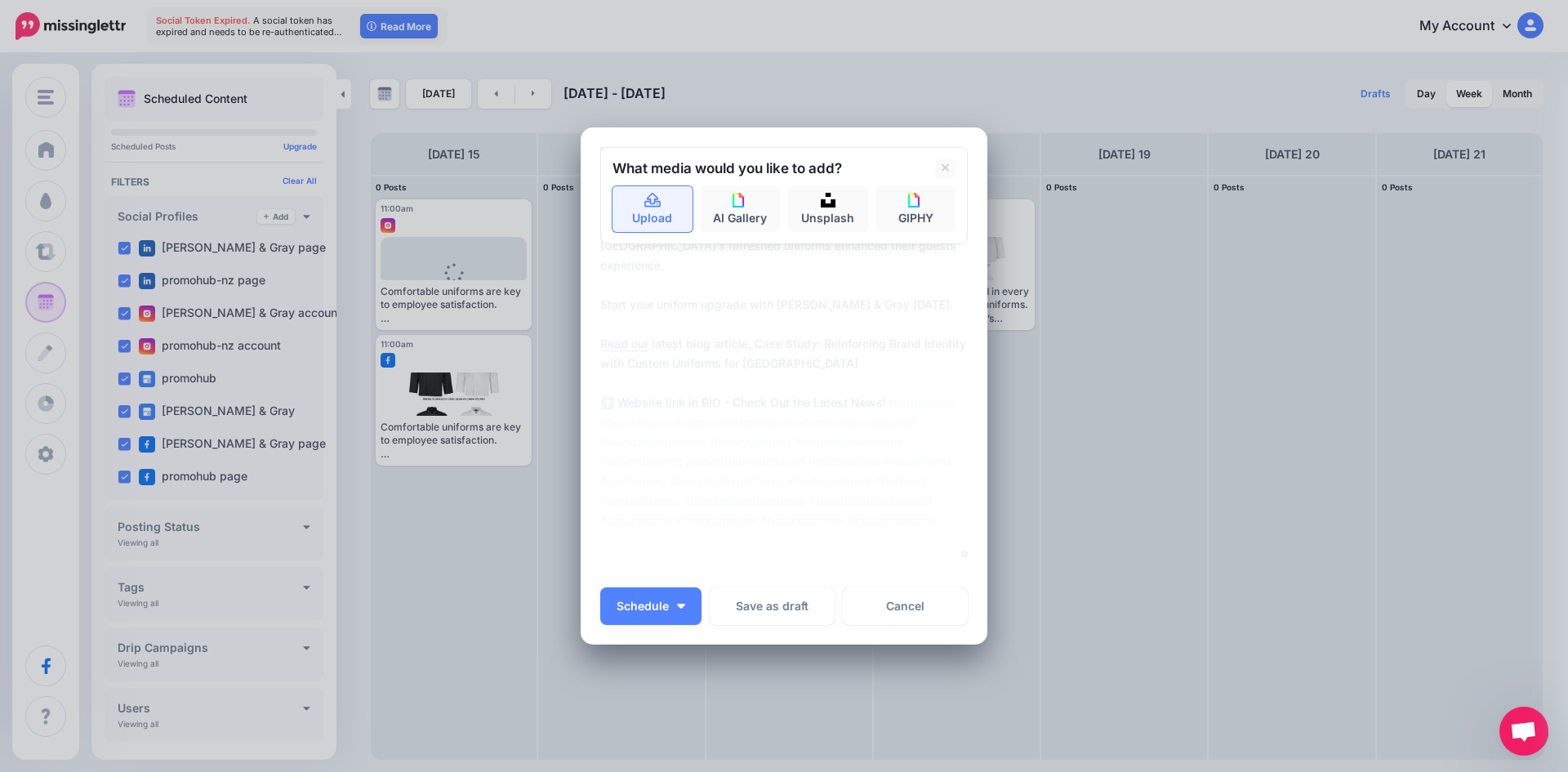
click at [672, 219] on link "Upload" at bounding box center [652, 208] width 80 height 46
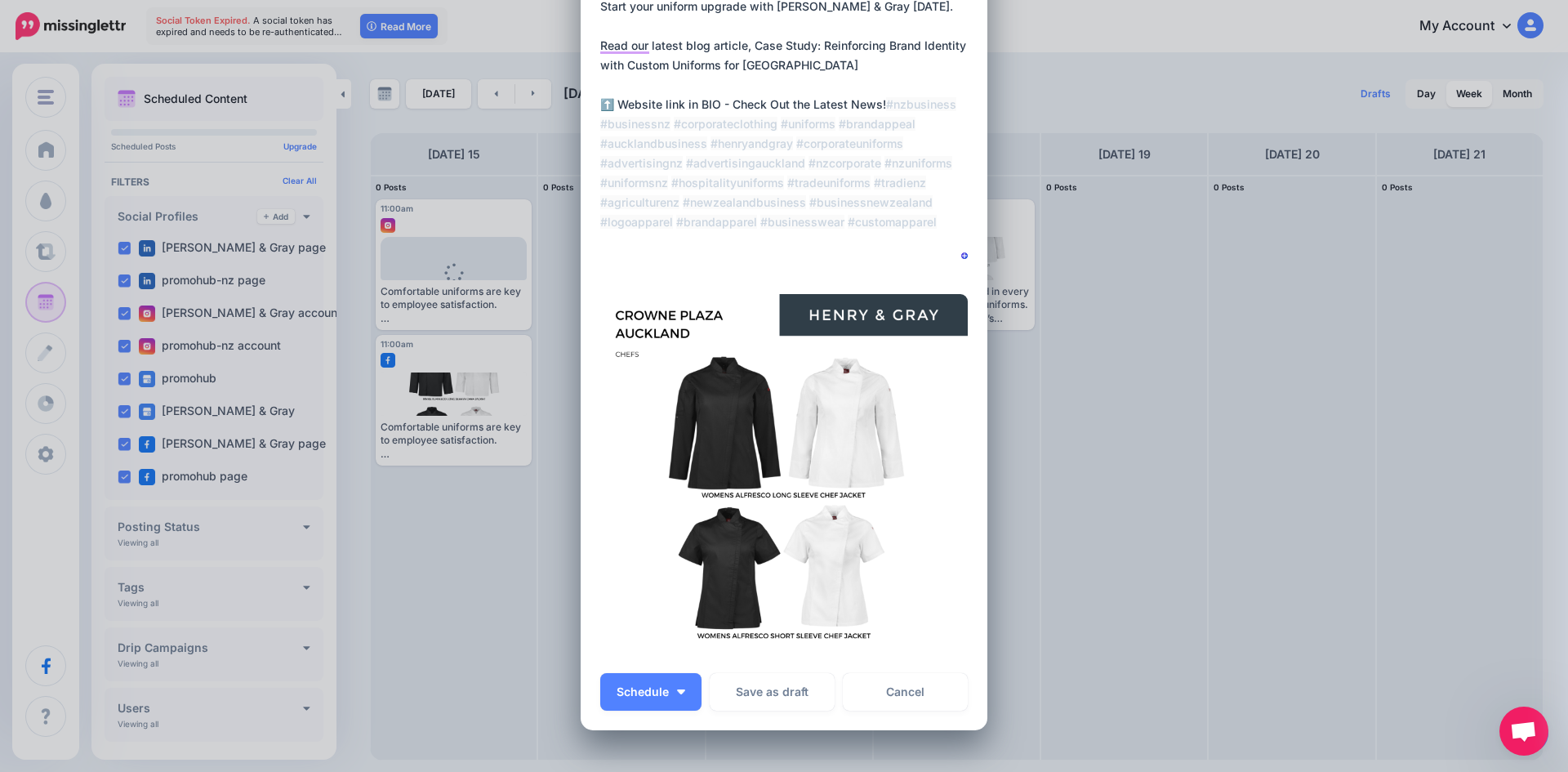
scroll to position [327, 0]
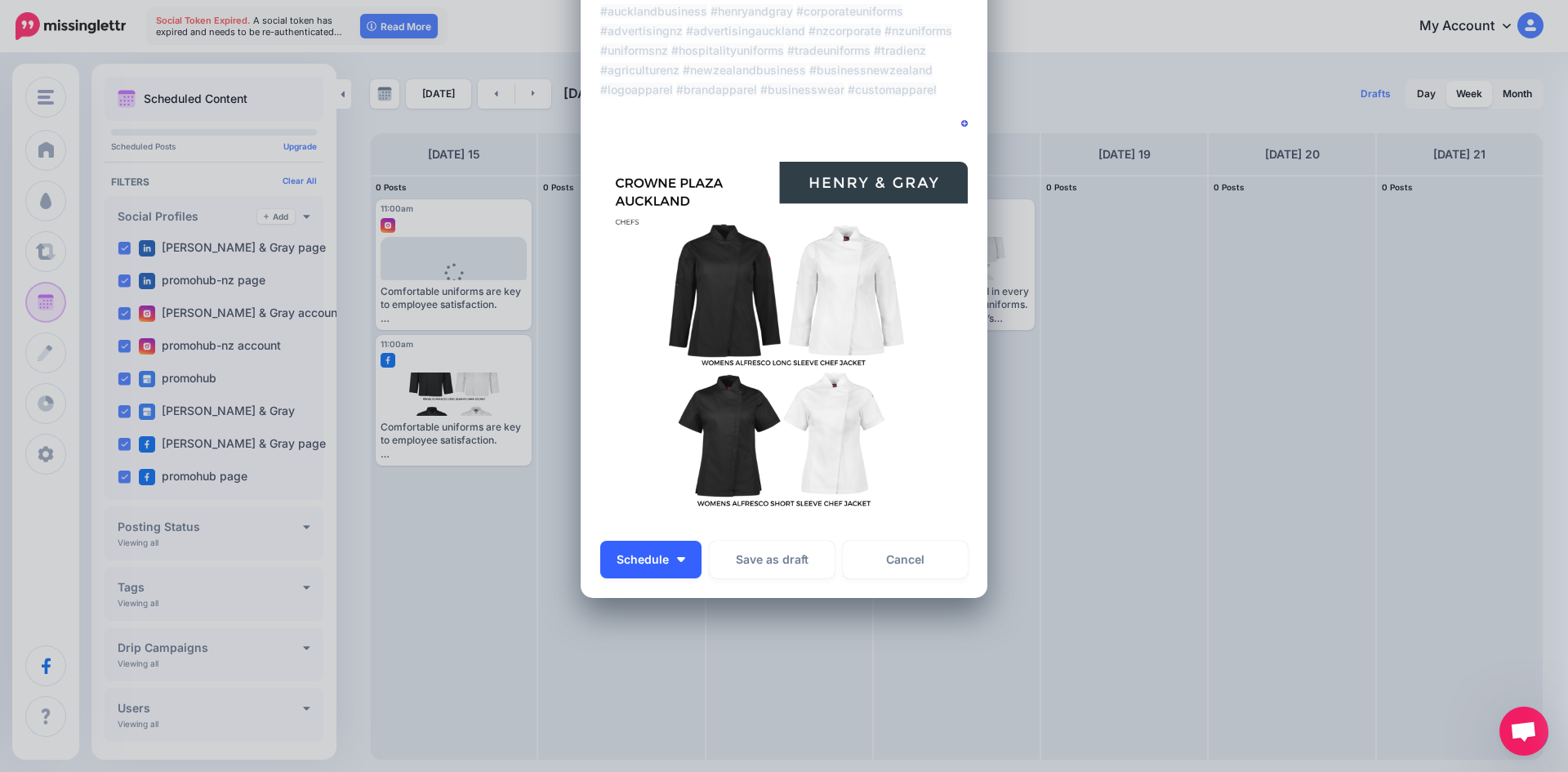
click at [681, 557] on button "Schedule" at bounding box center [651, 560] width 102 height 37
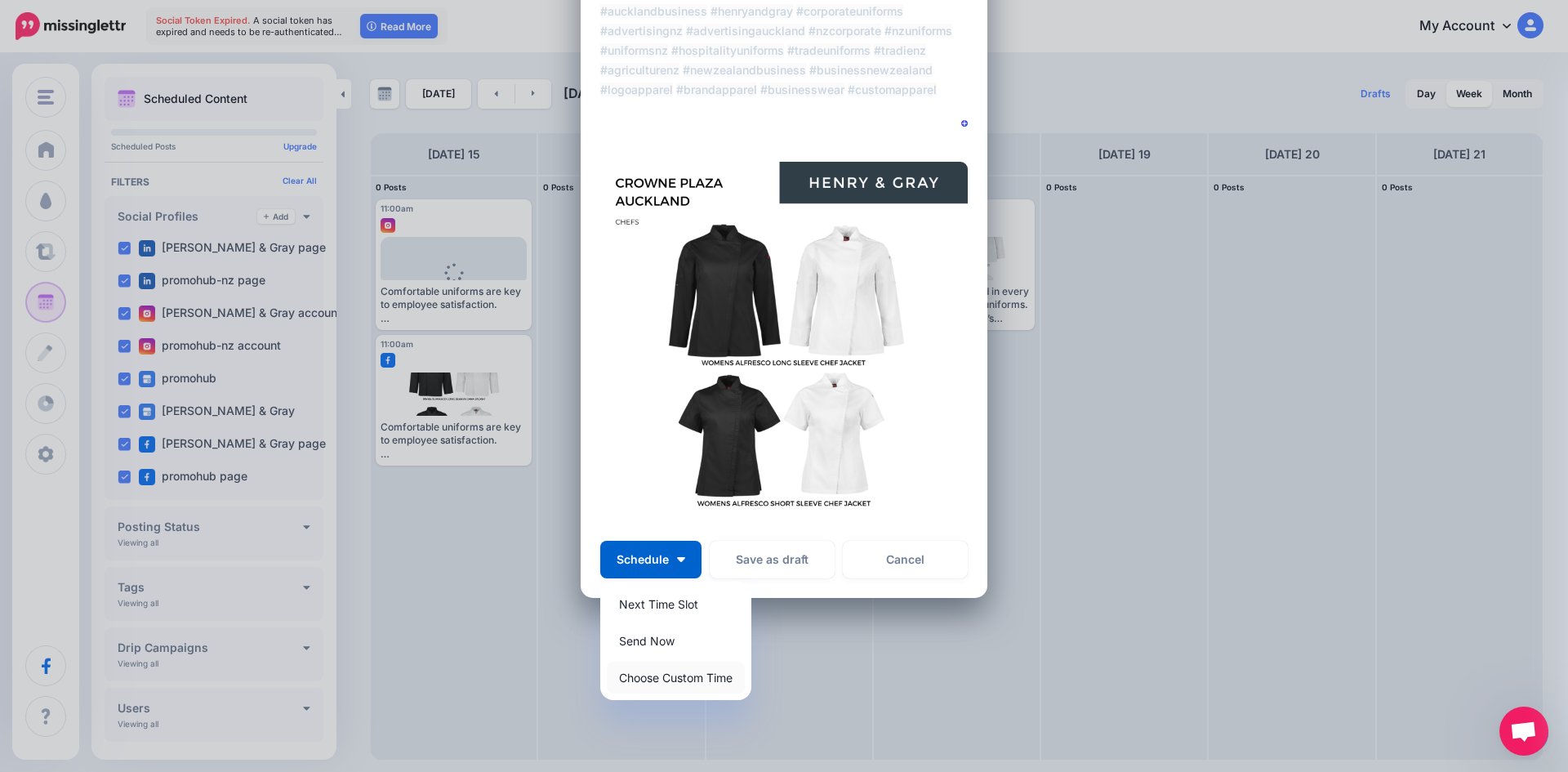
click at [668, 670] on link "Choose Custom Time" at bounding box center [675, 677] width 138 height 32
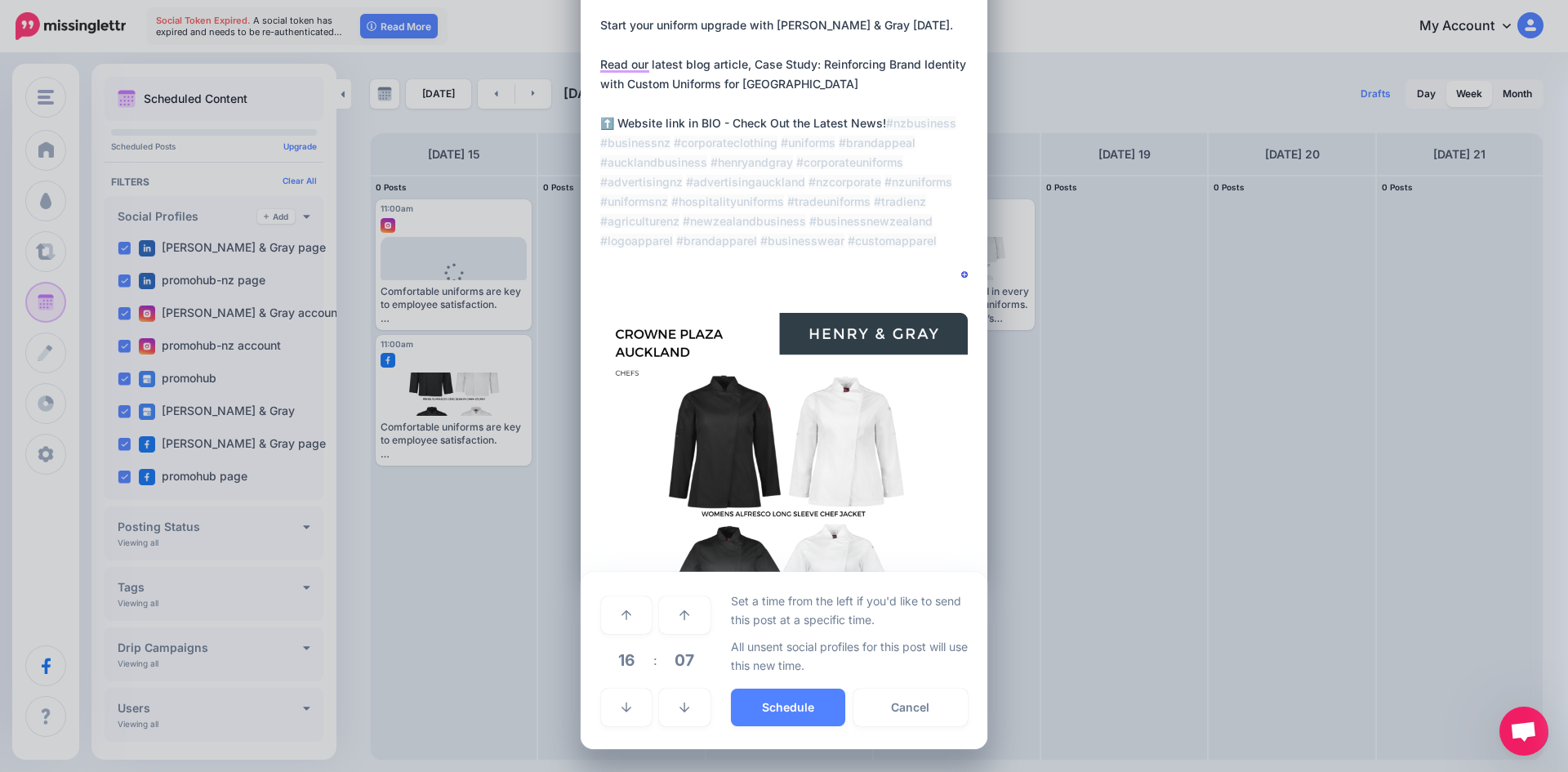
scroll to position [176, 0]
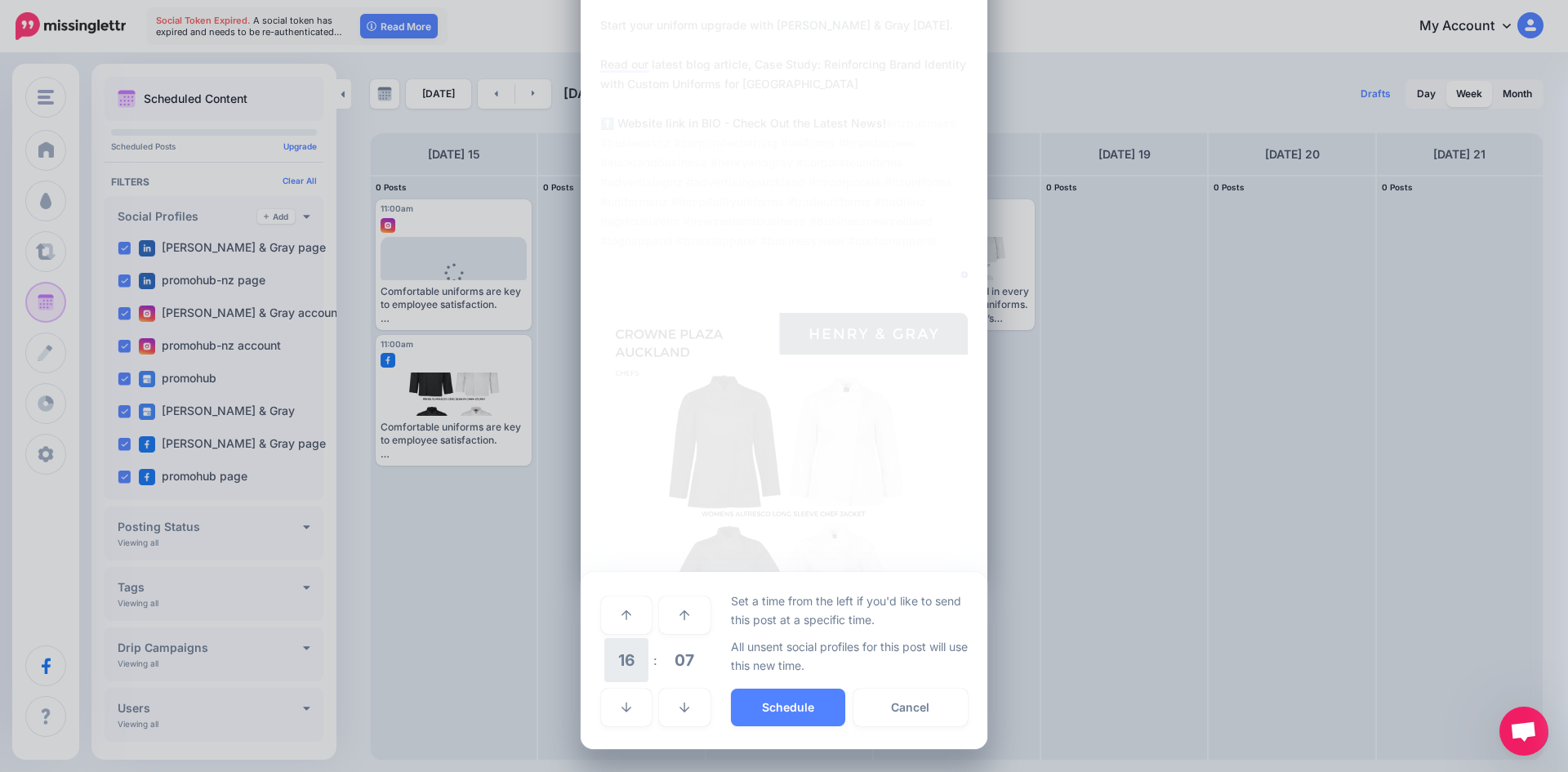
click at [611, 674] on span "16" at bounding box center [626, 659] width 44 height 44
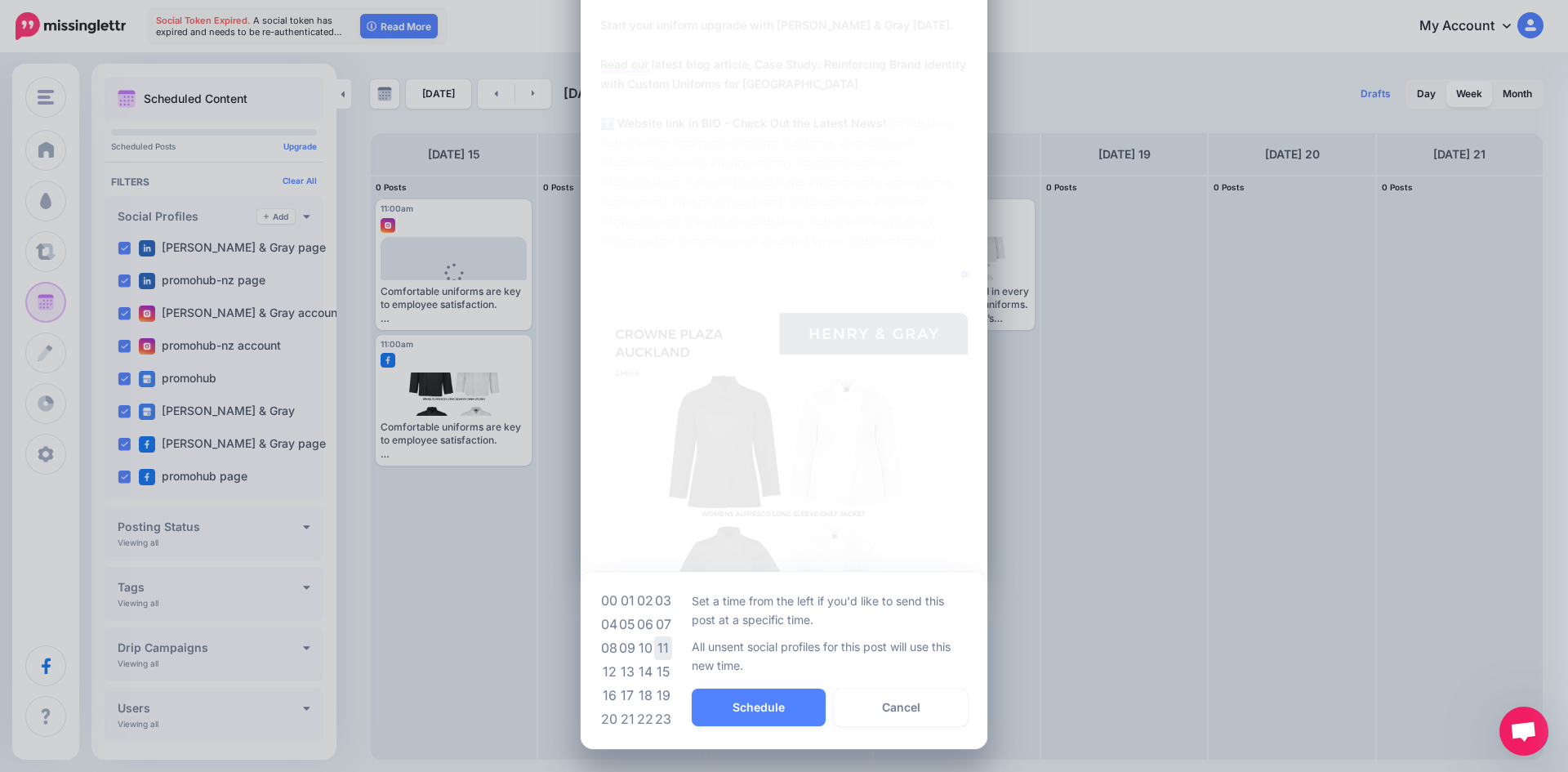
click at [659, 646] on td "11" at bounding box center [663, 648] width 18 height 23
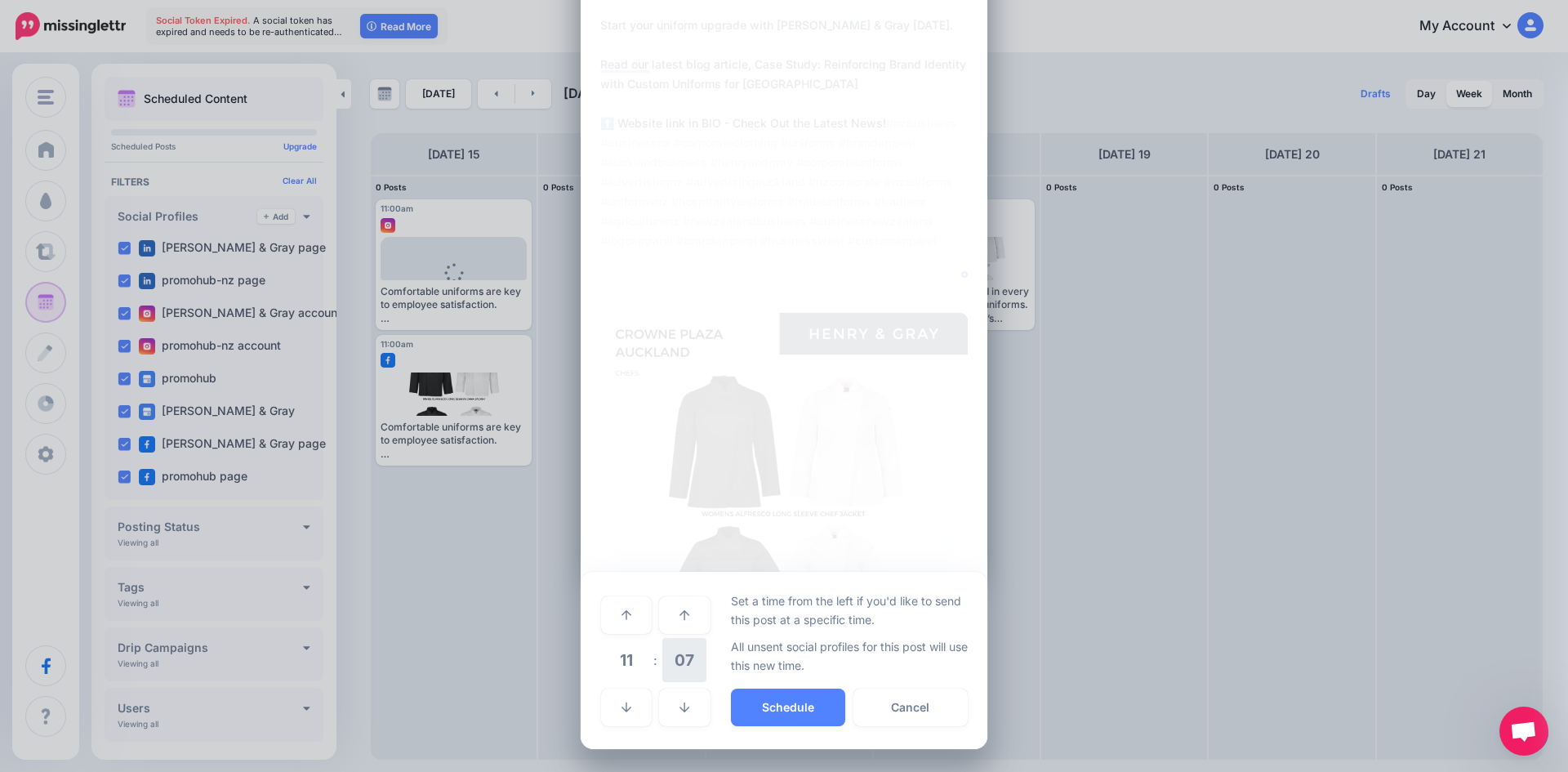
click at [670, 666] on span "07" at bounding box center [684, 659] width 44 height 44
click at [606, 616] on td "00" at bounding box center [609, 614] width 18 height 46
click at [766, 690] on button "Schedule" at bounding box center [787, 707] width 114 height 37
